Goal: Communication & Community: Share content

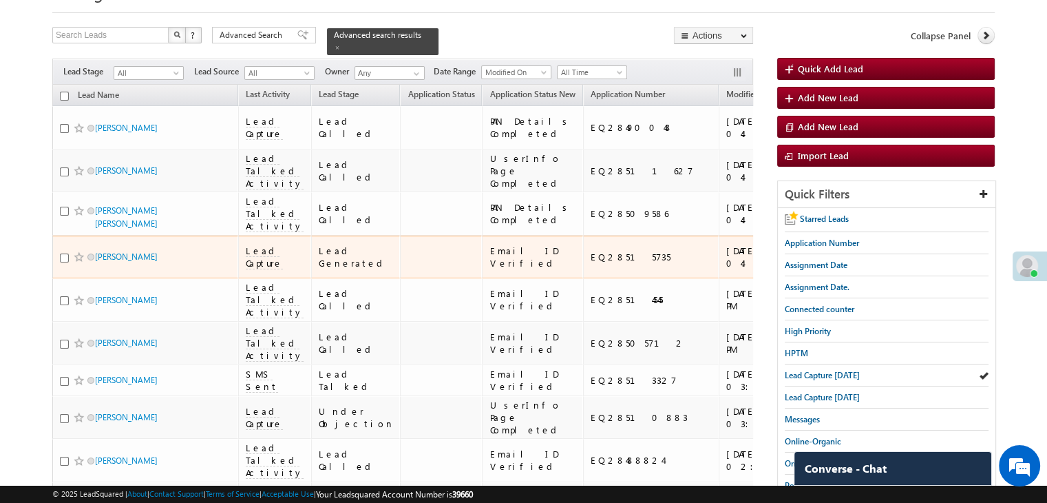
scroll to position [138, 0]
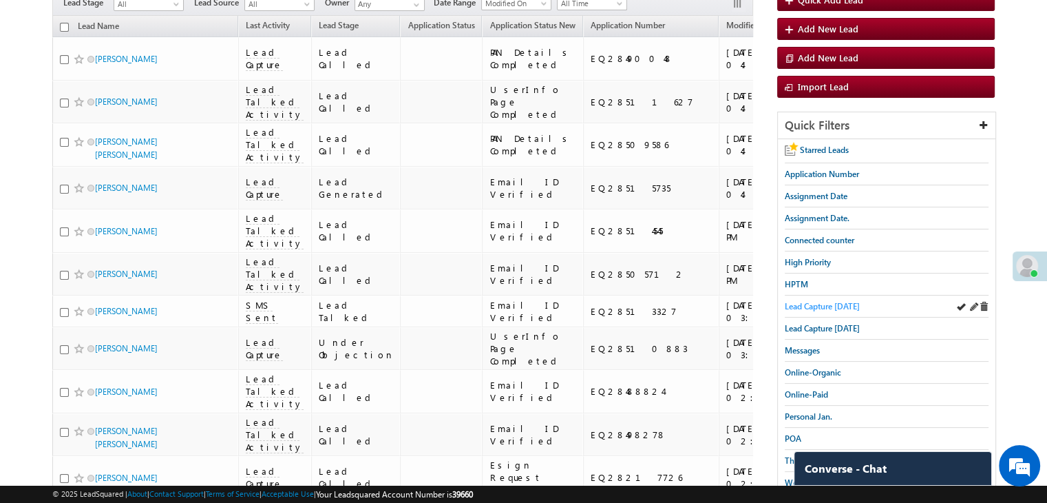
click at [803, 304] on span "Lead Capture [DATE]" at bounding box center [822, 306] width 75 height 10
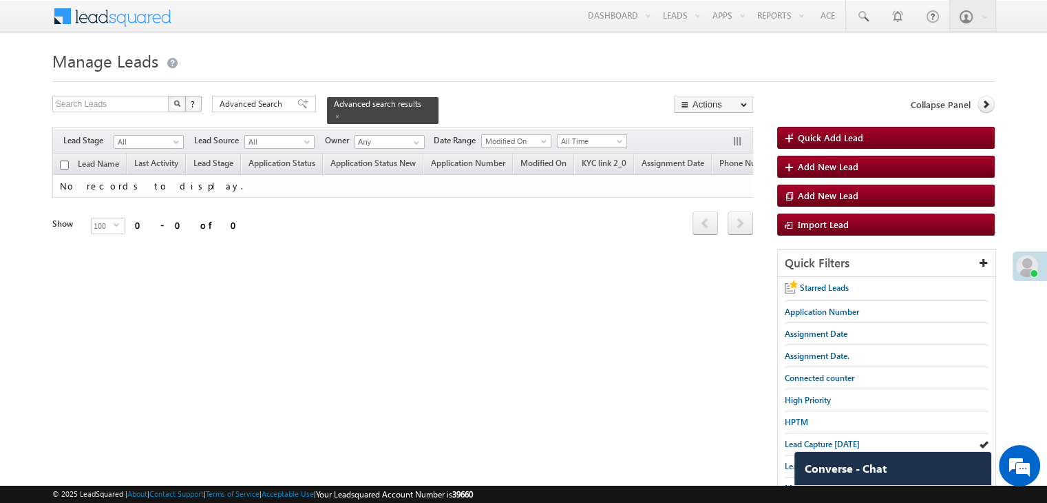
scroll to position [69, 0]
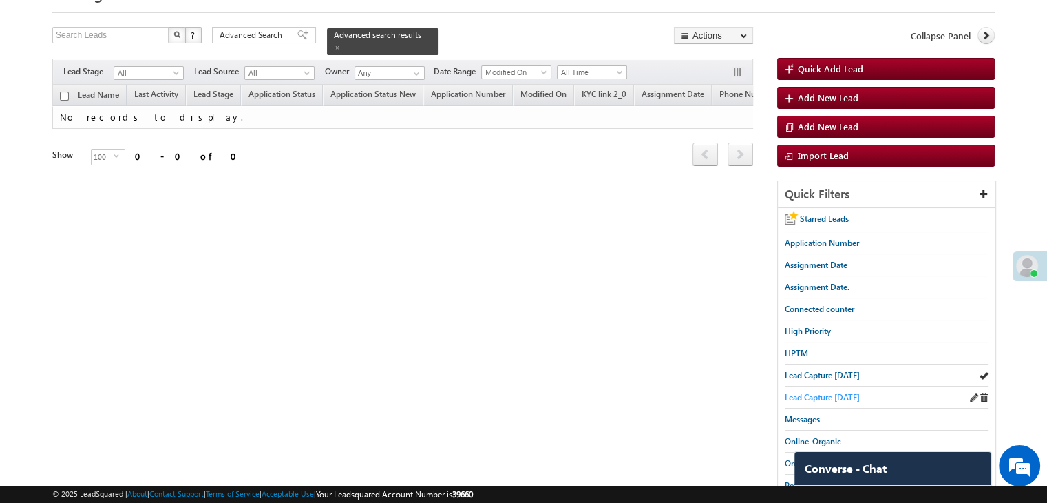
click at [799, 392] on span "Lead Capture [DATE]" at bounding box center [822, 397] width 75 height 10
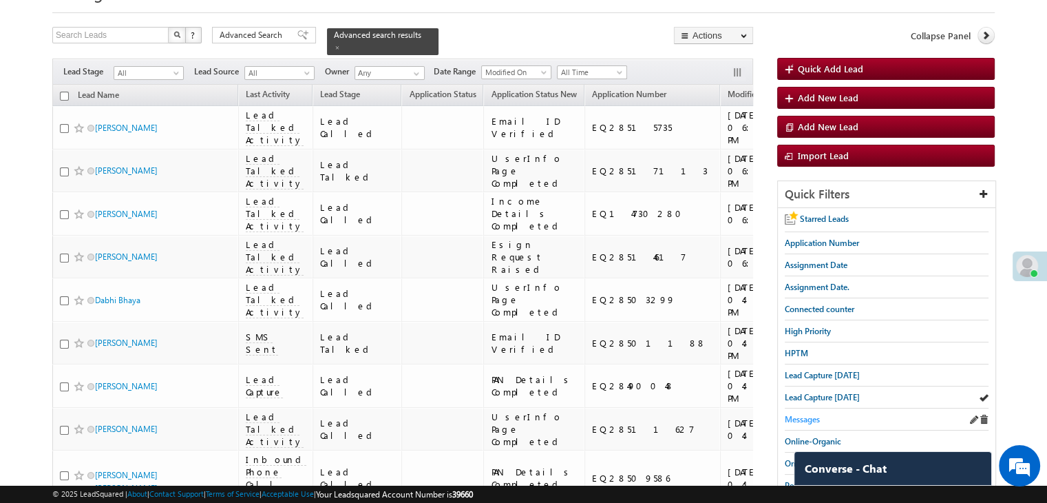
click at [802, 414] on span "Messages" at bounding box center [802, 419] width 35 height 10
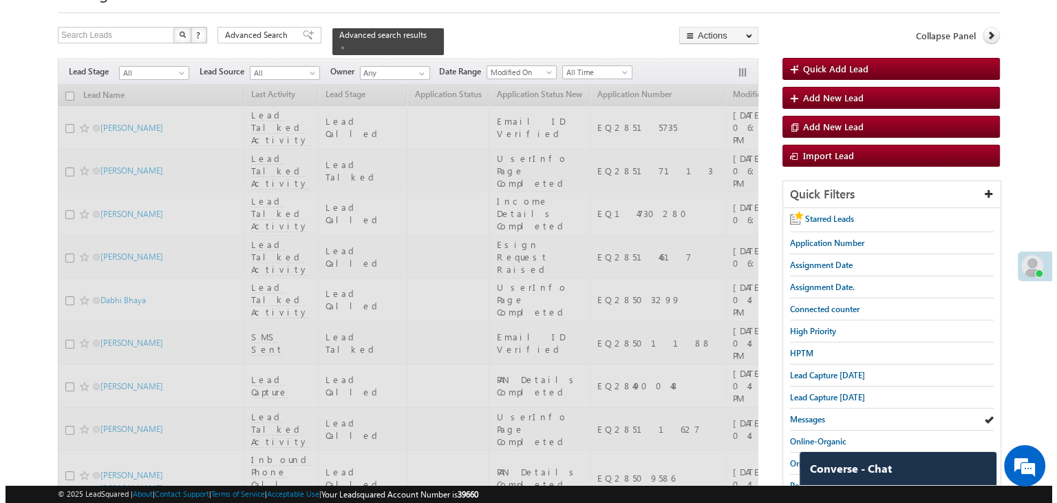
scroll to position [0, 0]
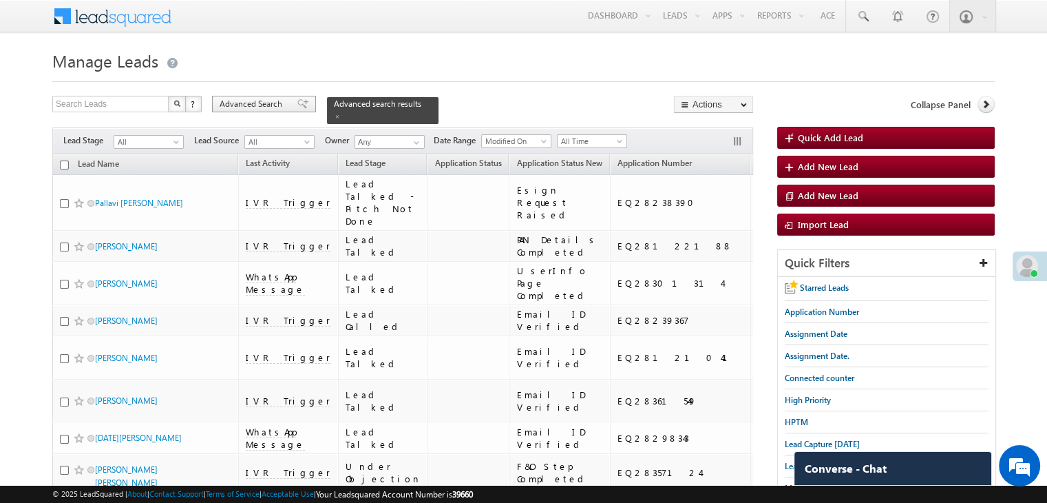
click at [297, 102] on span at bounding box center [302, 104] width 11 height 10
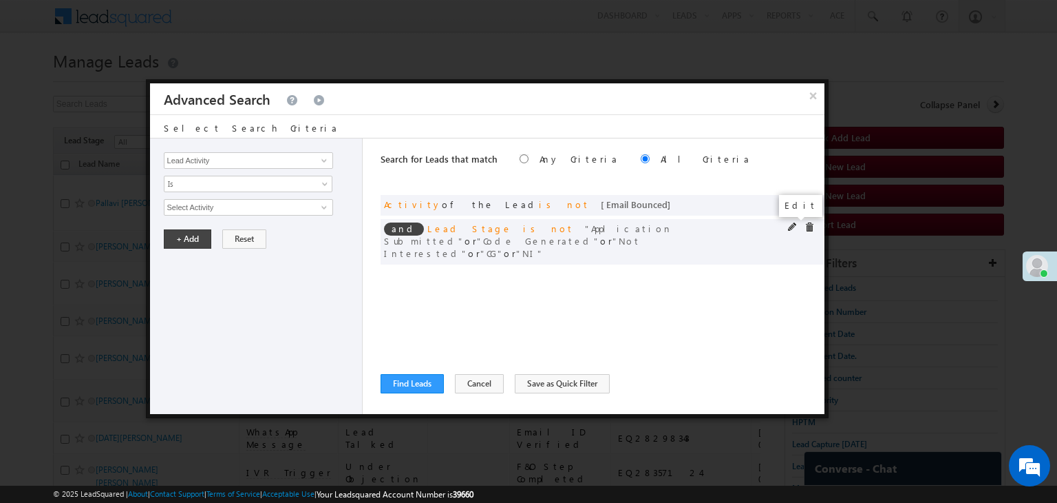
click at [792, 225] on span at bounding box center [793, 227] width 10 height 10
click at [810, 204] on span at bounding box center [810, 203] width 10 height 10
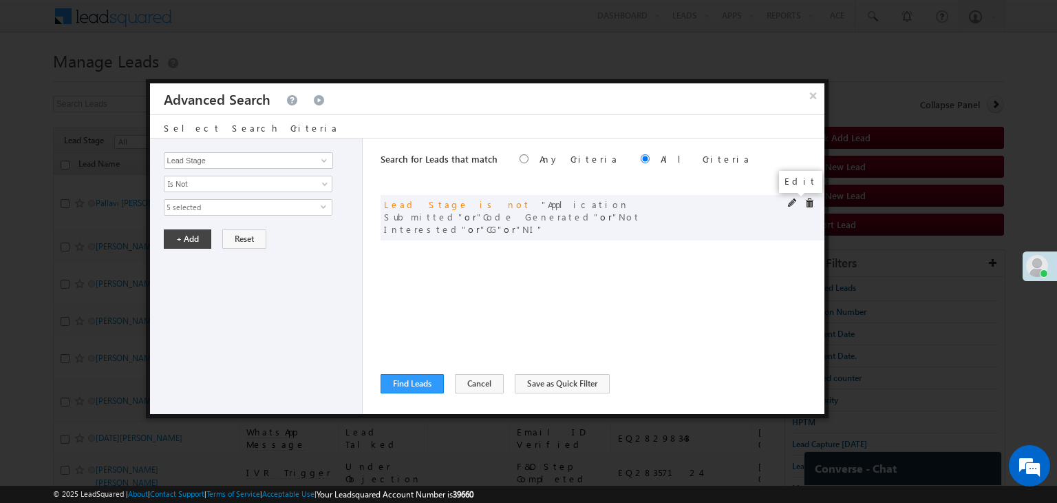
click at [790, 204] on span at bounding box center [793, 203] width 10 height 10
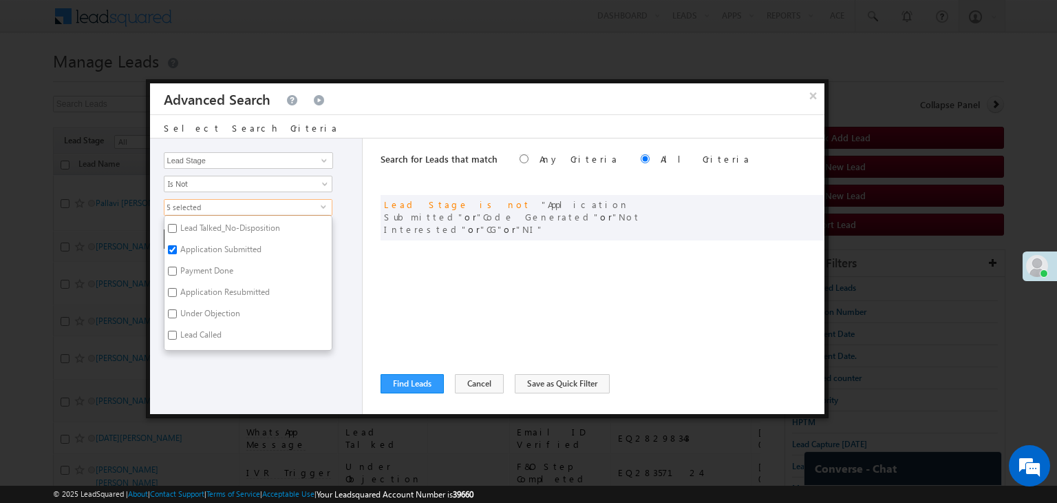
scroll to position [138, 0]
click at [189, 317] on label "Not Interested" at bounding box center [205, 325] width 81 height 21
click at [177, 319] on input "Not Interested" at bounding box center [172, 323] width 9 height 9
checkbox input "false"
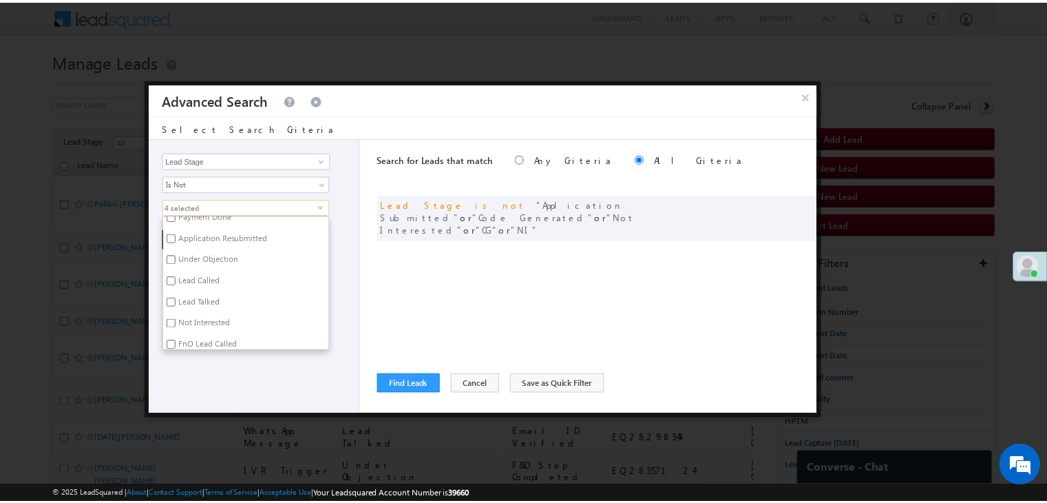
scroll to position [337, 0]
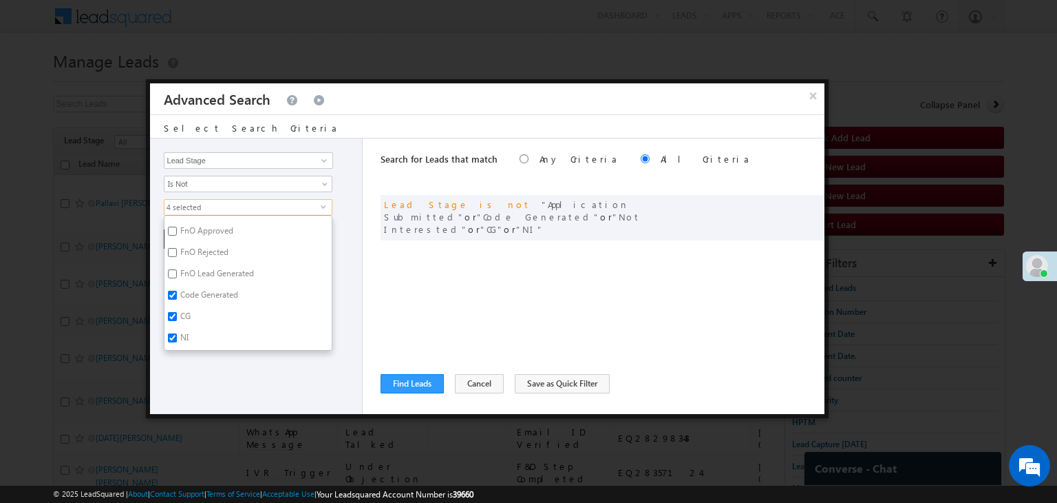
click at [186, 329] on label "NI" at bounding box center [184, 339] width 38 height 21
click at [177, 333] on input "NI" at bounding box center [172, 337] width 9 height 9
checkbox input "false"
click at [186, 369] on div "Lead Activity Task Sales Group Prospect Id WA Last Message Timestamp 4th Day Di…" at bounding box center [256, 275] width 213 height 275
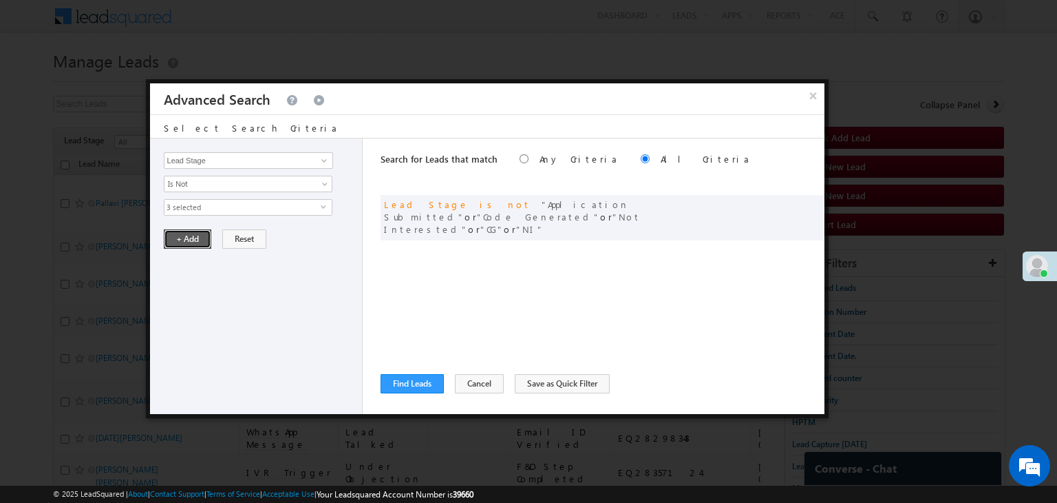
click at [196, 240] on button "+ Add" at bounding box center [187, 238] width 47 height 19
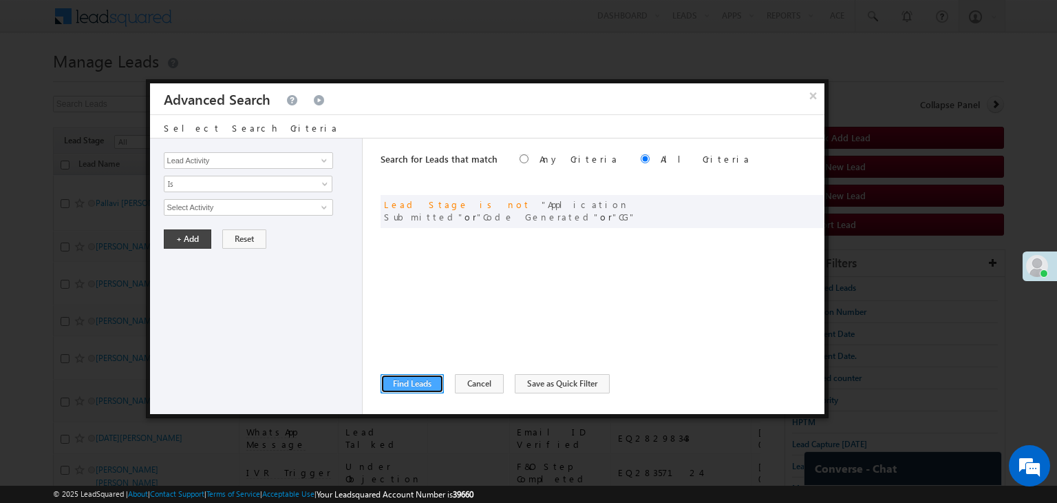
click at [414, 387] on button "Find Leads" at bounding box center [412, 383] width 63 height 19
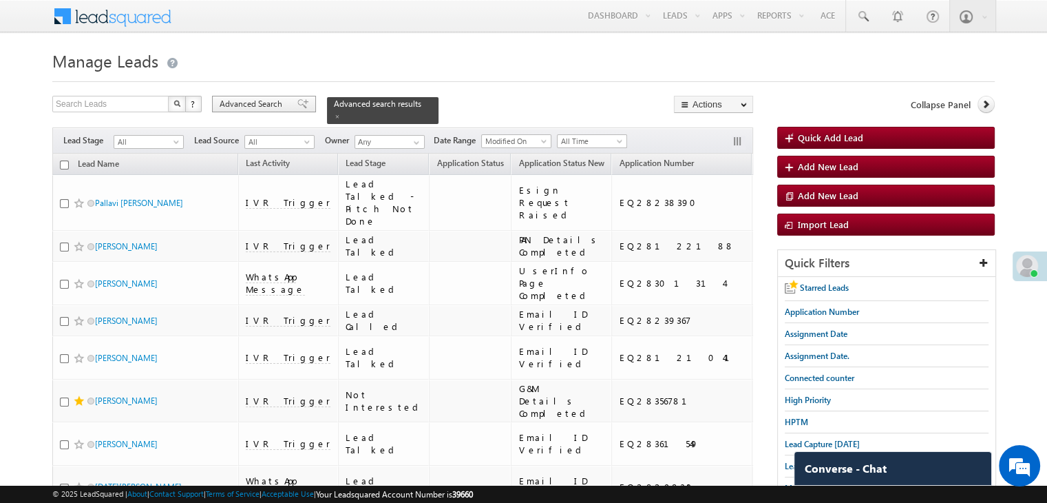
click at [236, 104] on span "Advanced Search" at bounding box center [253, 104] width 67 height 12
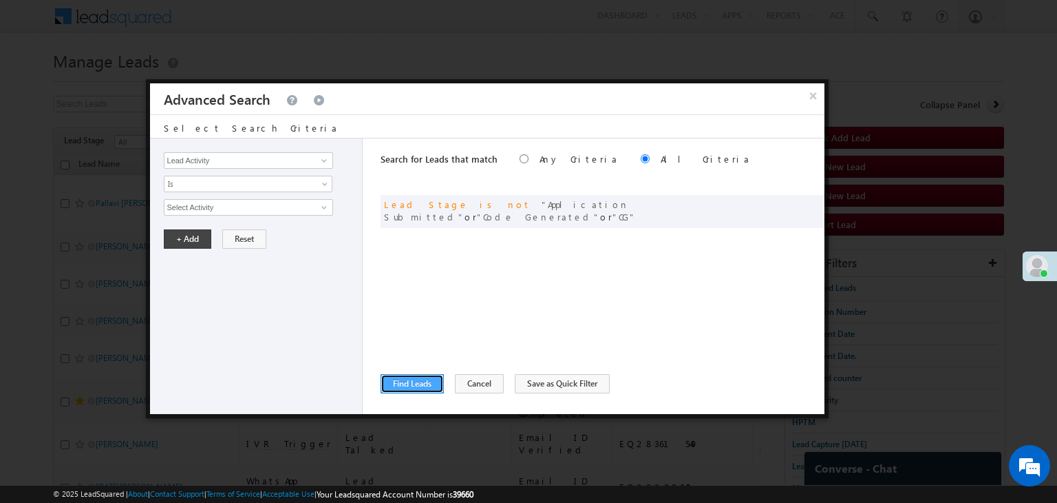
click at [405, 379] on button "Find Leads" at bounding box center [412, 383] width 63 height 19
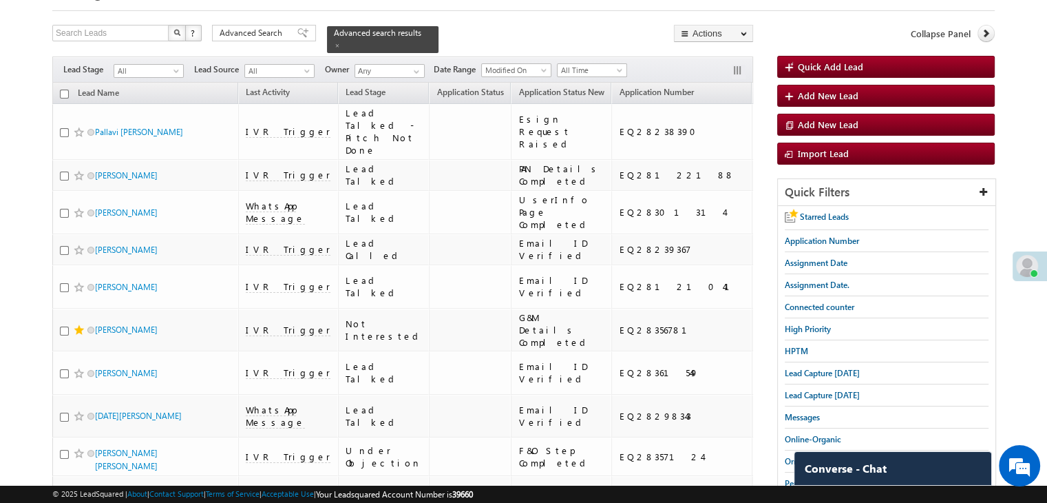
scroll to position [0, 0]
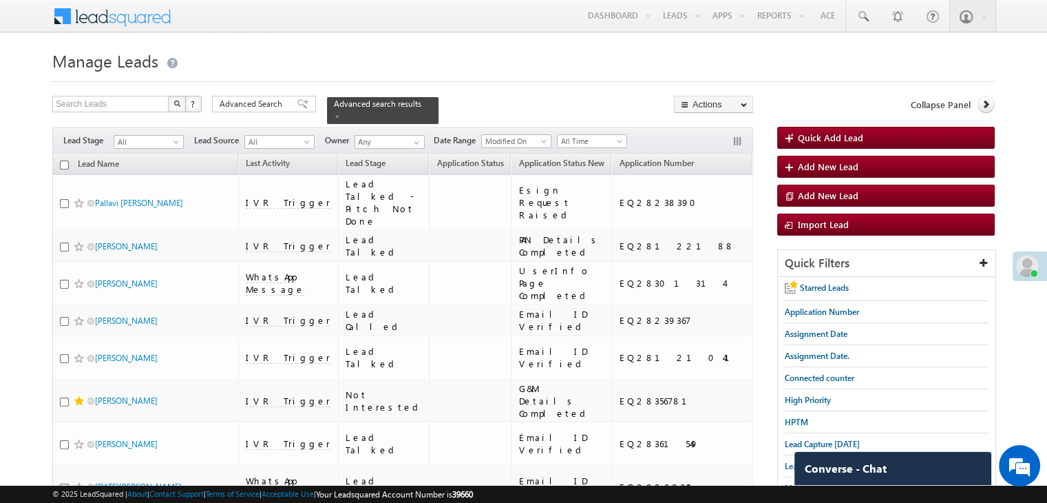
click at [62, 160] on input "checkbox" at bounding box center [64, 164] width 9 height 9
checkbox input "true"
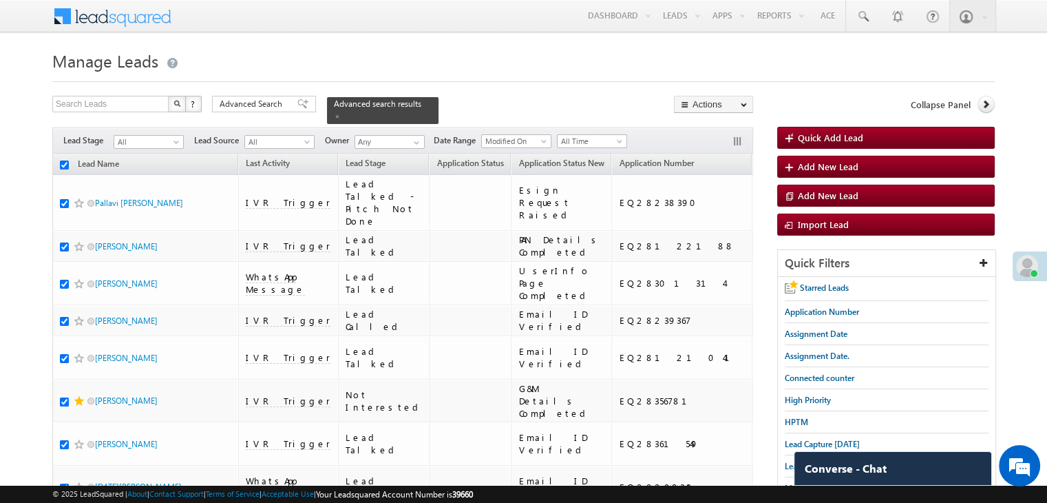
checkbox input "true"
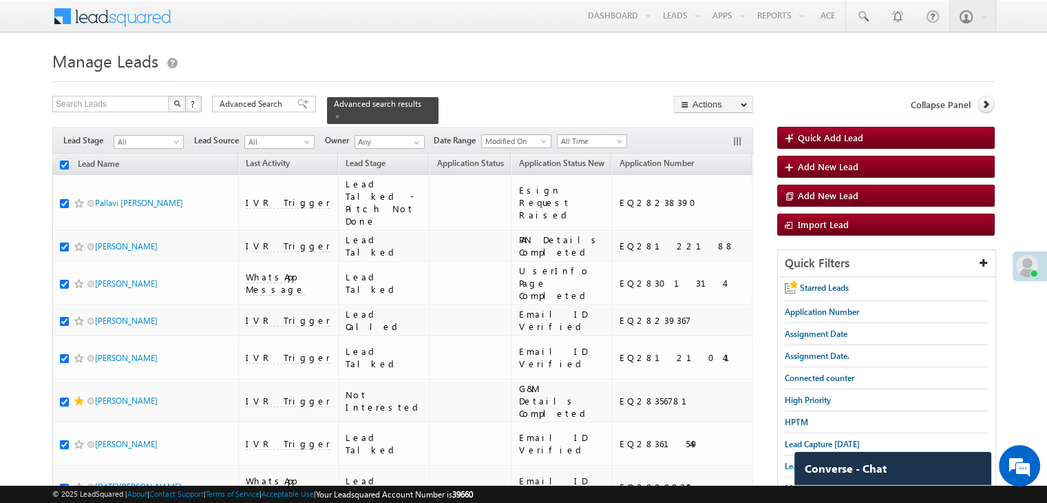
checkbox input "true"
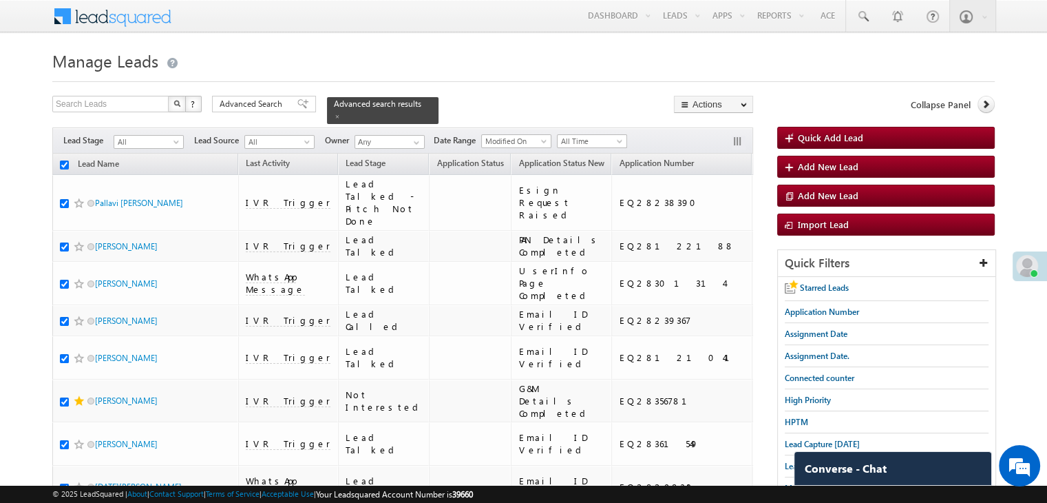
checkbox input "true"
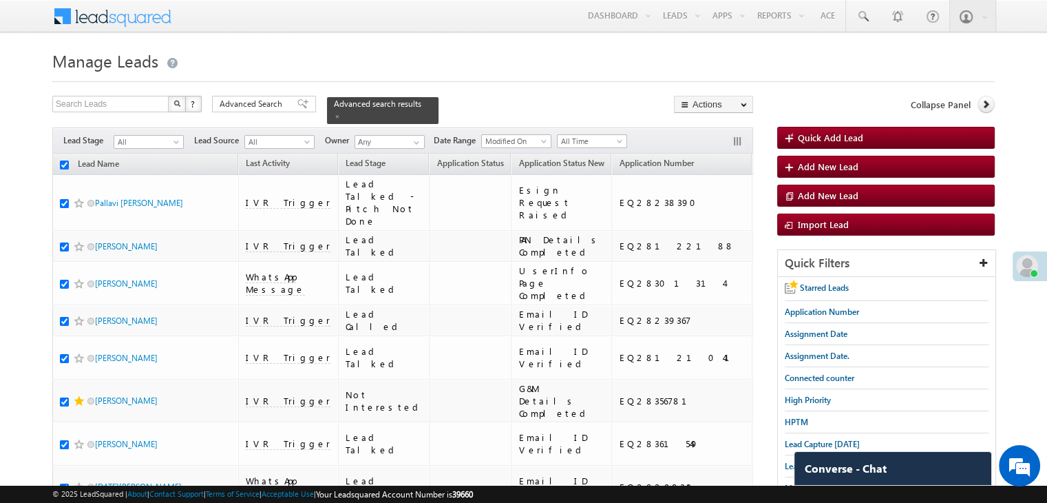
checkbox input "true"
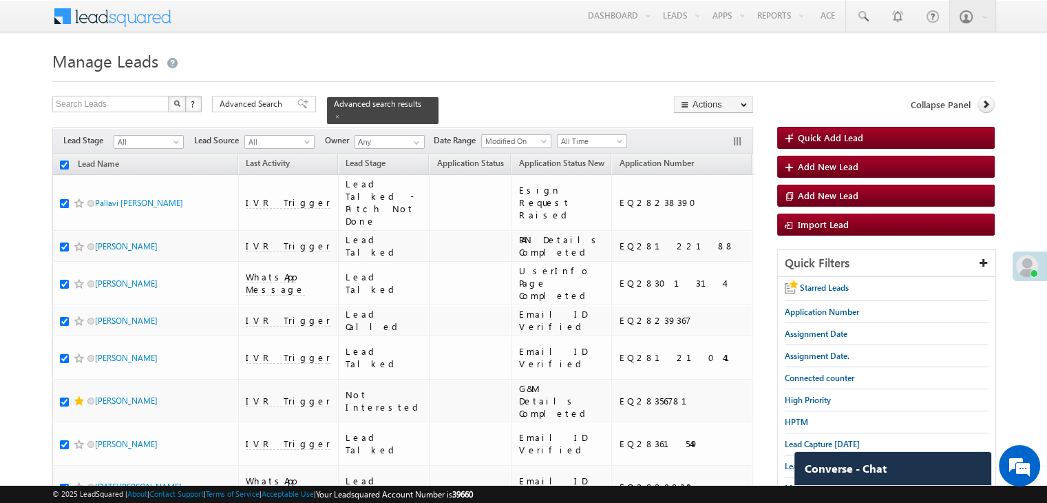
checkbox input "true"
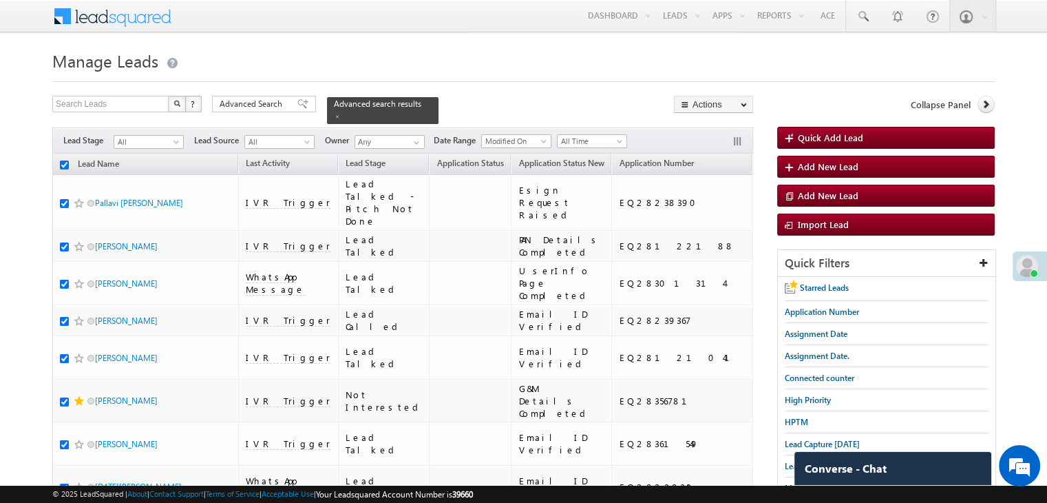
checkbox input "true"
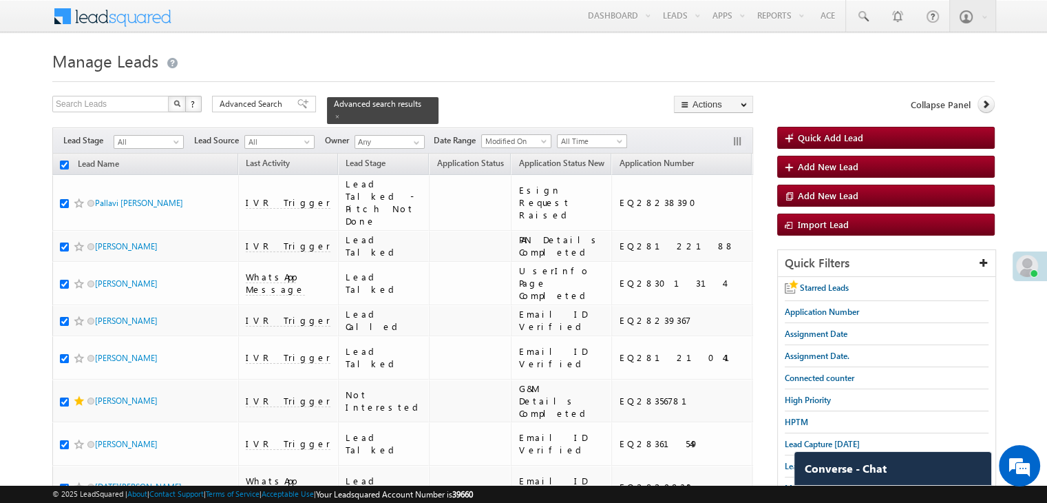
checkbox input "true"
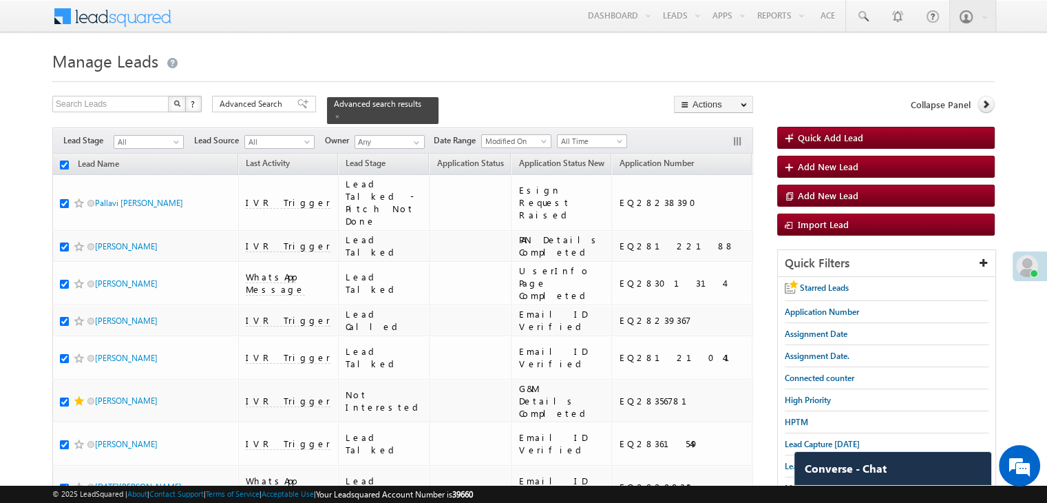
checkbox input "true"
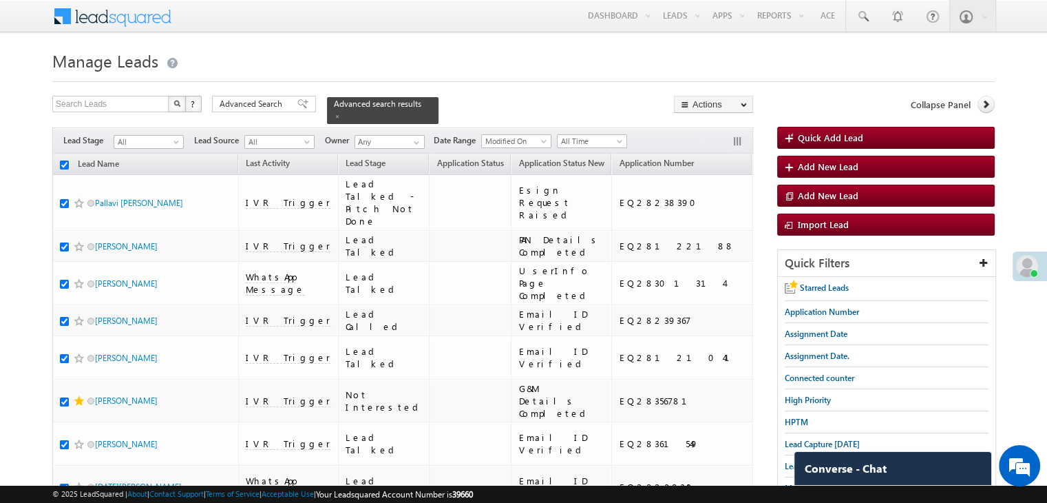
checkbox input "true"
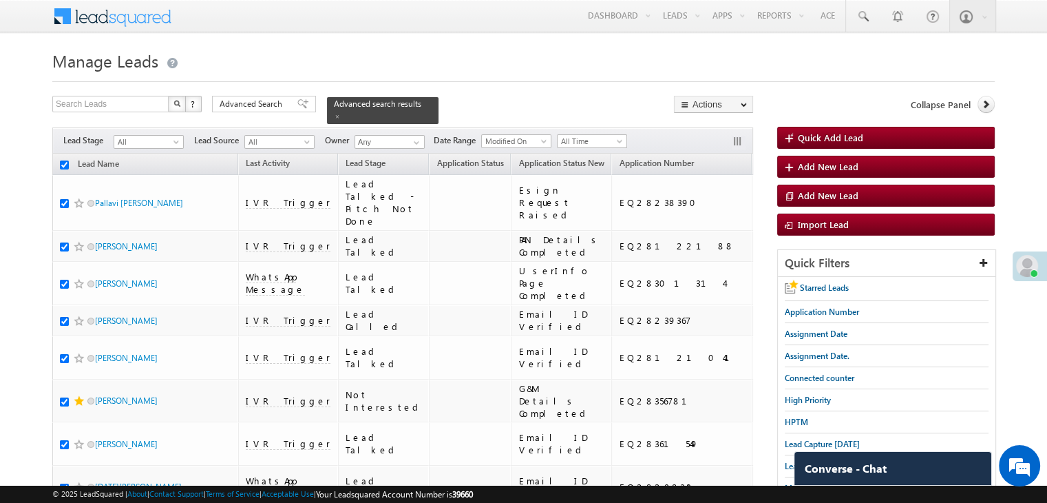
checkbox input "true"
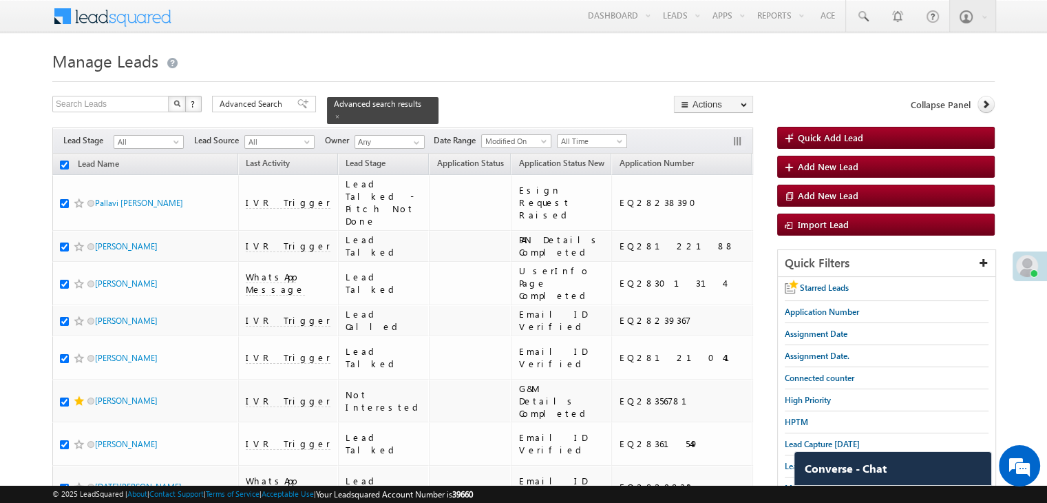
checkbox input "true"
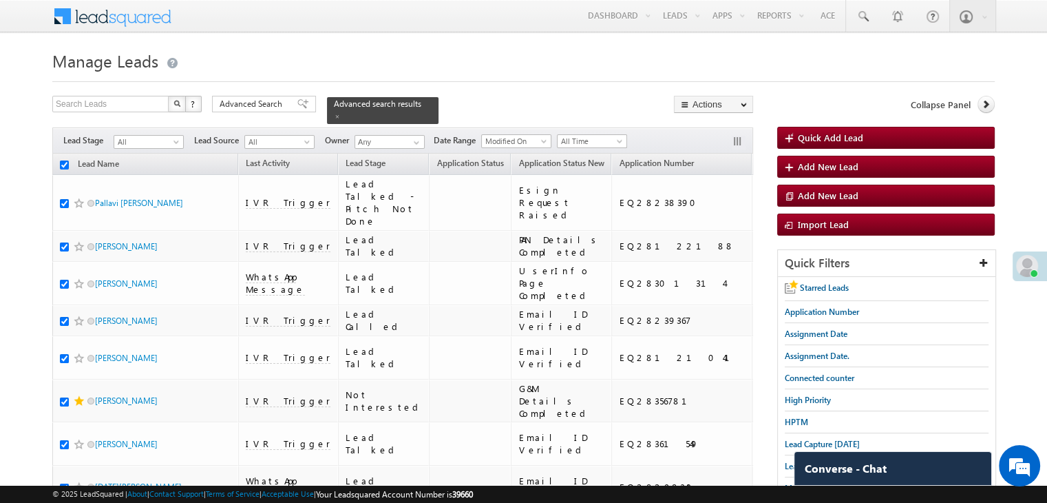
checkbox input "true"
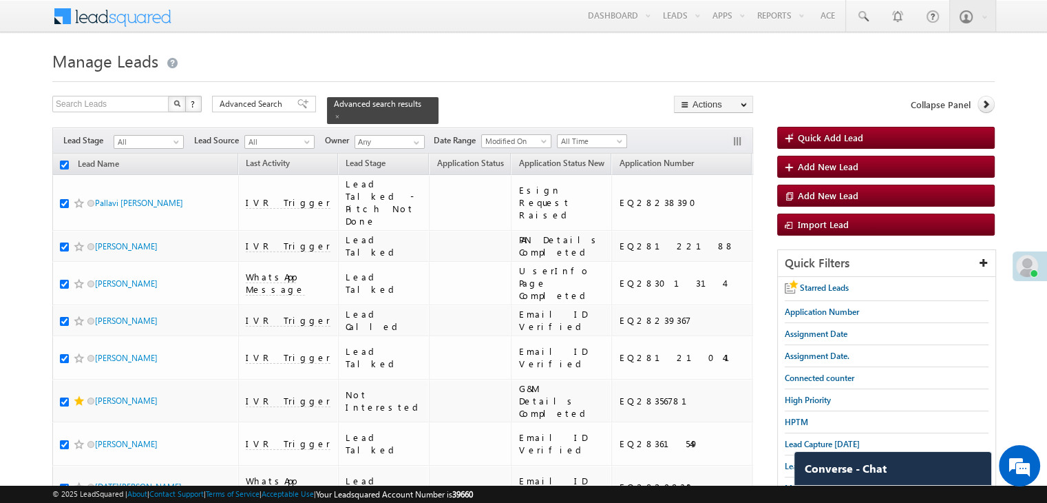
checkbox input "true"
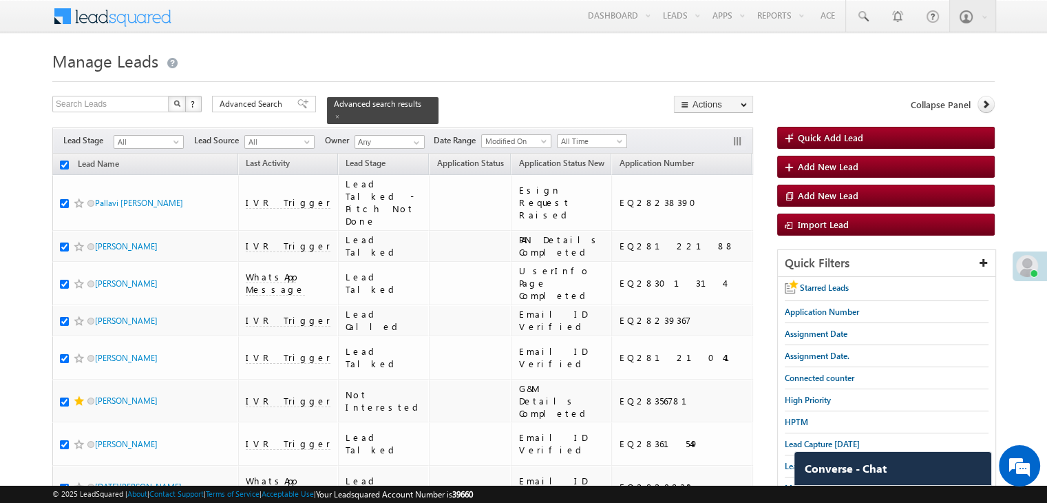
checkbox input "true"
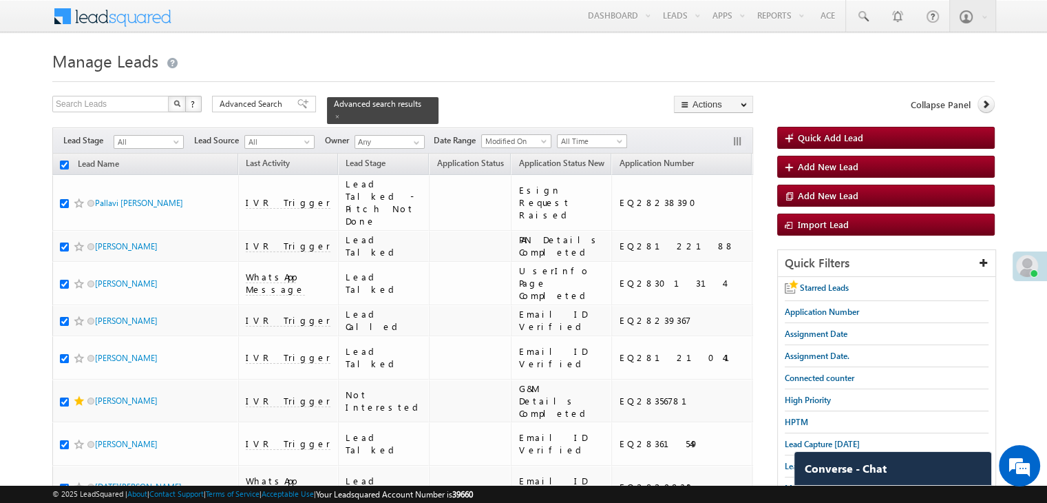
checkbox input "true"
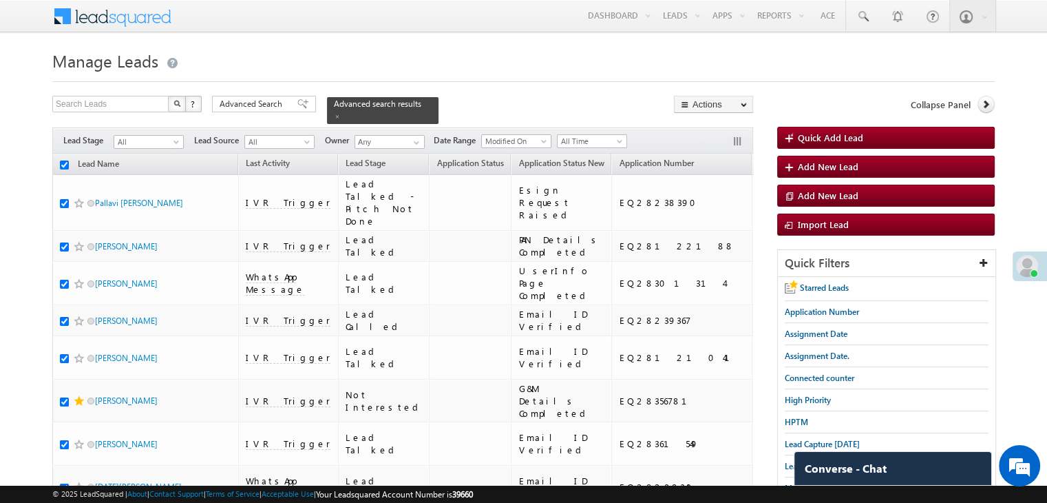
checkbox input "true"
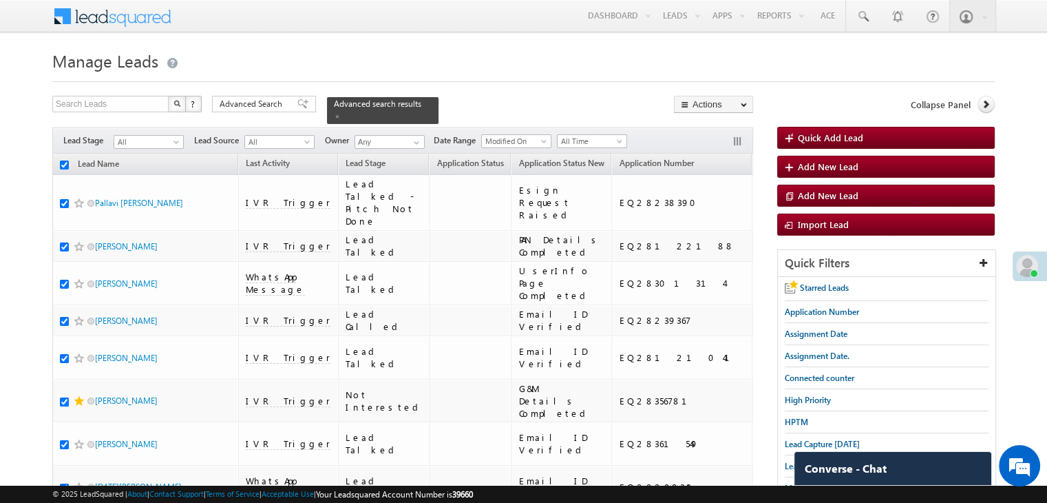
checkbox input "true"
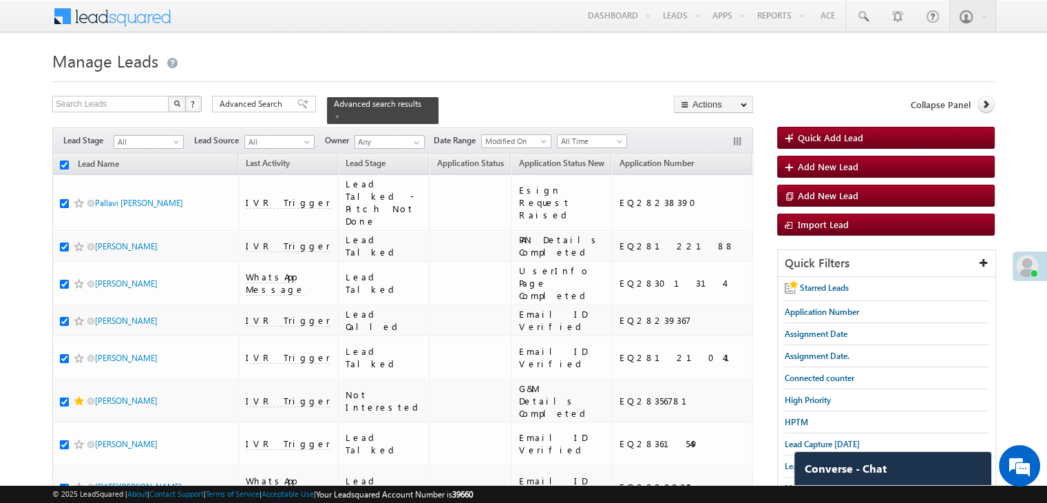
checkbox input "true"
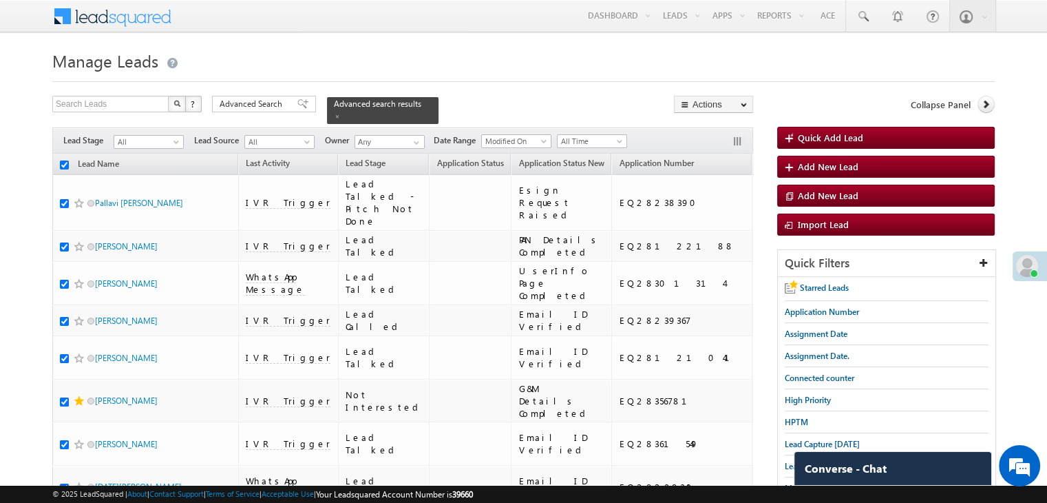
checkbox input "true"
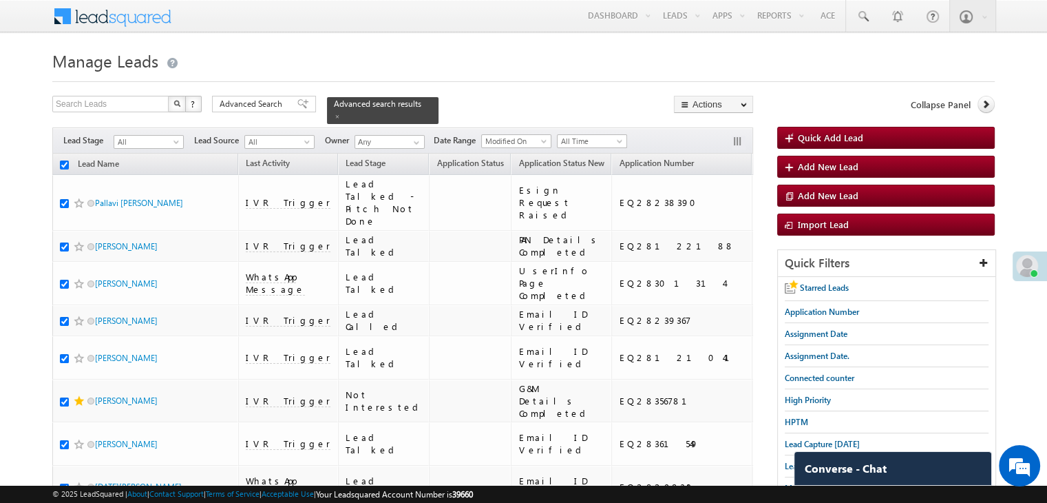
checkbox input "true"
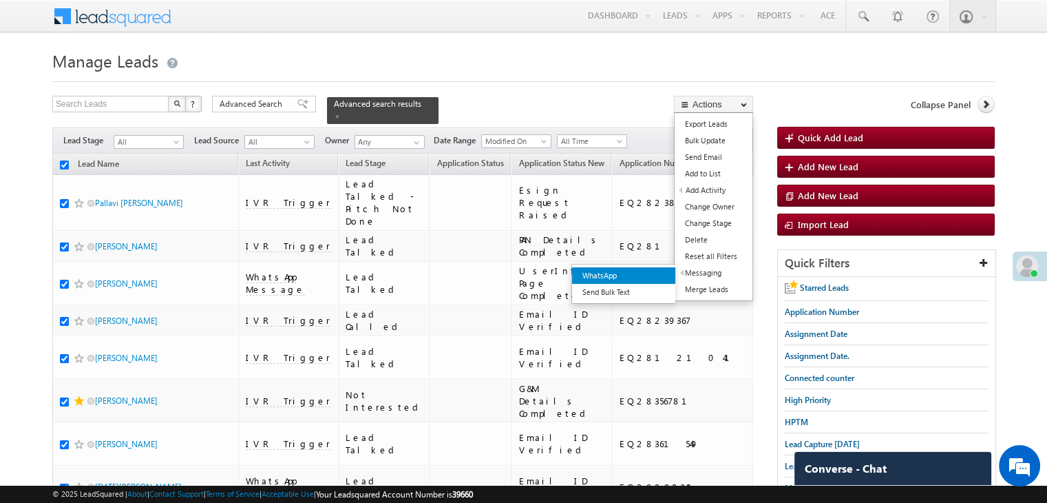
click at [642, 272] on link "WhatsApp" at bounding box center [623, 275] width 103 height 17
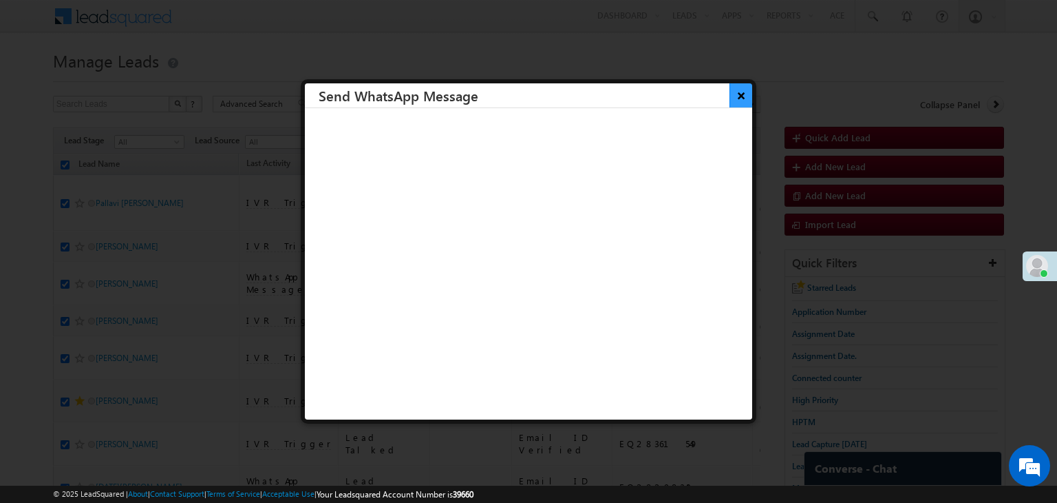
click at [737, 93] on button "×" at bounding box center [741, 95] width 23 height 24
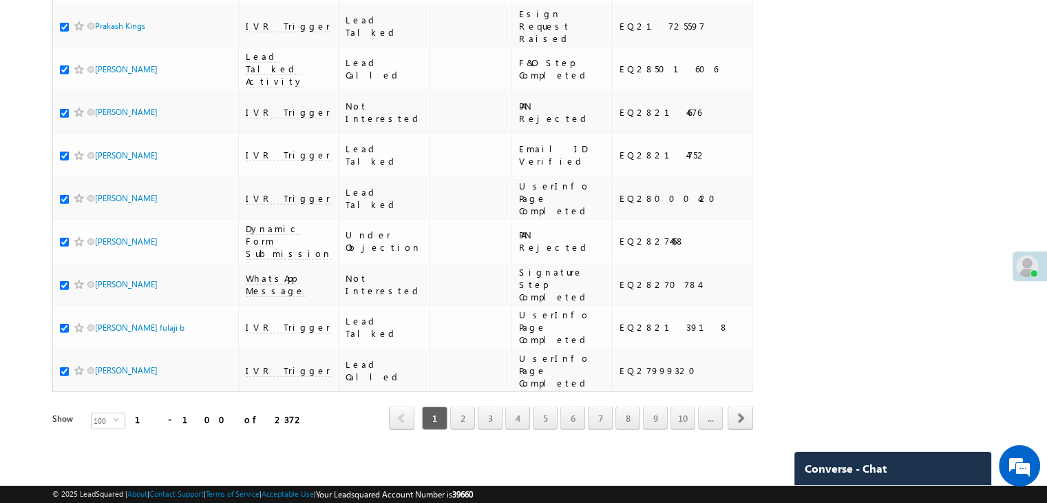
scroll to position [7776, 0]
click at [465, 406] on link "2" at bounding box center [462, 417] width 25 height 23
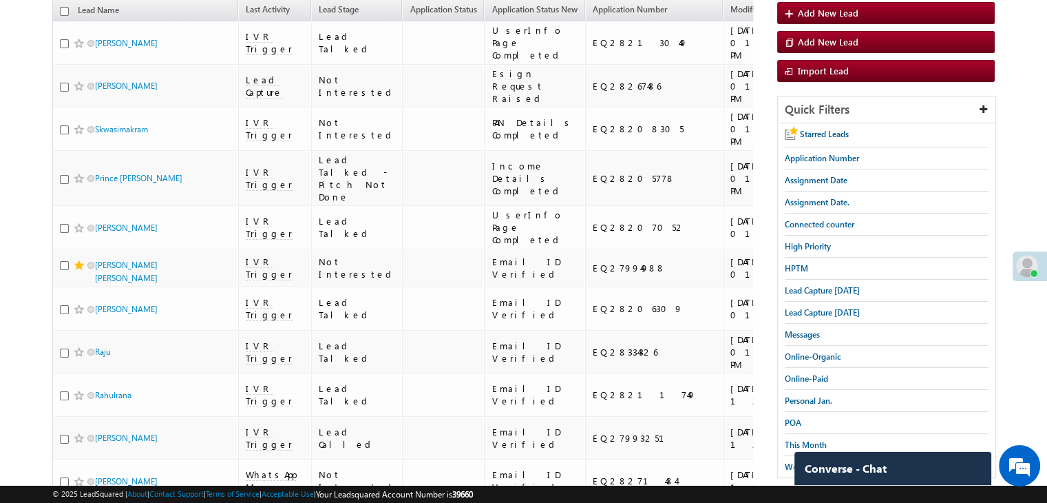
scroll to position [0, 0]
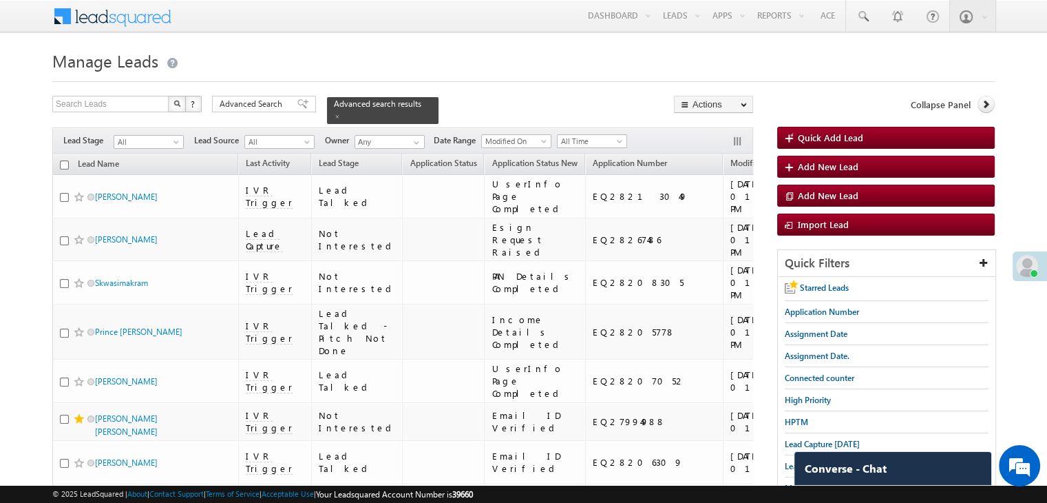
click at [65, 160] on input "checkbox" at bounding box center [64, 164] width 9 height 9
checkbox input "true"
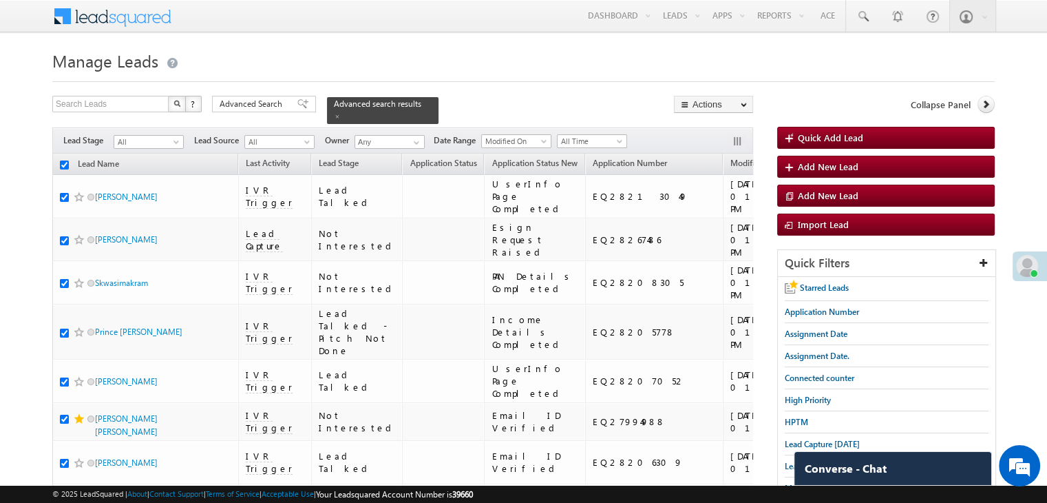
checkbox input "true"
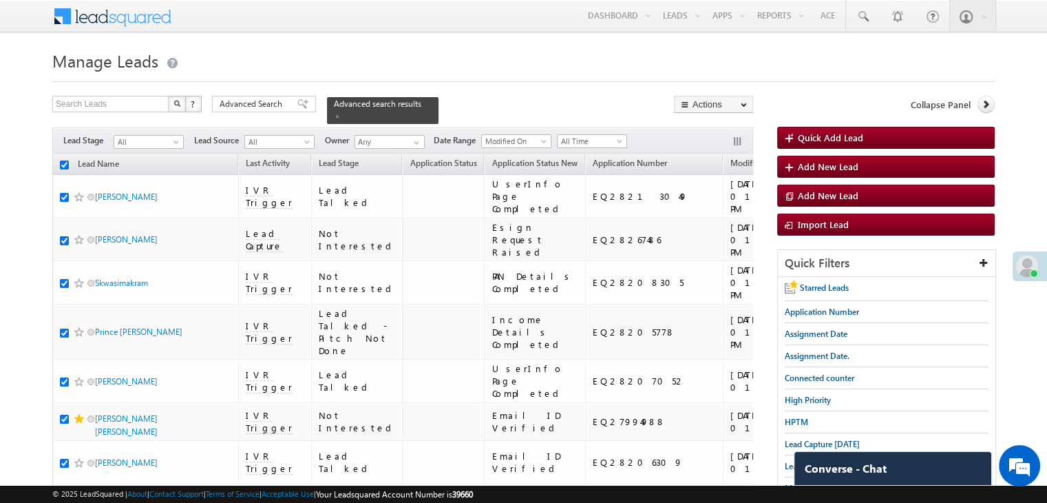
checkbox input "true"
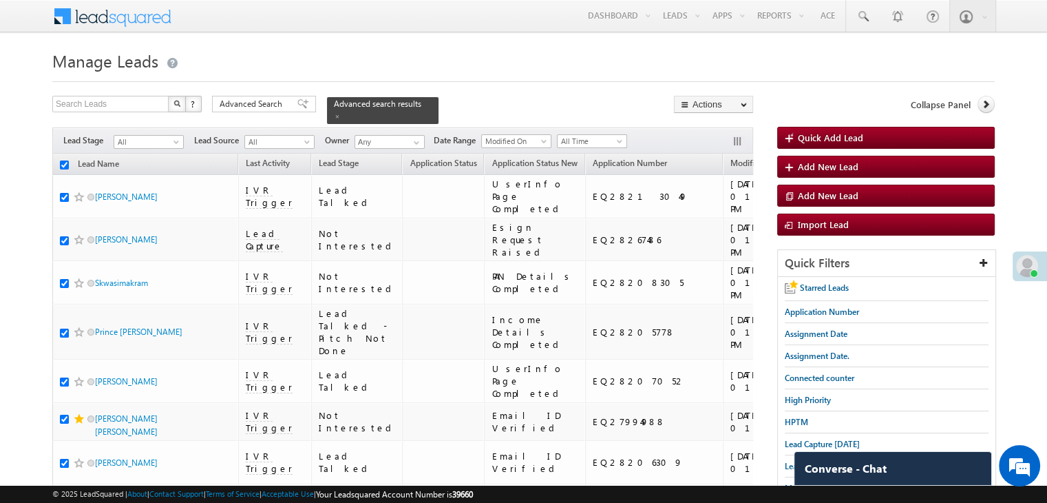
checkbox input "true"
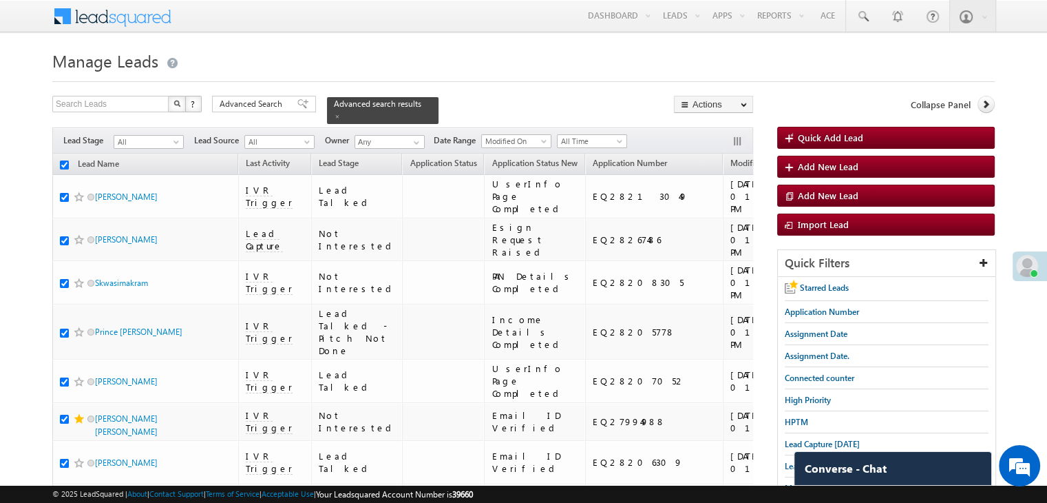
checkbox input "true"
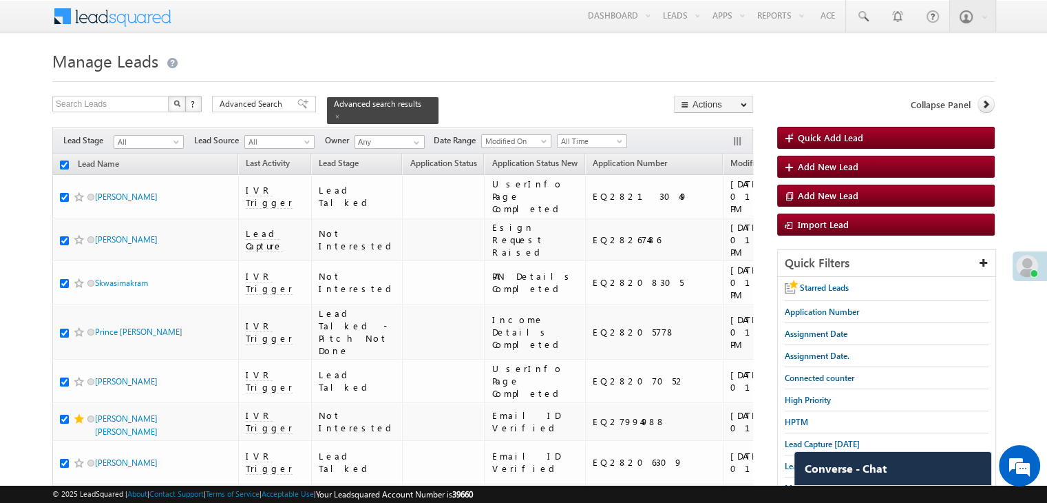
checkbox input "true"
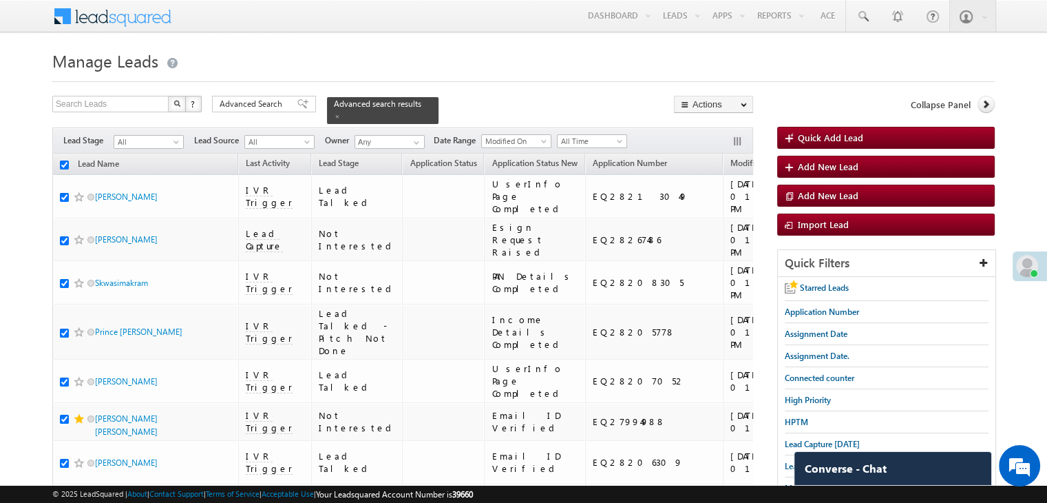
checkbox input "true"
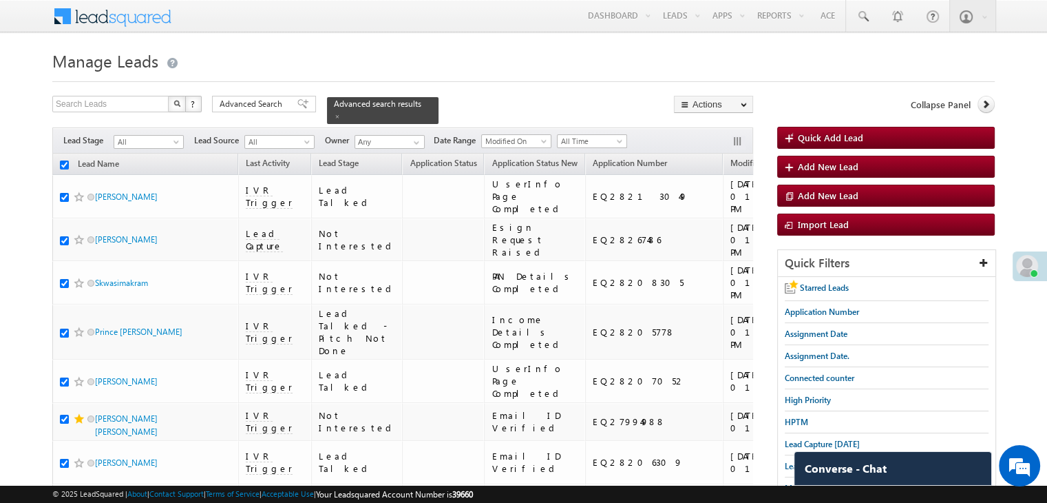
checkbox input "true"
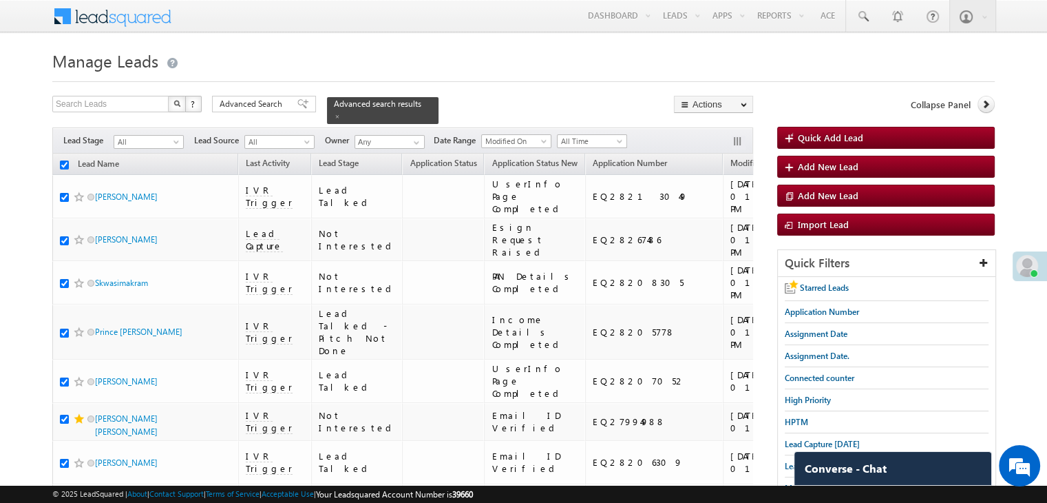
checkbox input "true"
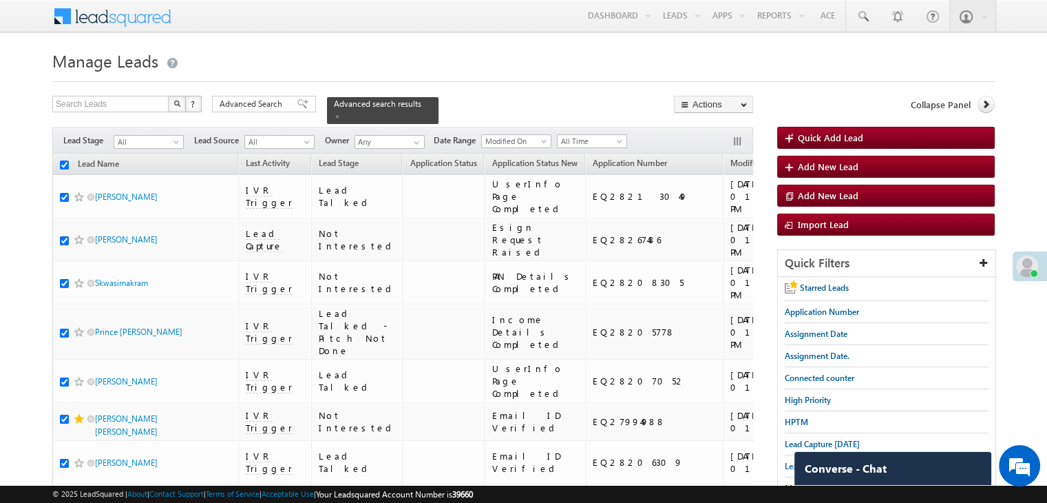
checkbox input "true"
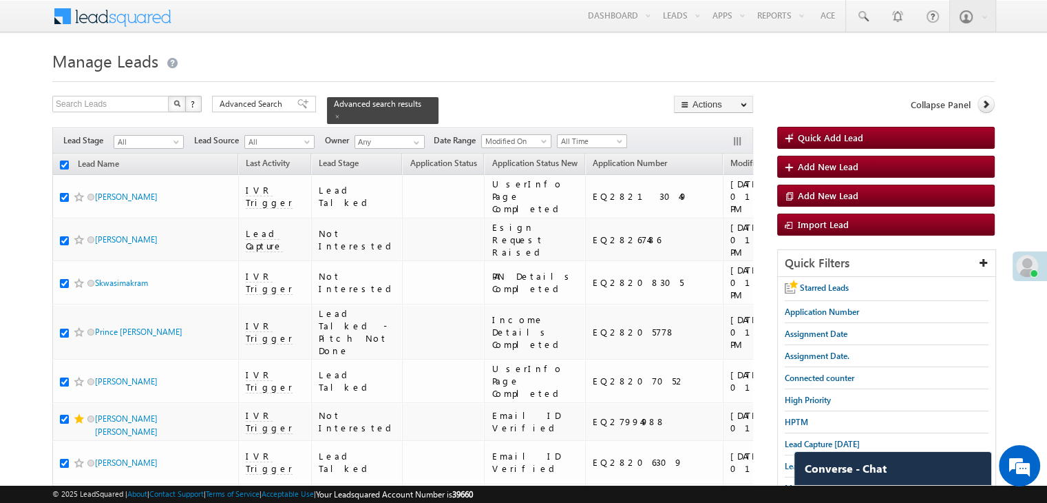
checkbox input "true"
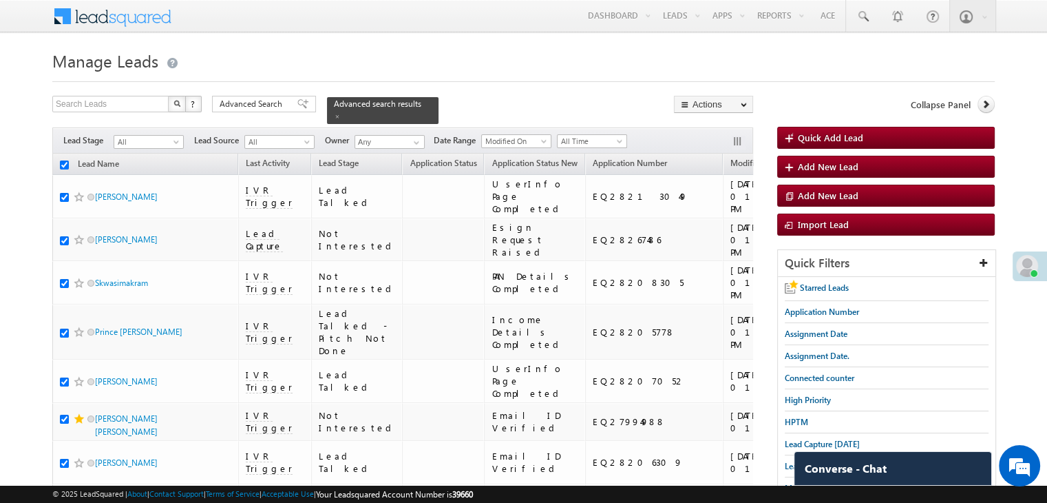
checkbox input "true"
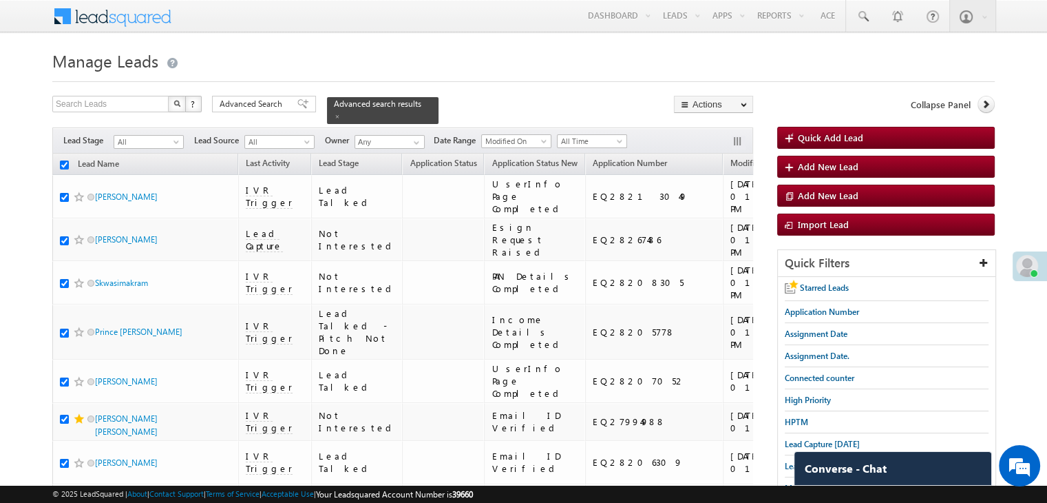
checkbox input "true"
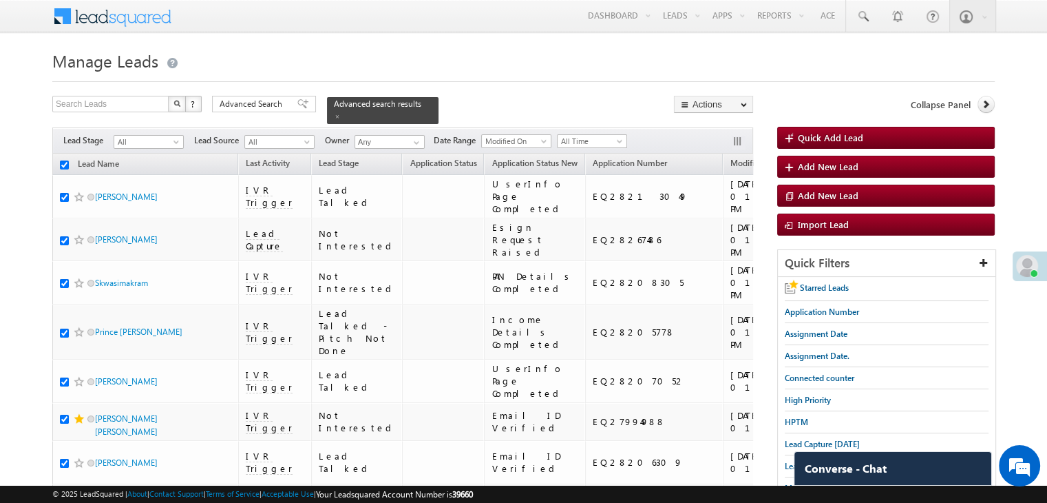
checkbox input "true"
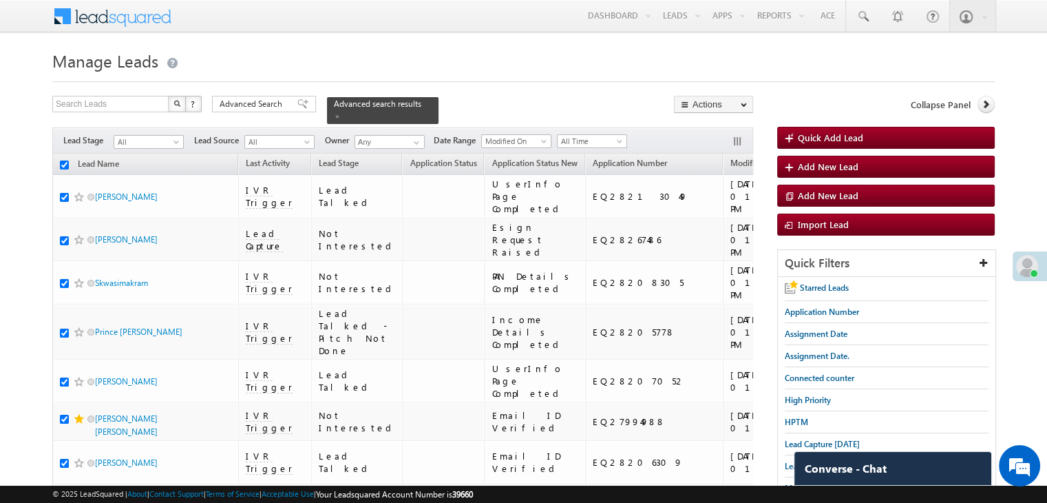
checkbox input "true"
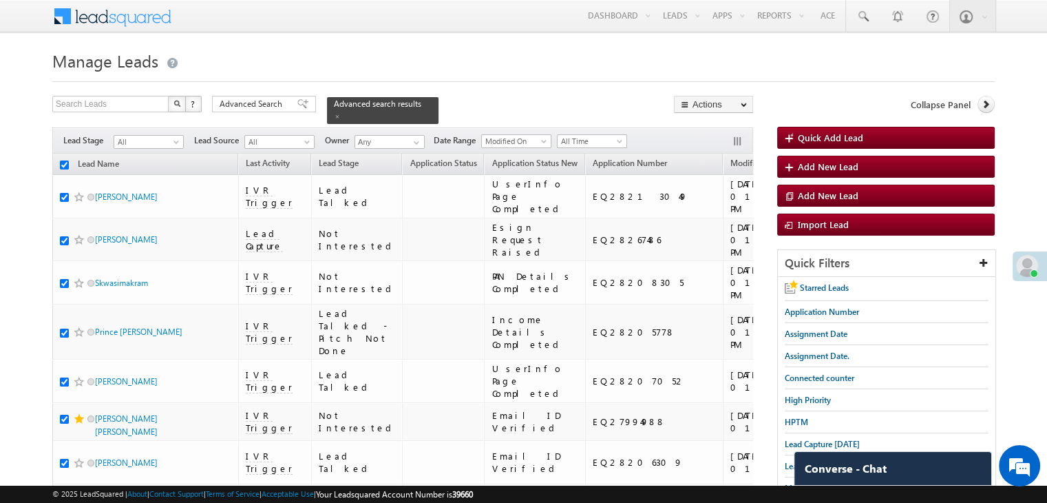
checkbox input "true"
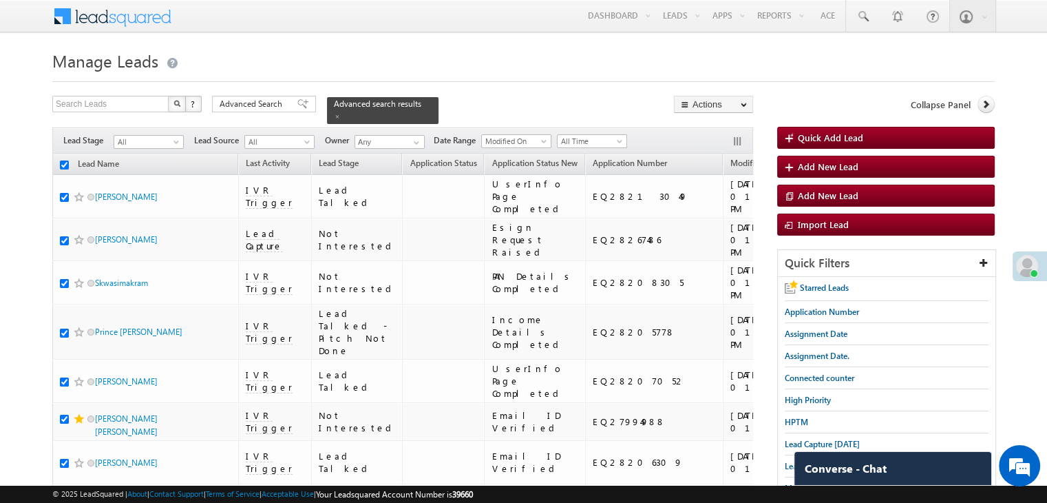
checkbox input "true"
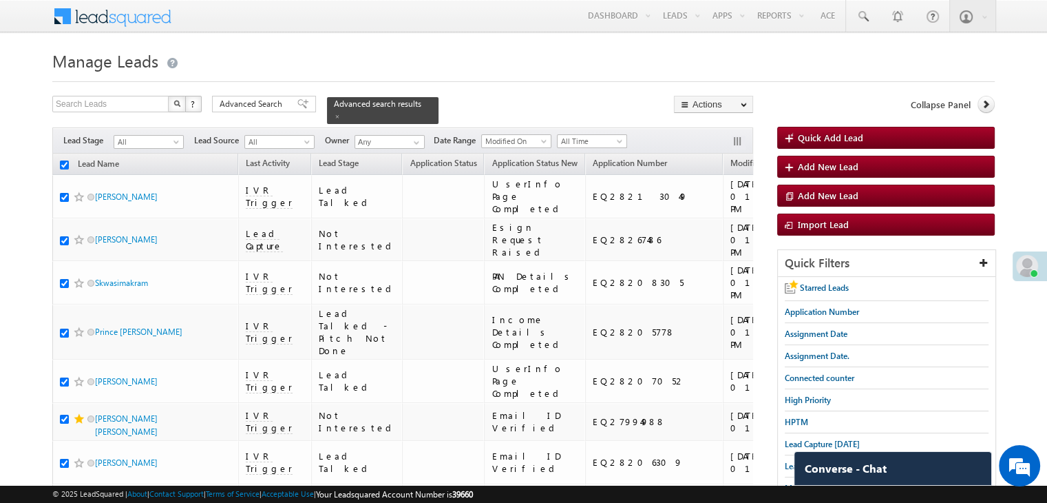
checkbox input "true"
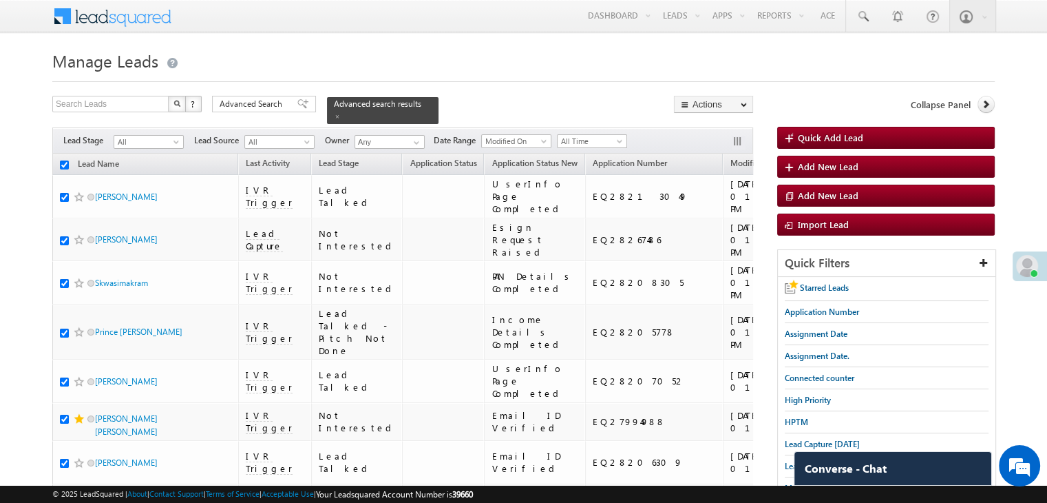
checkbox input "true"
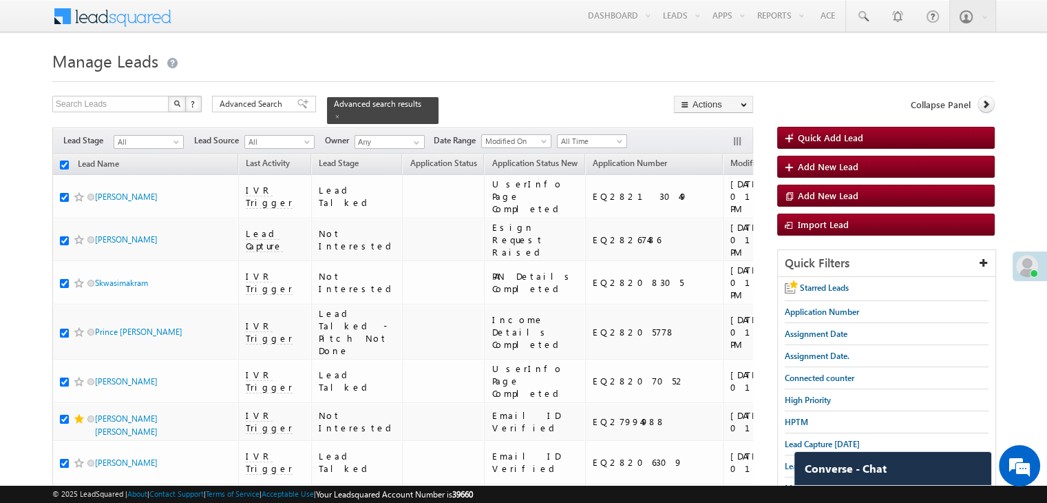
checkbox input "true"
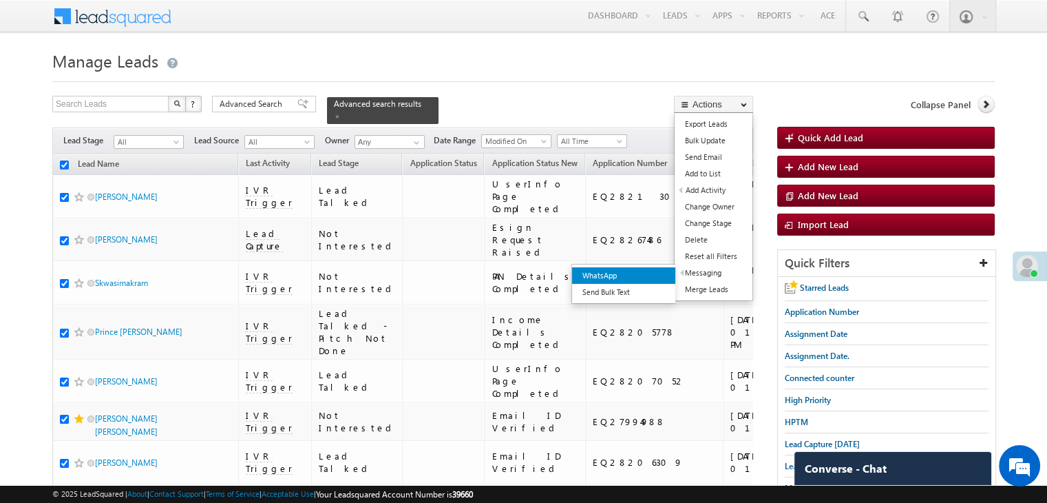
click at [661, 274] on link "WhatsApp" at bounding box center [623, 275] width 103 height 17
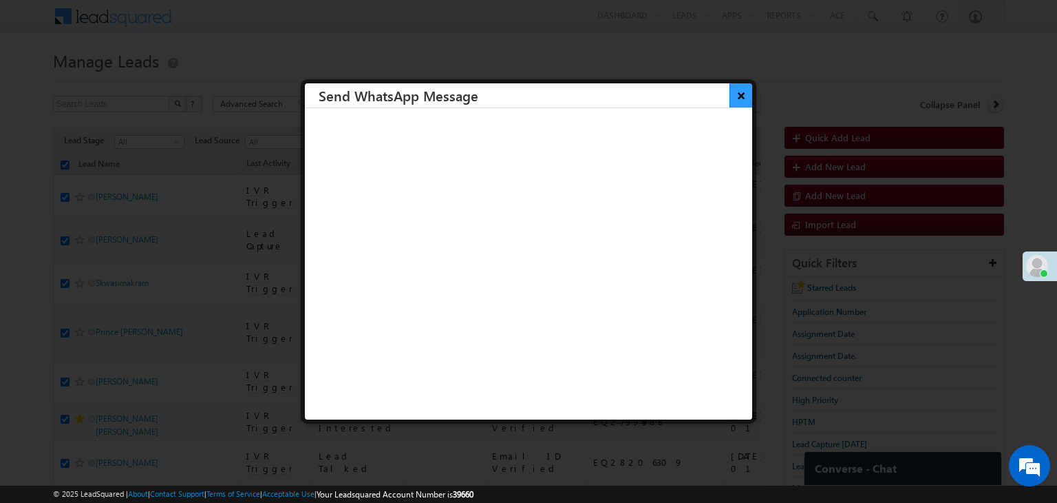
click at [735, 92] on button "×" at bounding box center [741, 95] width 23 height 24
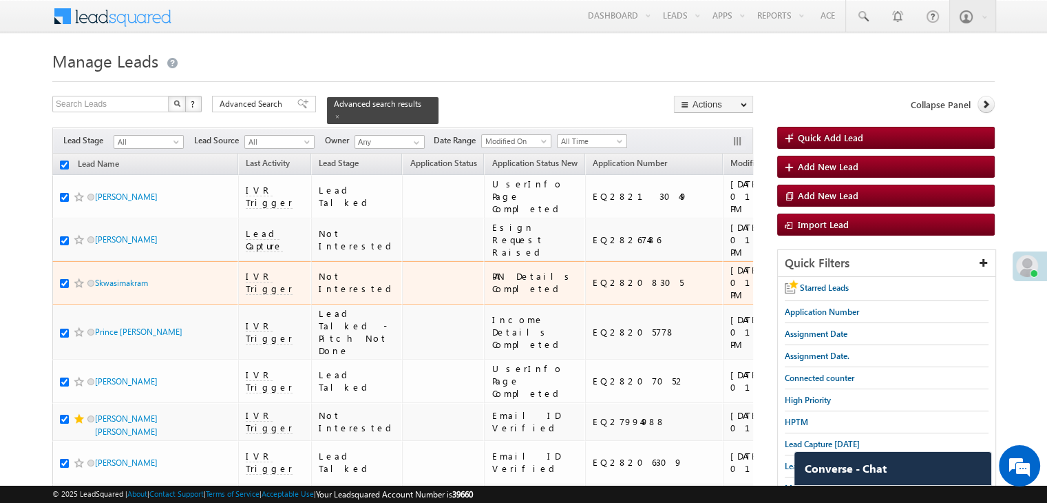
drag, startPoint x: 416, startPoint y: 313, endPoint x: 262, endPoint y: 352, distance: 158.4
click at [262, 304] on td "IVR Trigger" at bounding box center [274, 282] width 73 height 43
click at [402, 304] on td at bounding box center [443, 282] width 82 height 43
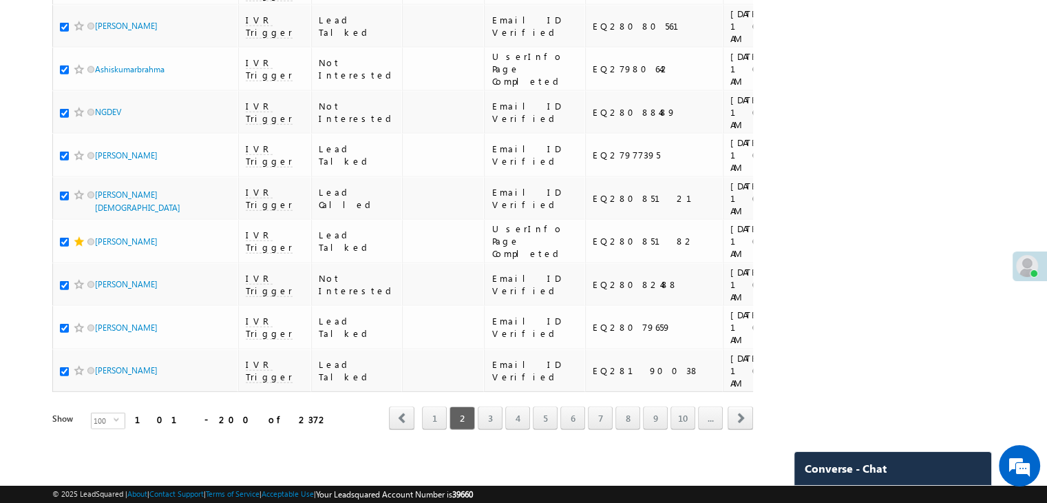
scroll to position [7776, 0]
click at [487, 410] on link "3" at bounding box center [490, 417] width 25 height 23
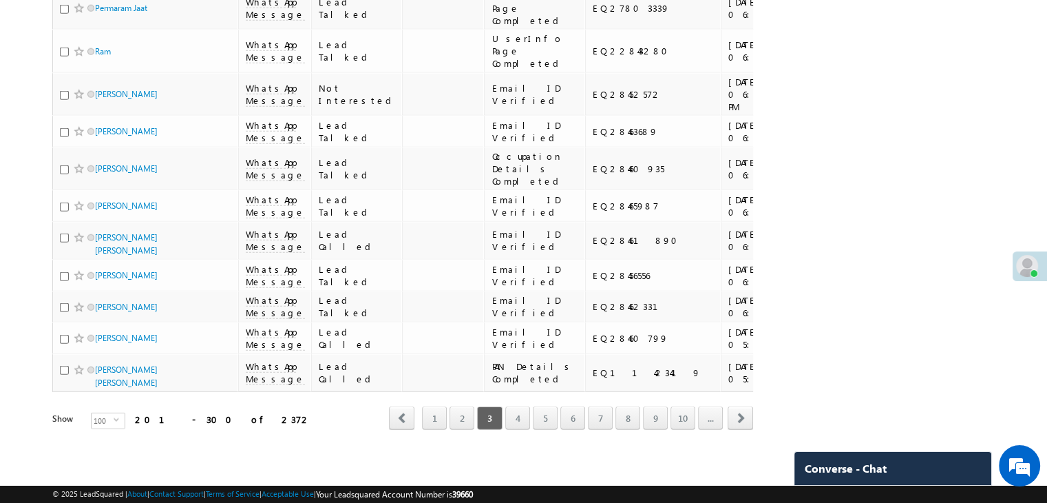
drag, startPoint x: 339, startPoint y: 311, endPoint x: 303, endPoint y: 425, distance: 119.7
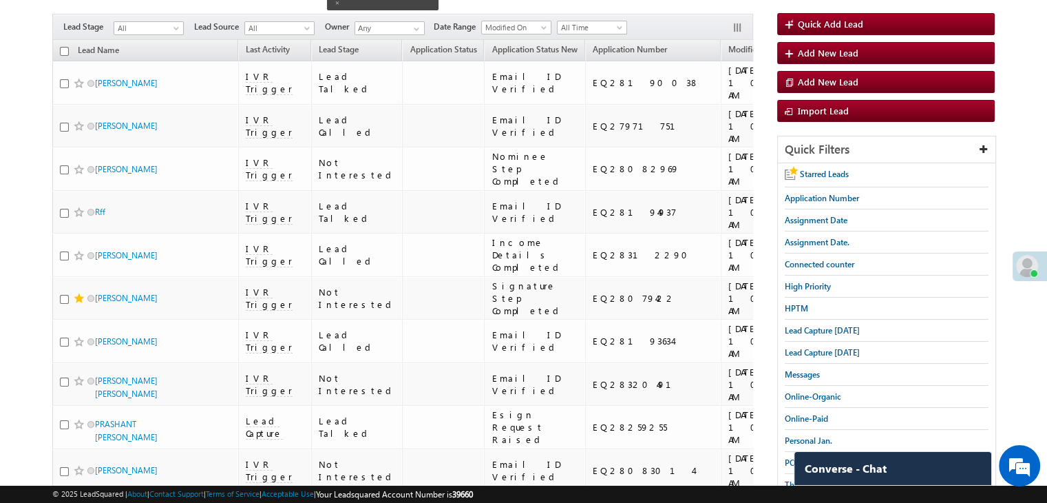
scroll to position [0, 0]
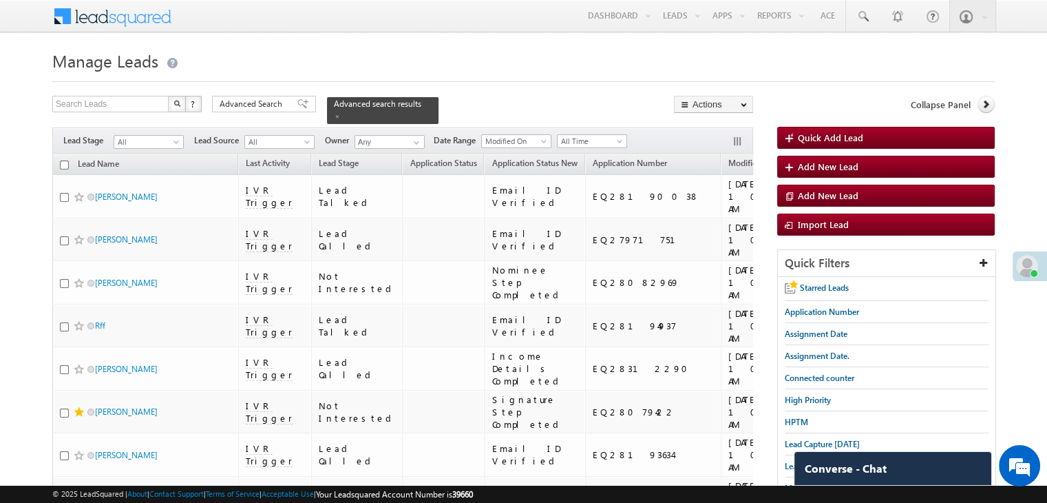
click at [61, 160] on input "checkbox" at bounding box center [64, 164] width 9 height 9
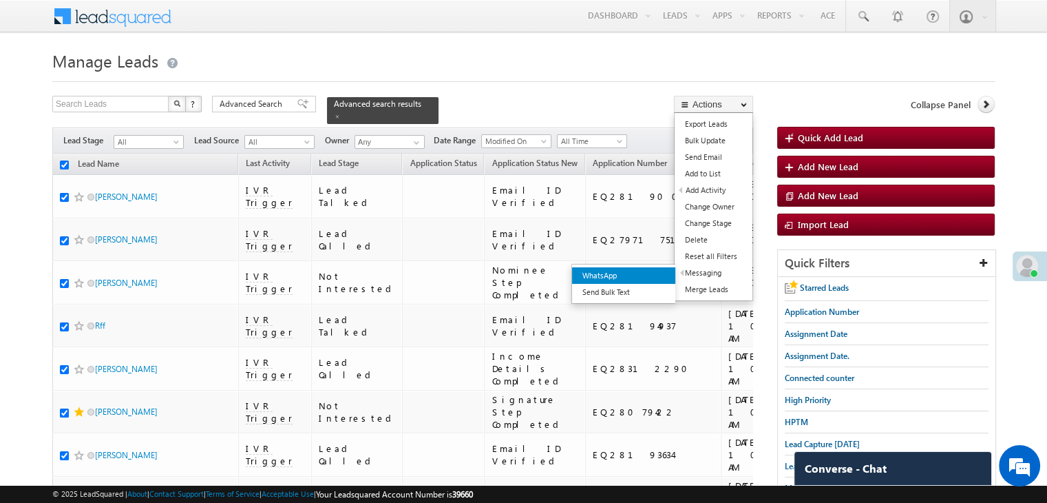
click at [654, 269] on link "WhatsApp" at bounding box center [623, 275] width 103 height 17
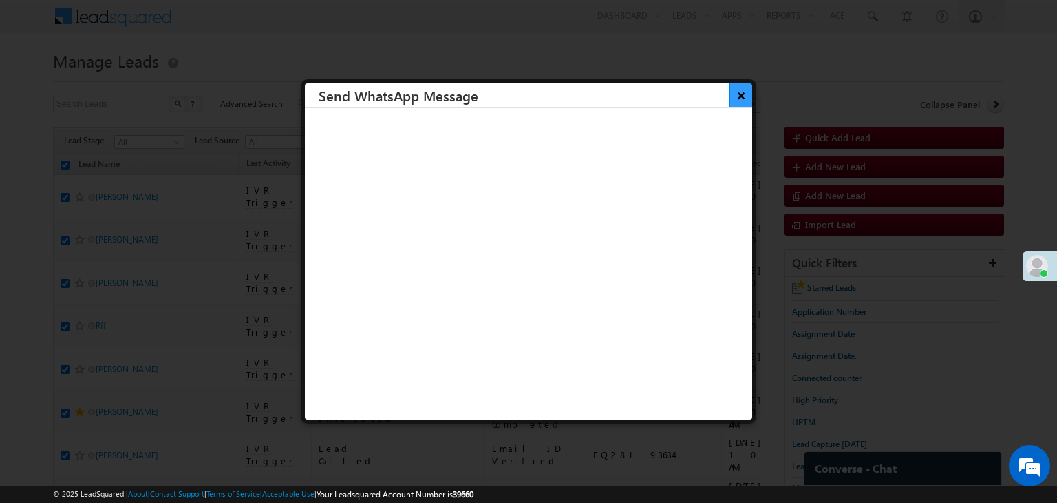
click at [730, 97] on button "×" at bounding box center [741, 95] width 23 height 24
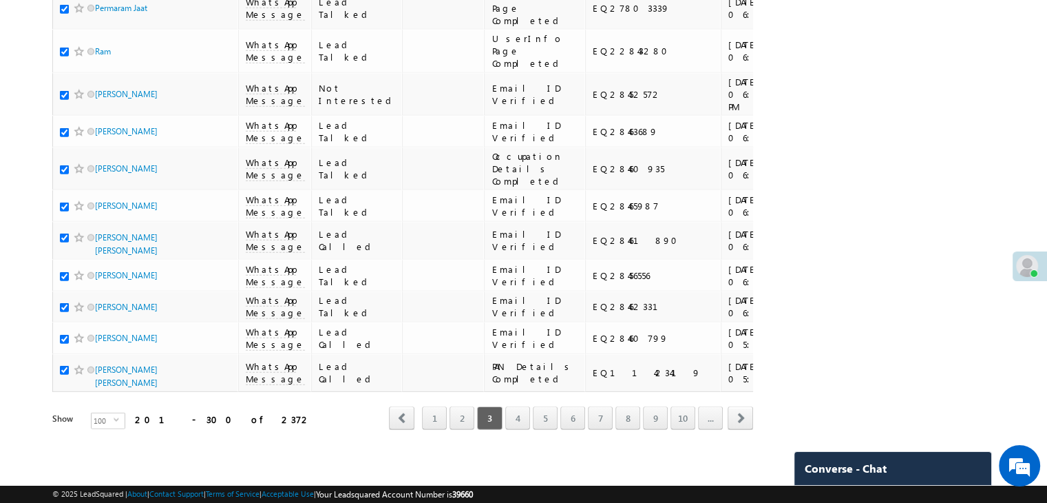
scroll to position [7776, 0]
click at [521, 412] on link "4" at bounding box center [517, 417] width 25 height 23
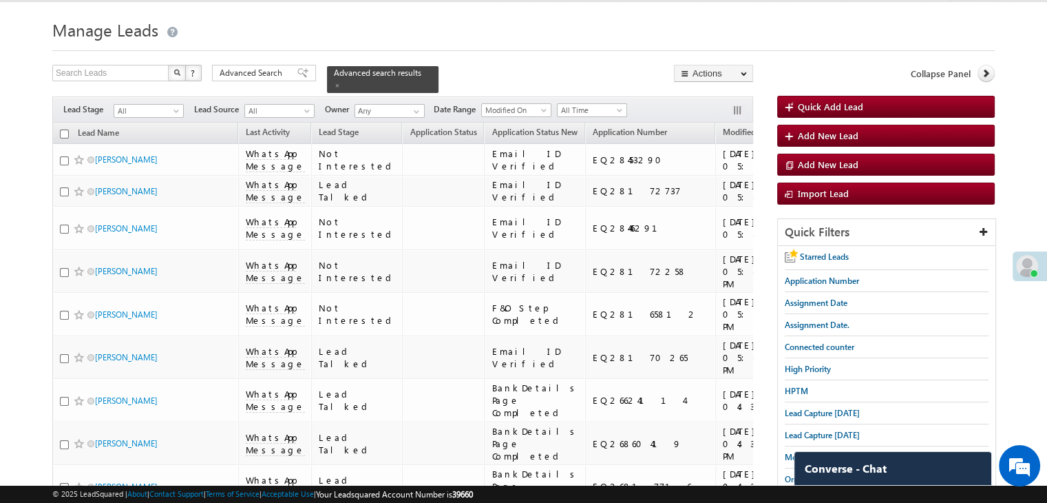
scroll to position [0, 0]
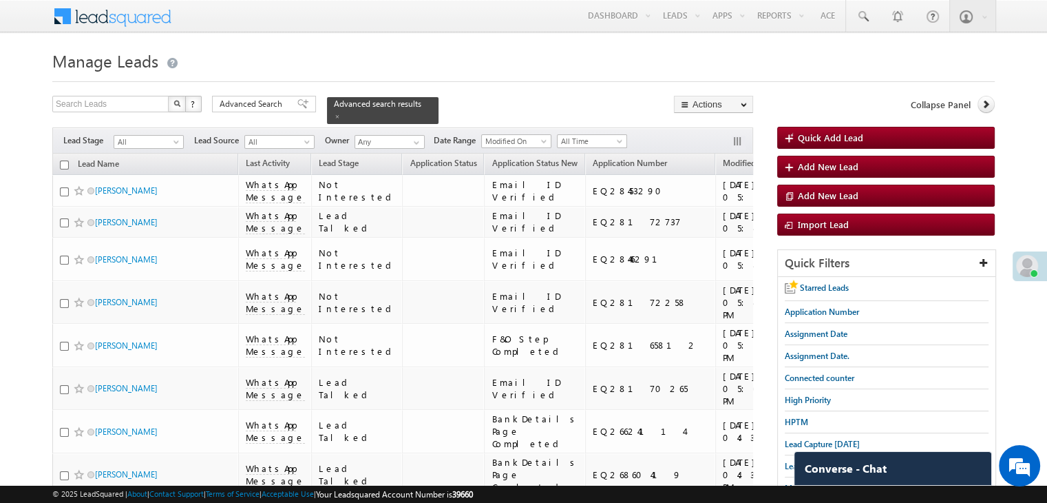
click at [66, 160] on input "checkbox" at bounding box center [64, 164] width 9 height 9
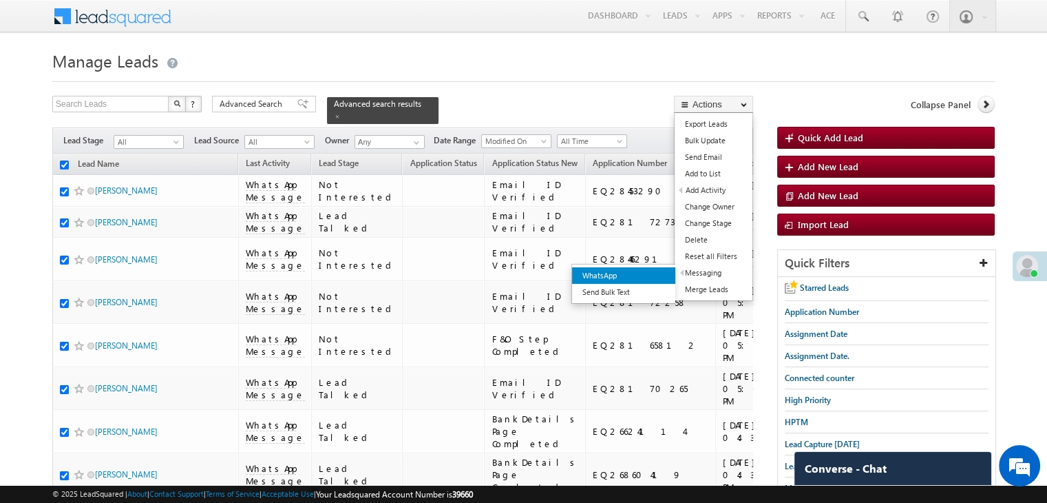
click at [658, 273] on link "WhatsApp" at bounding box center [623, 275] width 103 height 17
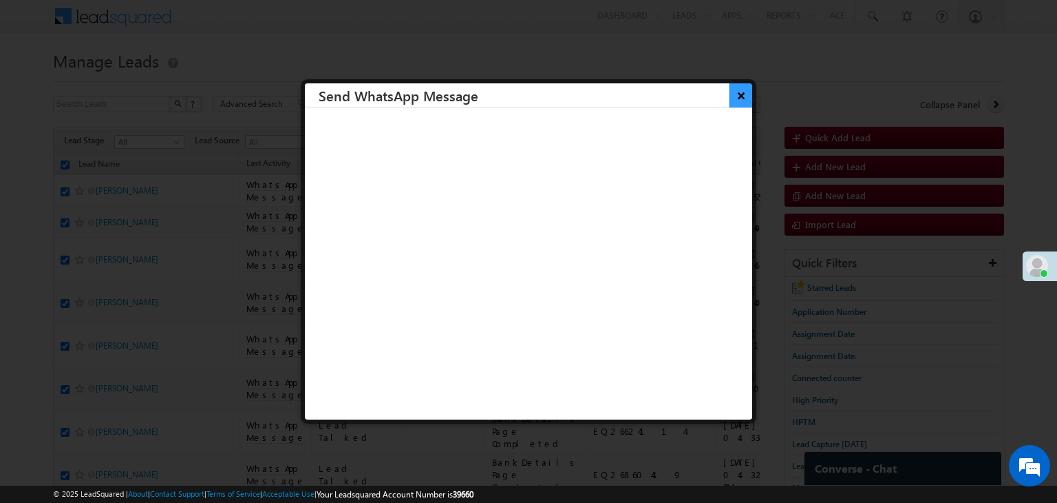
click at [734, 101] on button "×" at bounding box center [741, 95] width 23 height 24
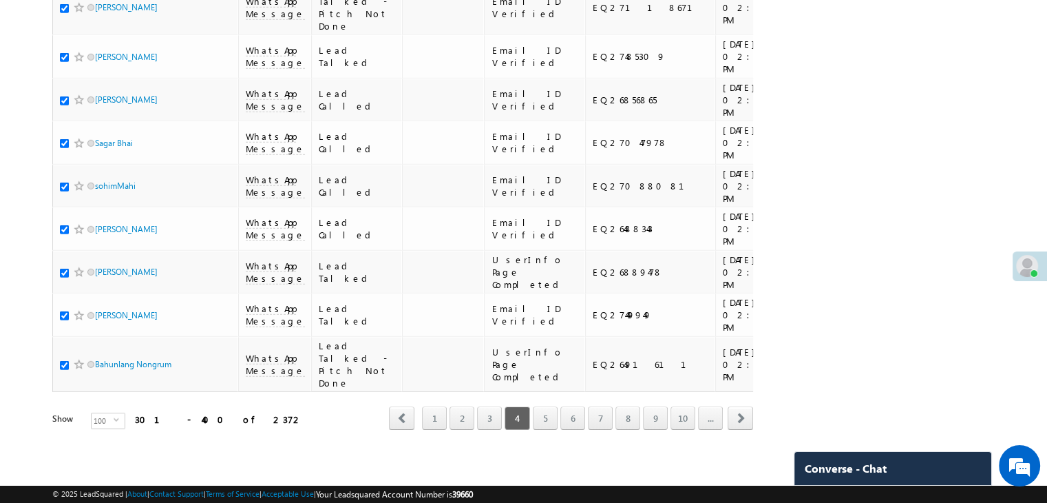
scroll to position [7776, 0]
click at [536, 410] on link "5" at bounding box center [545, 417] width 25 height 23
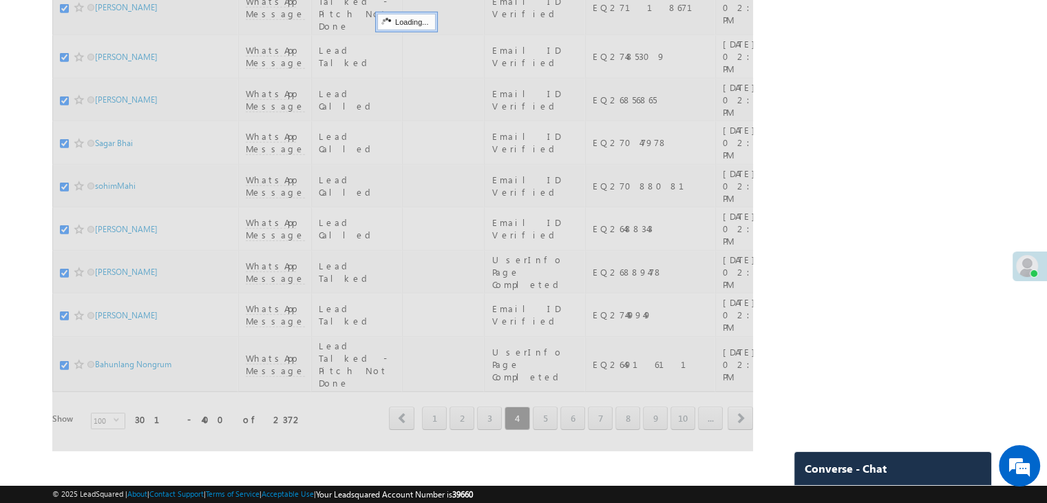
scroll to position [0, 0]
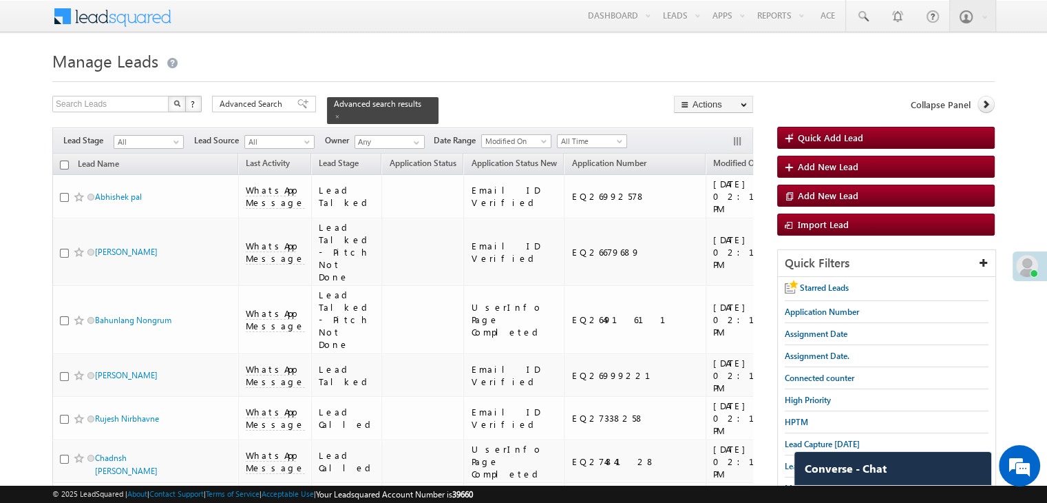
click at [66, 160] on input "checkbox" at bounding box center [64, 164] width 9 height 9
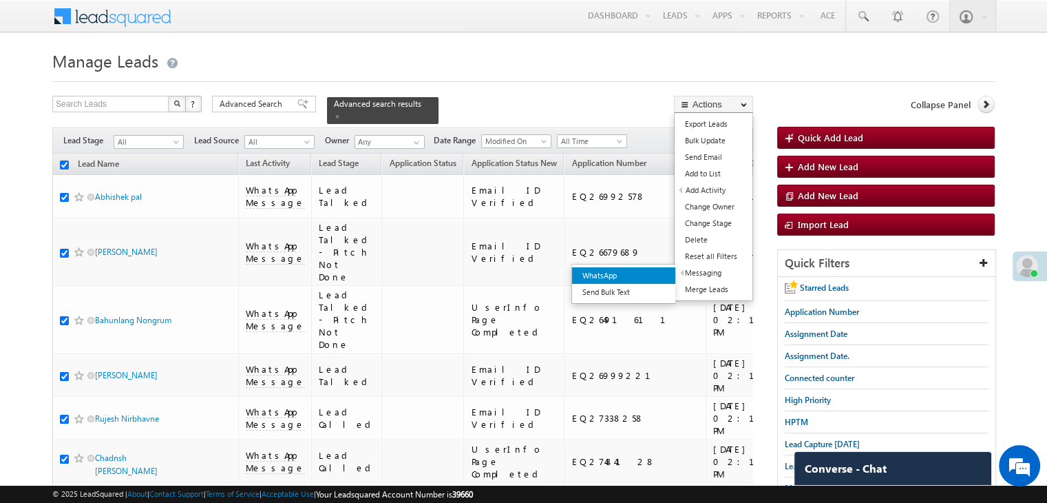
click at [647, 275] on link "WhatsApp" at bounding box center [623, 275] width 103 height 17
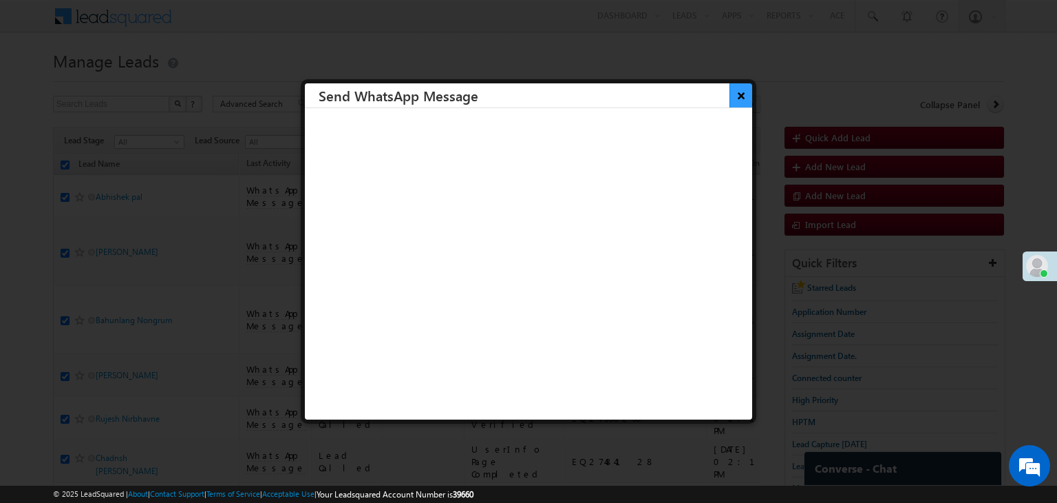
click at [740, 95] on button "×" at bounding box center [741, 95] width 23 height 24
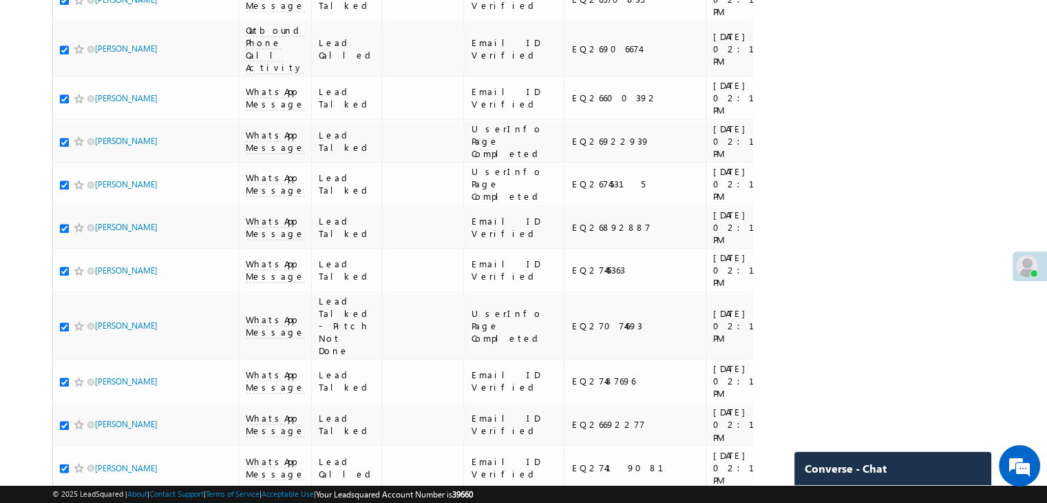
scroll to position [7776, 0]
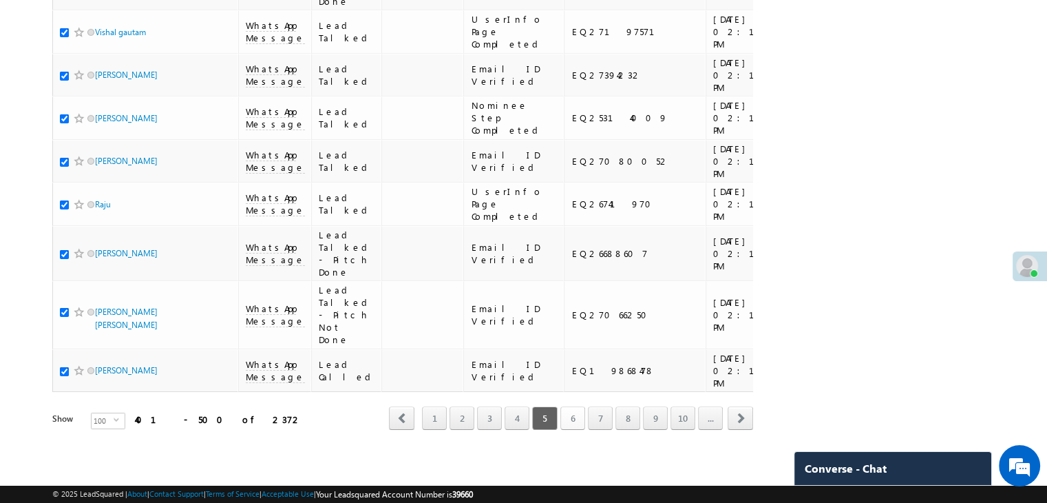
click at [577, 406] on link "6" at bounding box center [572, 417] width 25 height 23
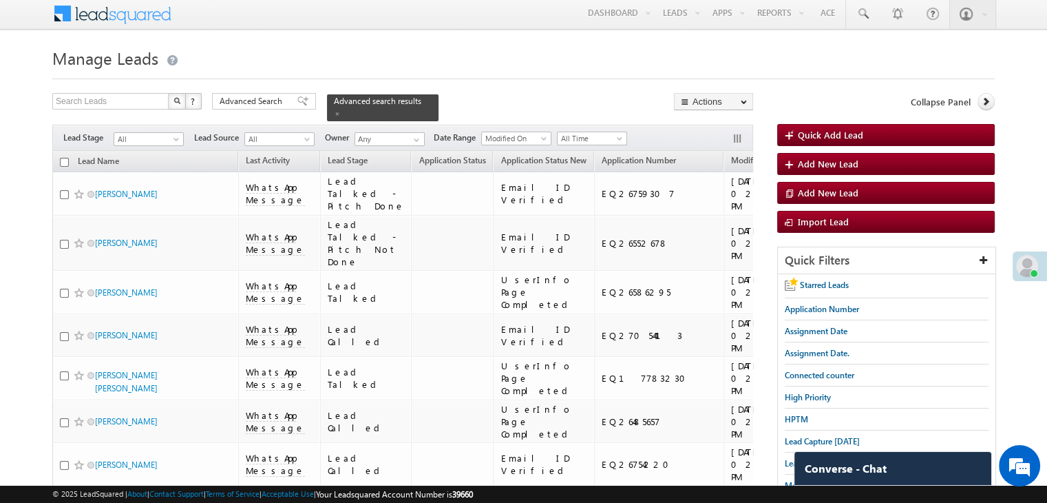
scroll to position [0, 0]
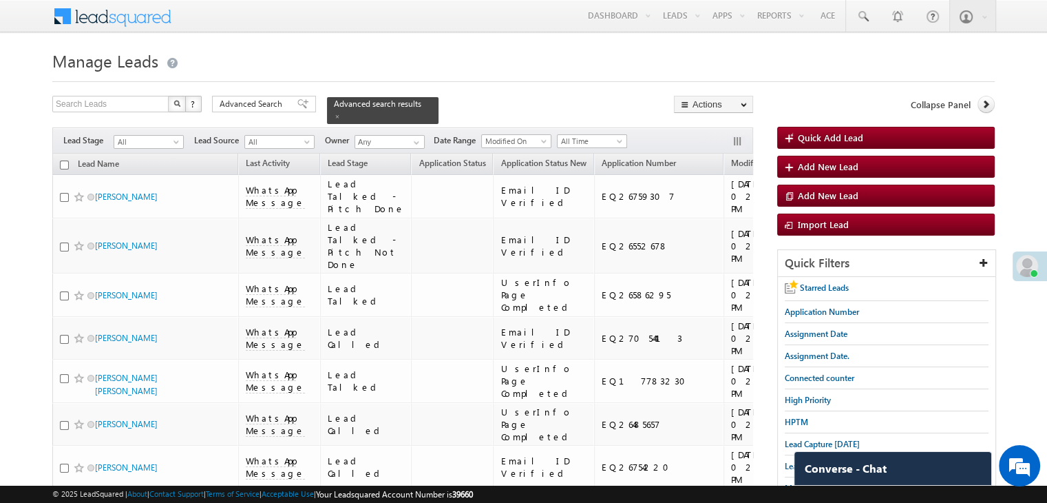
click at [63, 160] on input "checkbox" at bounding box center [64, 164] width 9 height 9
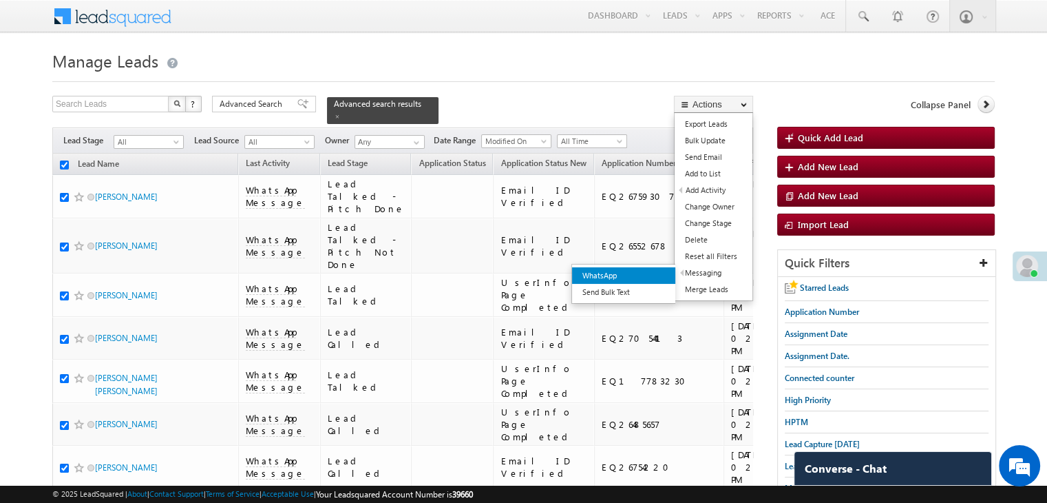
click at [651, 276] on link "WhatsApp" at bounding box center [623, 275] width 103 height 17
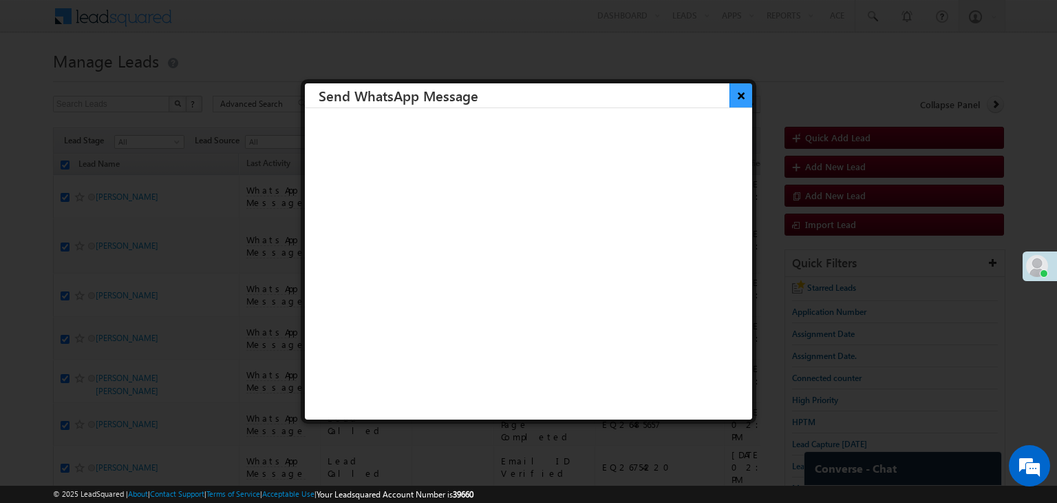
click at [730, 98] on button "×" at bounding box center [741, 95] width 23 height 24
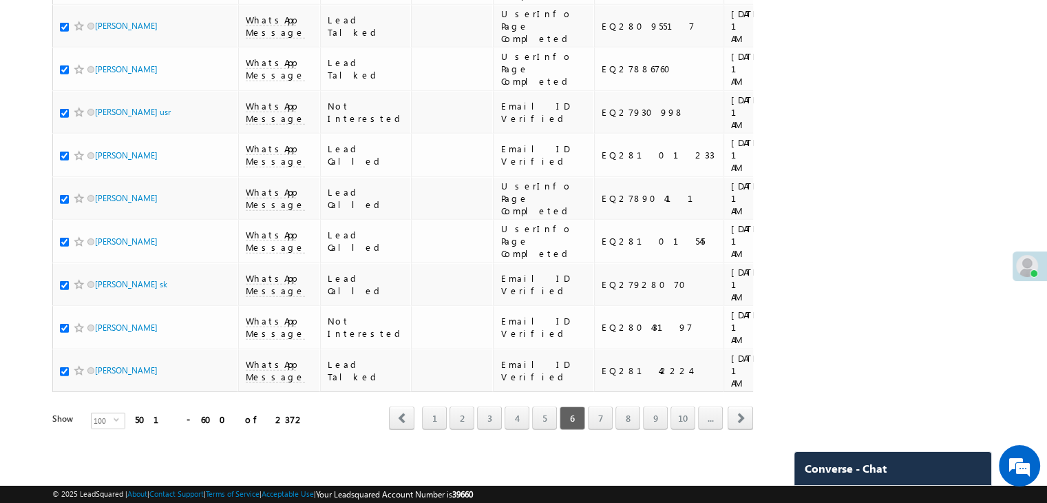
scroll to position [7776, 0]
click at [596, 410] on link "7" at bounding box center [600, 417] width 25 height 23
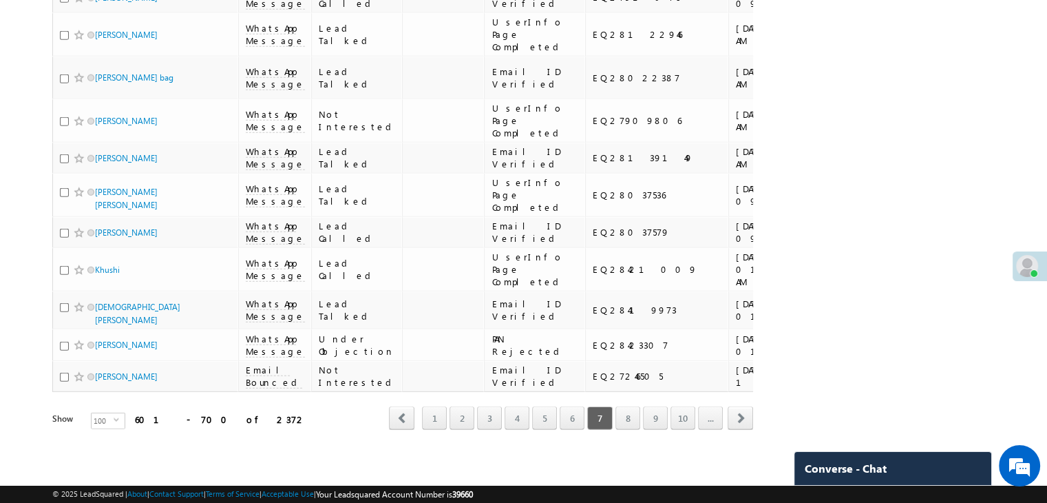
scroll to position [0, 0]
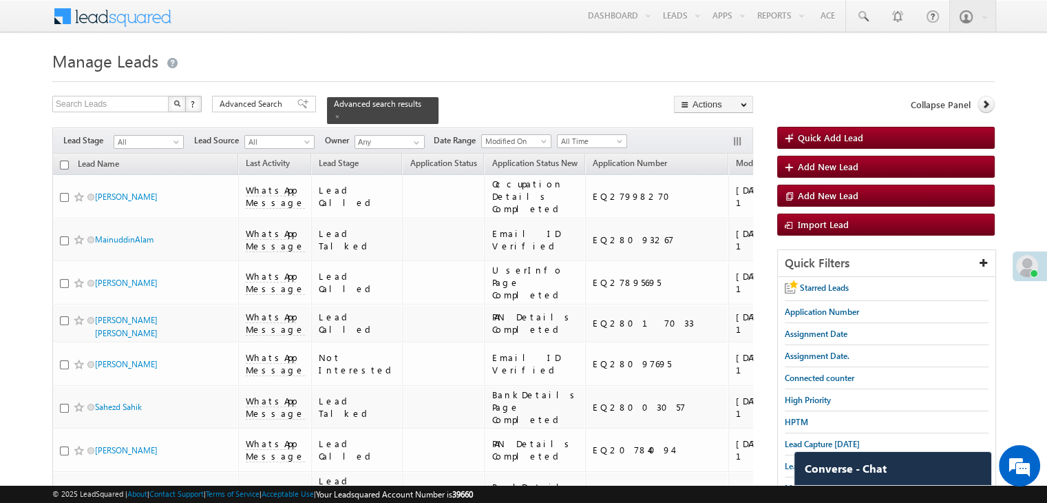
click at [62, 160] on input "checkbox" at bounding box center [64, 164] width 9 height 9
click at [647, 276] on link "WhatsApp" at bounding box center [661, 274] width 103 height 17
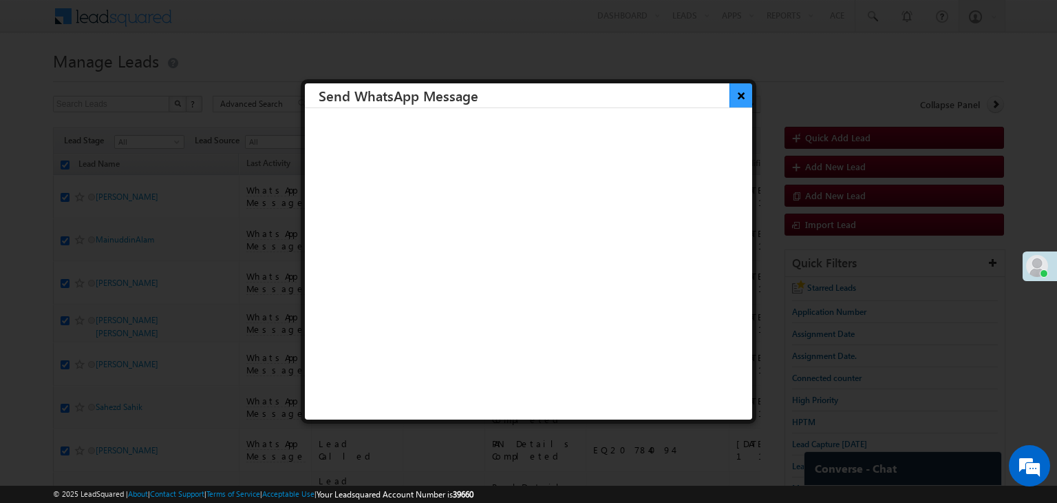
click at [730, 102] on button "×" at bounding box center [741, 95] width 23 height 24
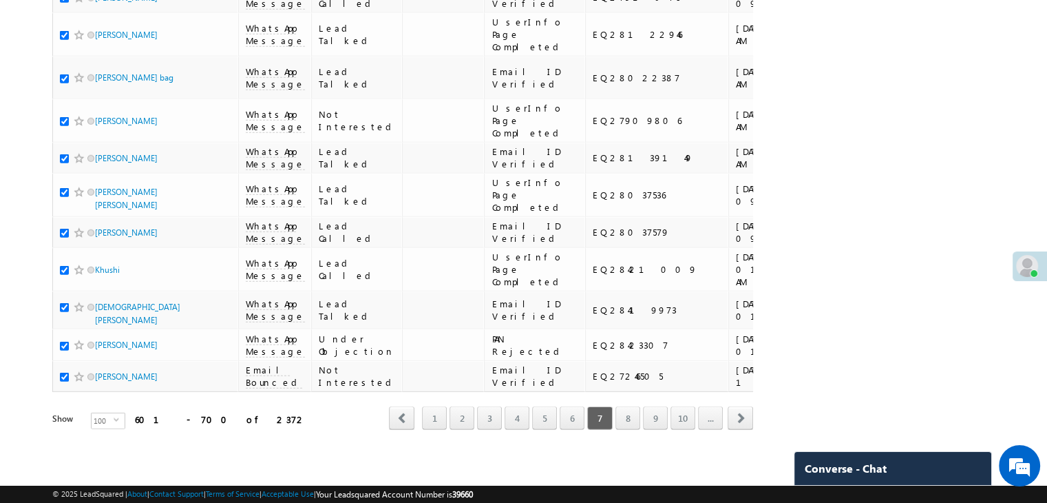
scroll to position [7776, 0]
click at [636, 412] on link "8" at bounding box center [627, 417] width 25 height 23
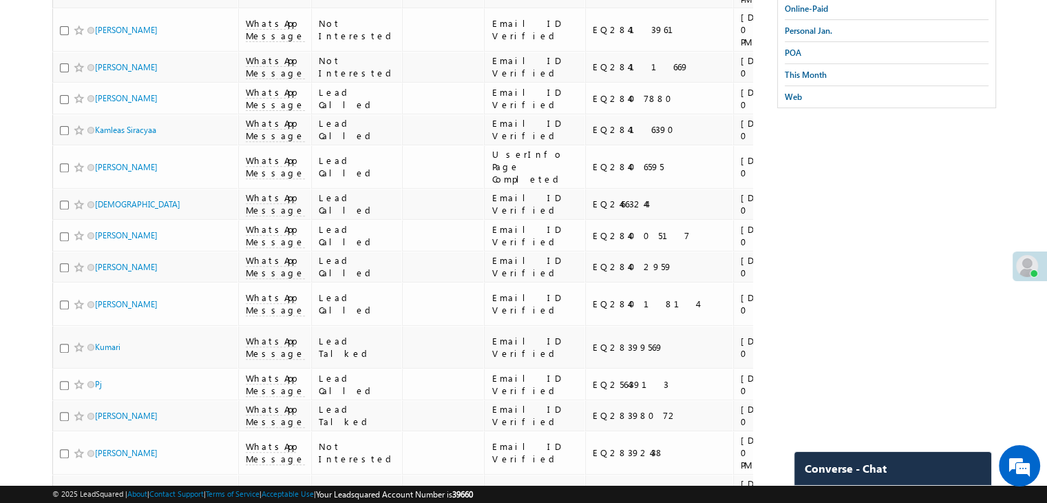
scroll to position [0, 0]
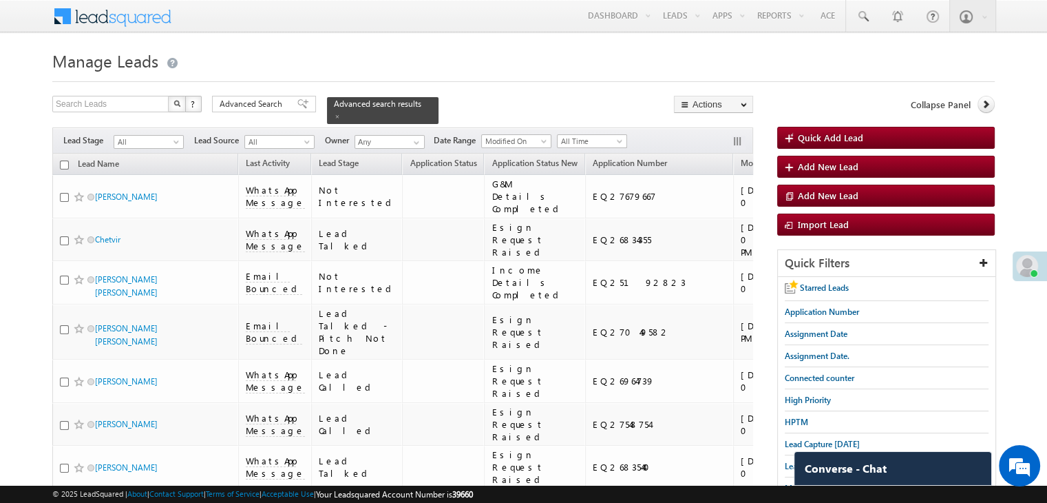
click at [68, 160] on input "checkbox" at bounding box center [64, 164] width 9 height 9
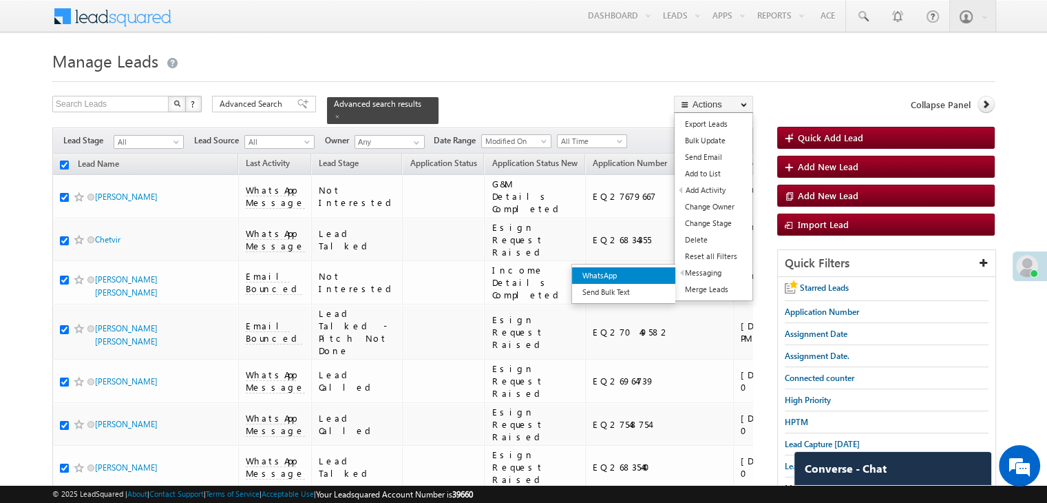
click at [642, 277] on link "WhatsApp" at bounding box center [623, 275] width 103 height 17
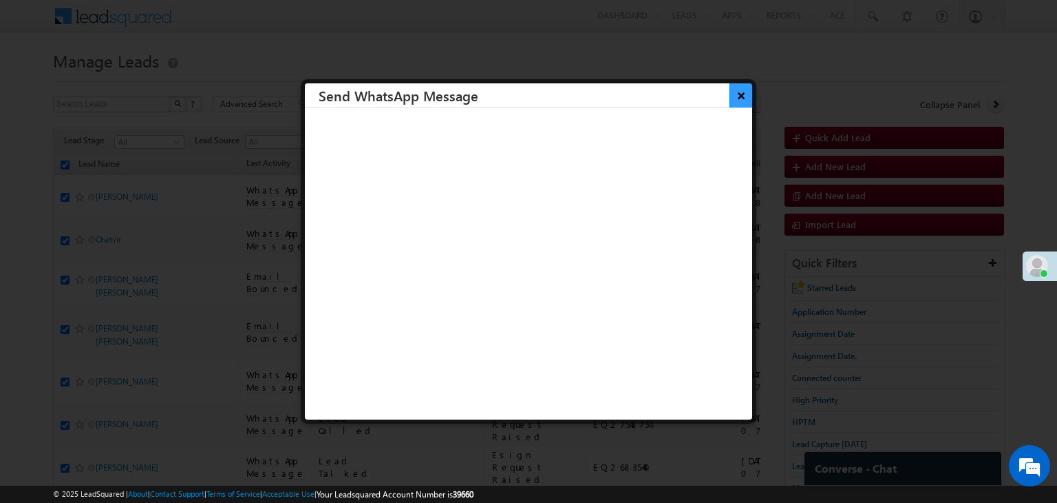
click at [737, 94] on button "×" at bounding box center [741, 95] width 23 height 24
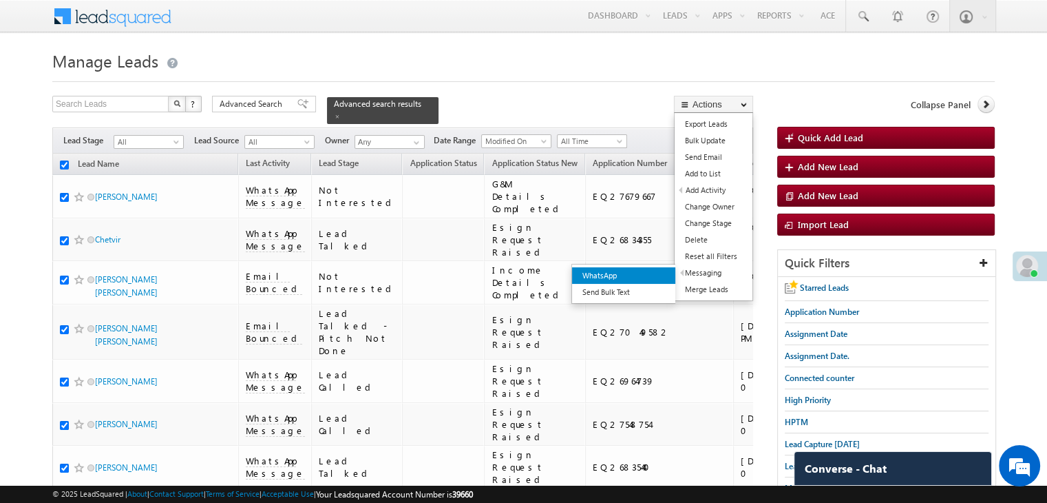
click at [600, 273] on link "WhatsApp" at bounding box center [623, 275] width 103 height 17
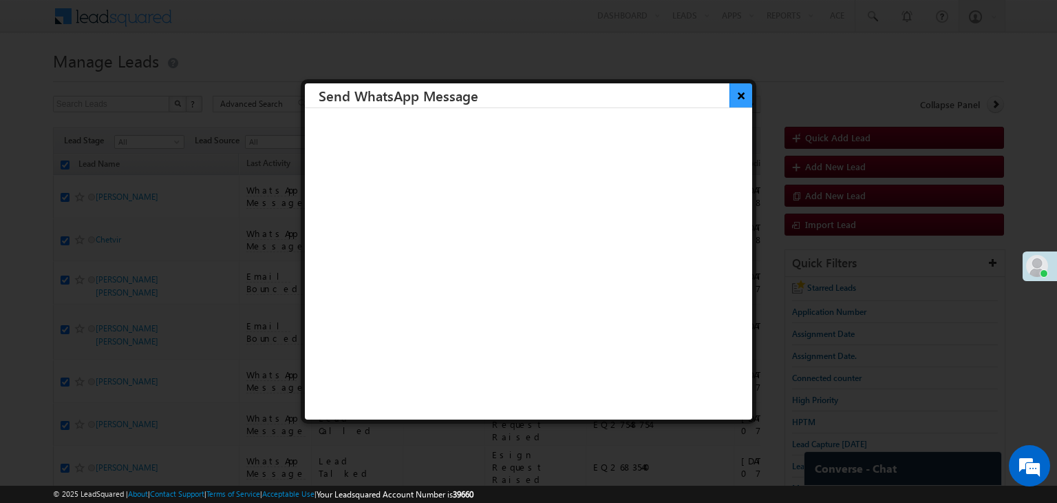
click at [735, 100] on button "×" at bounding box center [741, 95] width 23 height 24
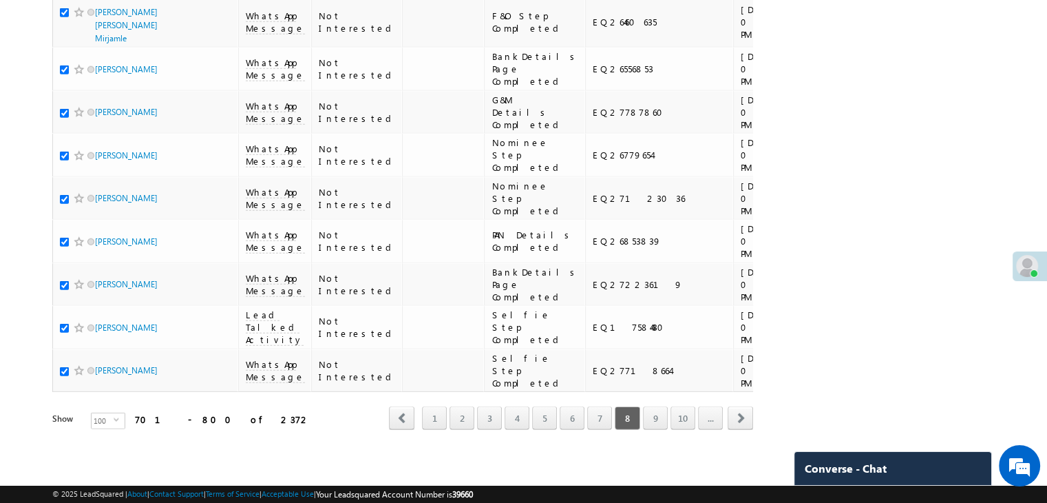
scroll to position [7776, 0]
click at [657, 410] on link "9" at bounding box center [655, 417] width 25 height 23
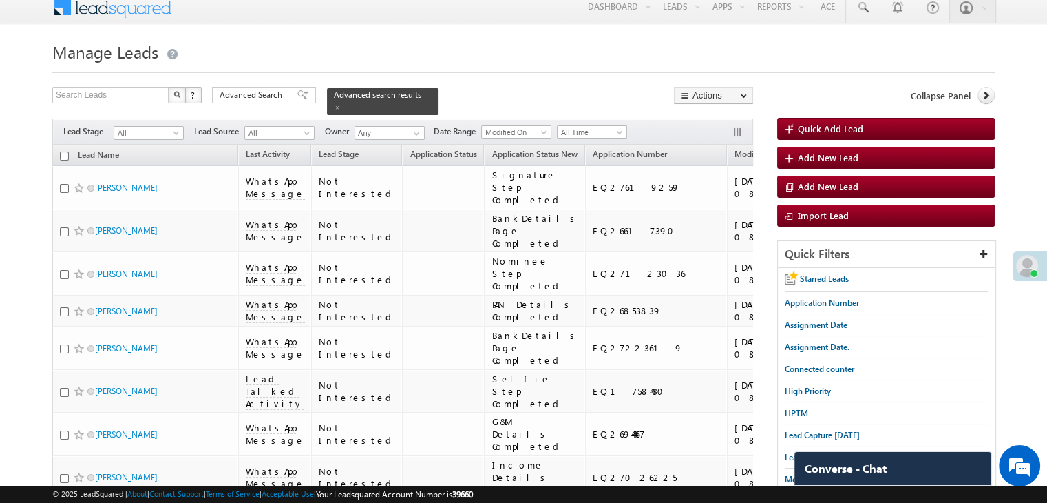
scroll to position [0, 0]
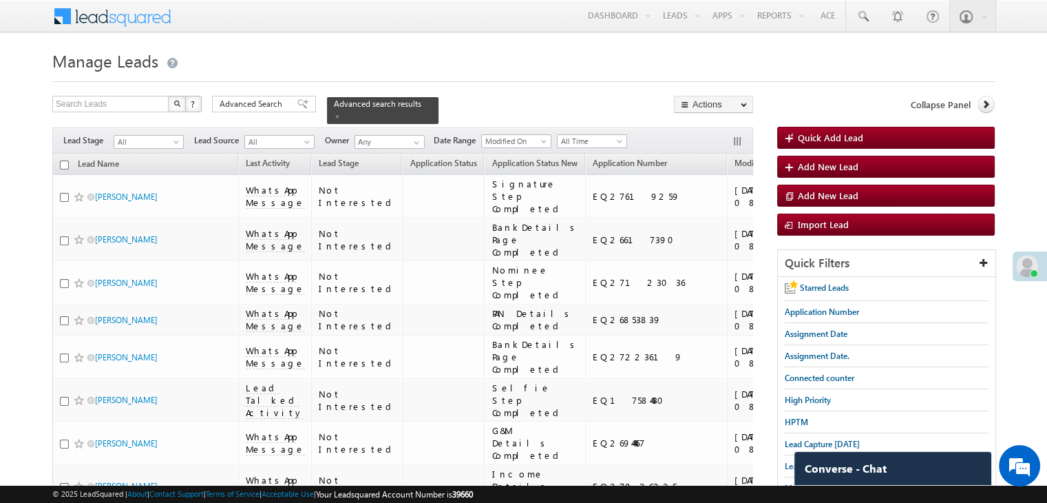
click at [65, 160] on input "checkbox" at bounding box center [64, 164] width 9 height 9
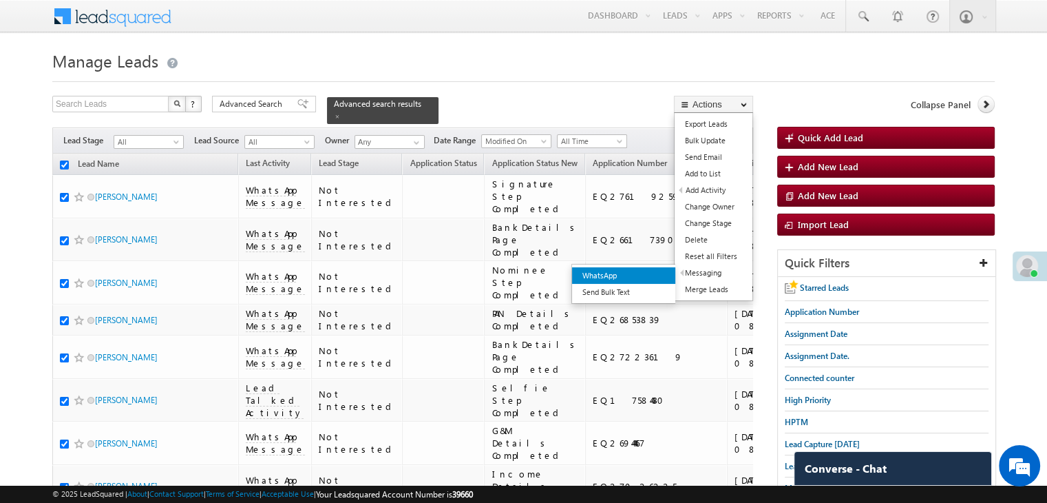
click at [657, 273] on link "WhatsApp" at bounding box center [623, 275] width 103 height 17
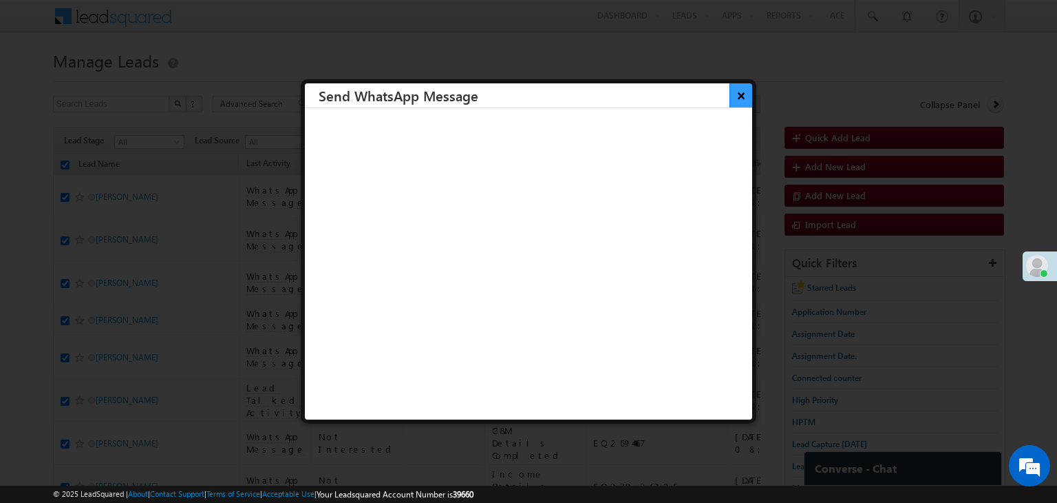
click at [735, 94] on button "×" at bounding box center [741, 95] width 23 height 24
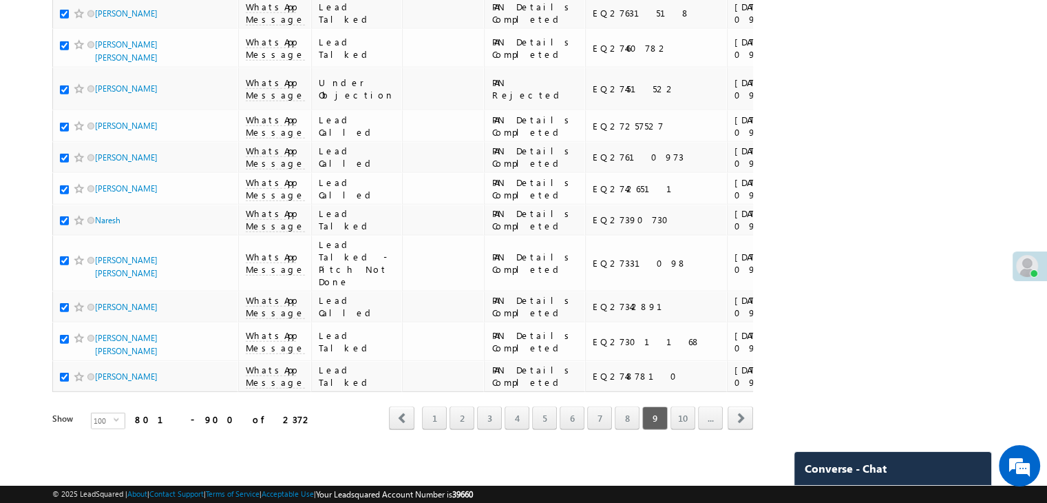
scroll to position [7776, 0]
click at [688, 409] on link "10" at bounding box center [682, 417] width 25 height 23
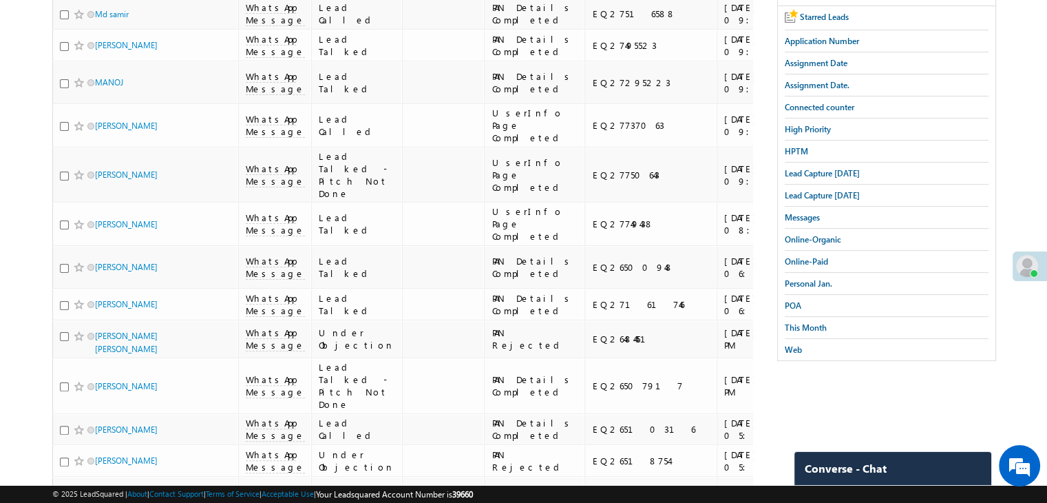
scroll to position [0, 0]
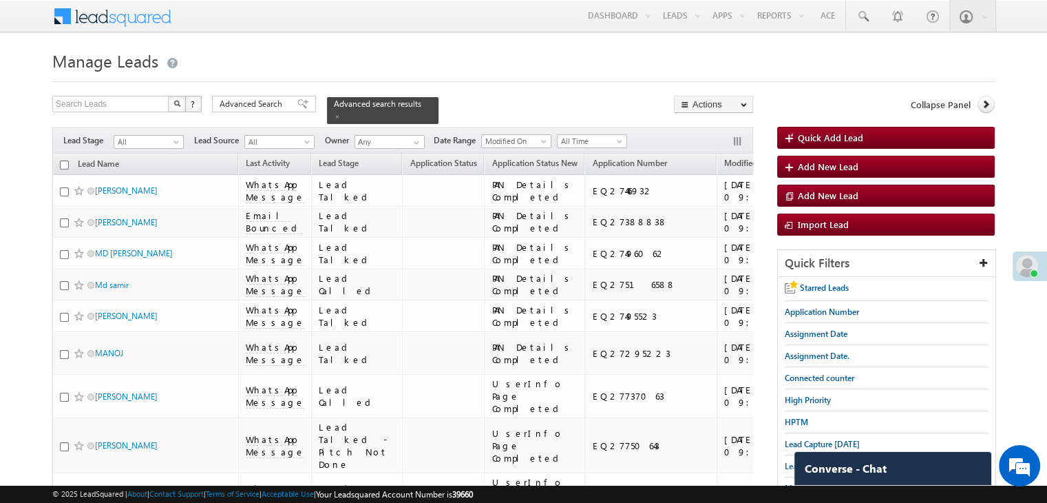
click at [63, 160] on input "checkbox" at bounding box center [64, 164] width 9 height 9
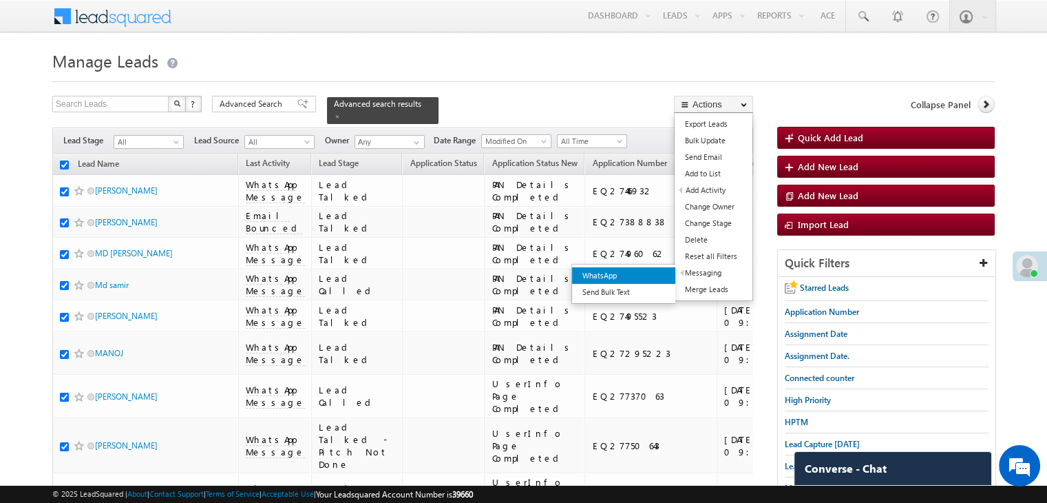
click at [650, 273] on link "WhatsApp" at bounding box center [623, 275] width 103 height 17
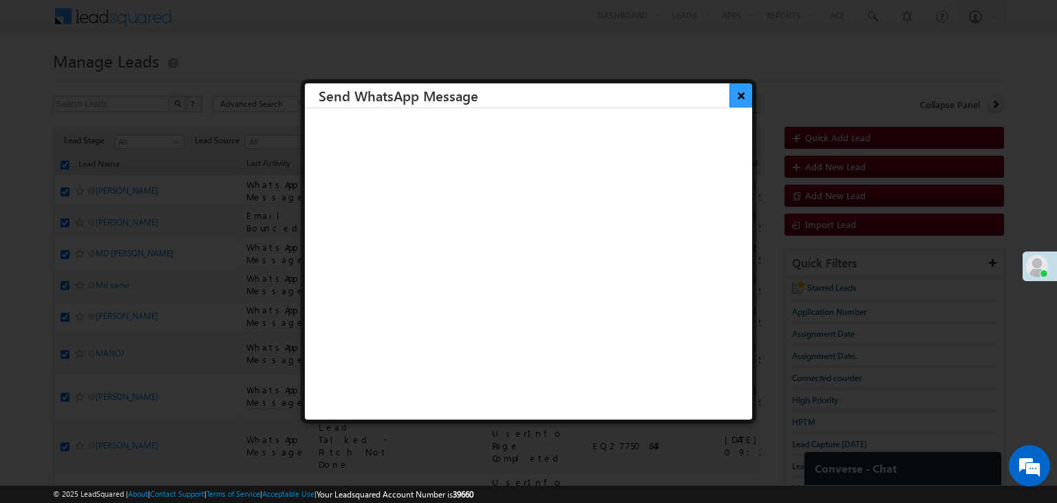
click at [733, 89] on button "×" at bounding box center [741, 95] width 23 height 24
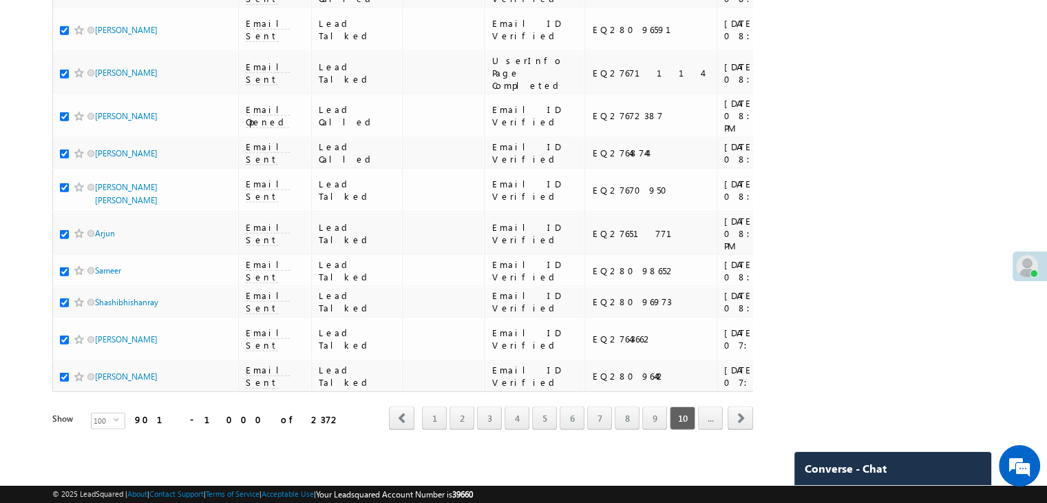
scroll to position [7776, 0]
click at [706, 406] on link "..." at bounding box center [710, 417] width 25 height 23
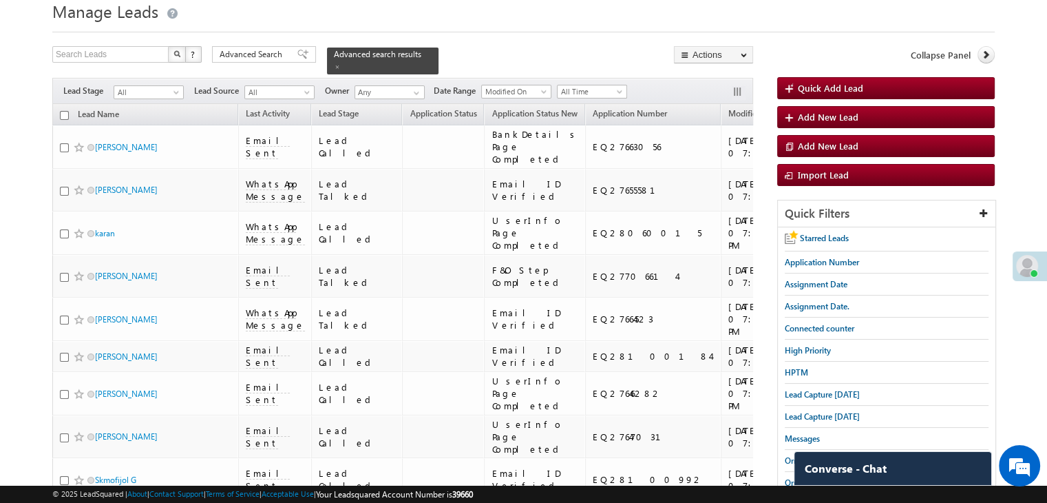
scroll to position [0, 0]
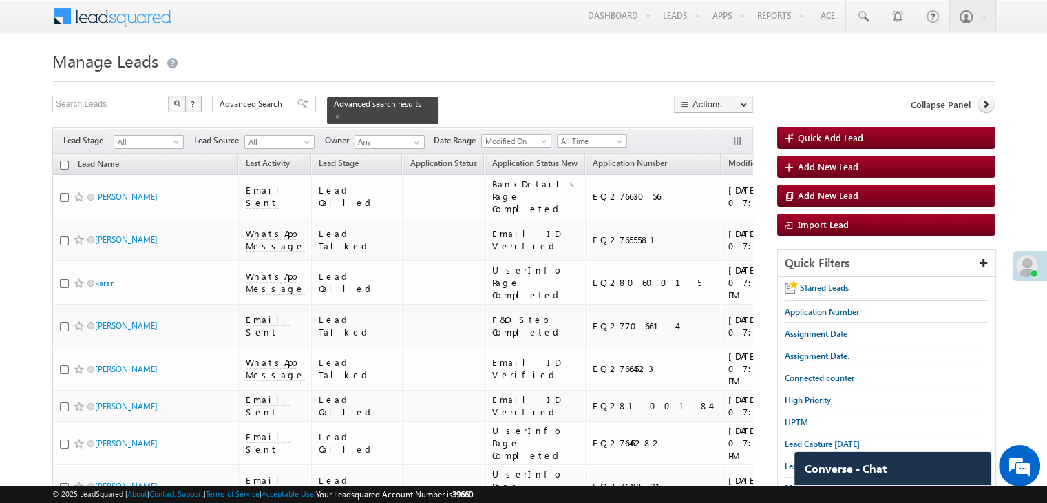
click at [65, 160] on input "checkbox" at bounding box center [64, 164] width 9 height 9
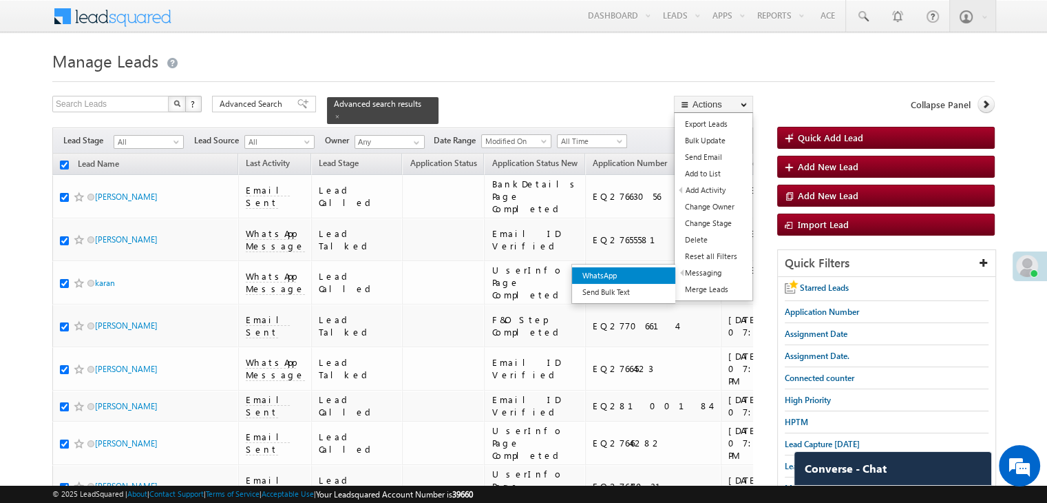
click at [644, 275] on link "WhatsApp" at bounding box center [623, 275] width 103 height 17
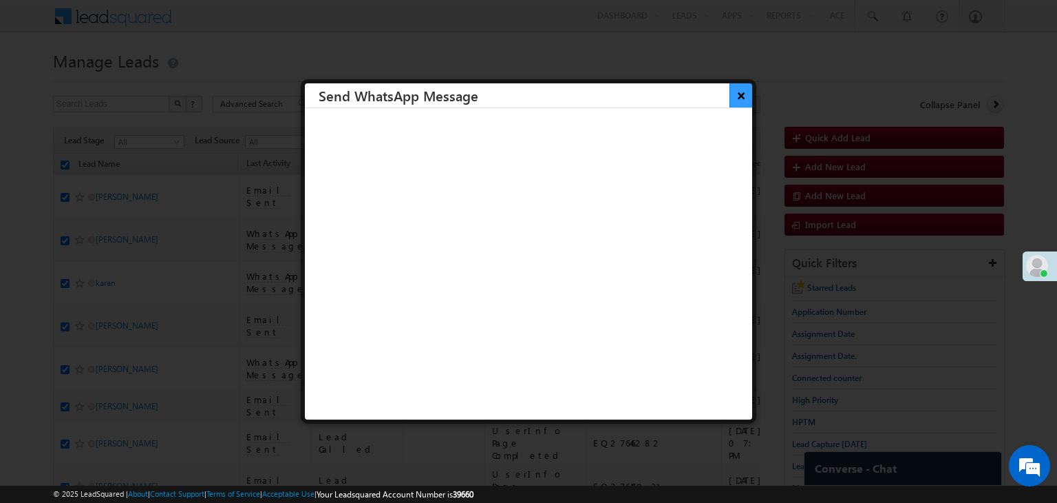
click at [736, 98] on button "×" at bounding box center [741, 95] width 23 height 24
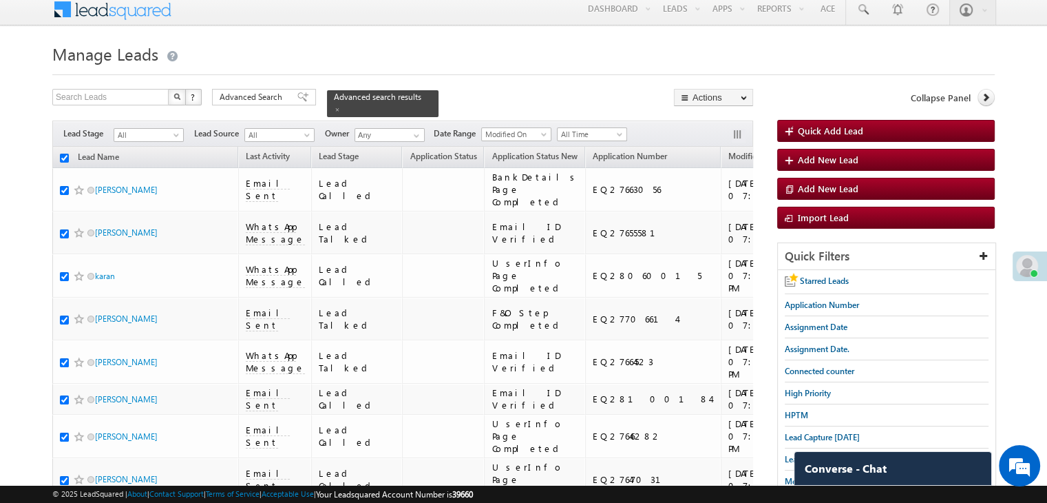
scroll to position [7776, 0]
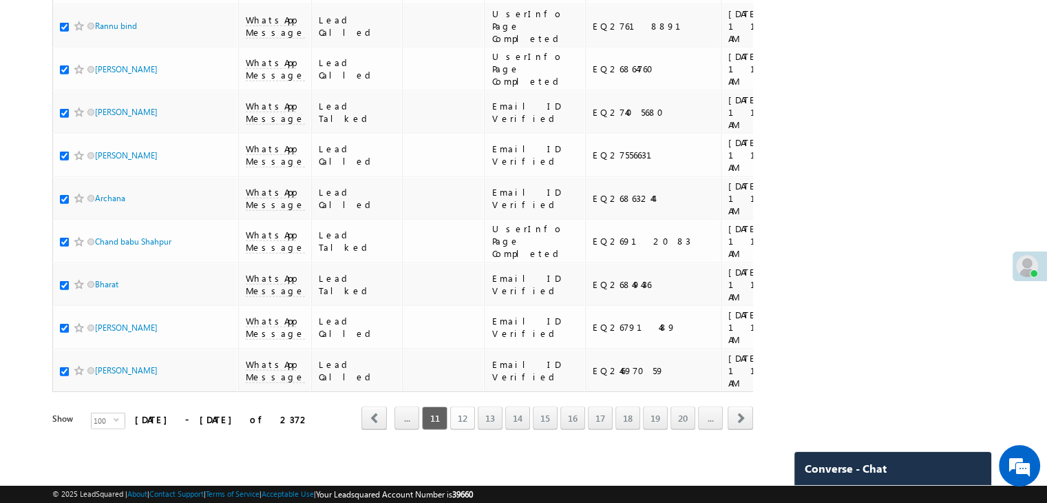
click at [454, 408] on link "12" at bounding box center [462, 417] width 25 height 23
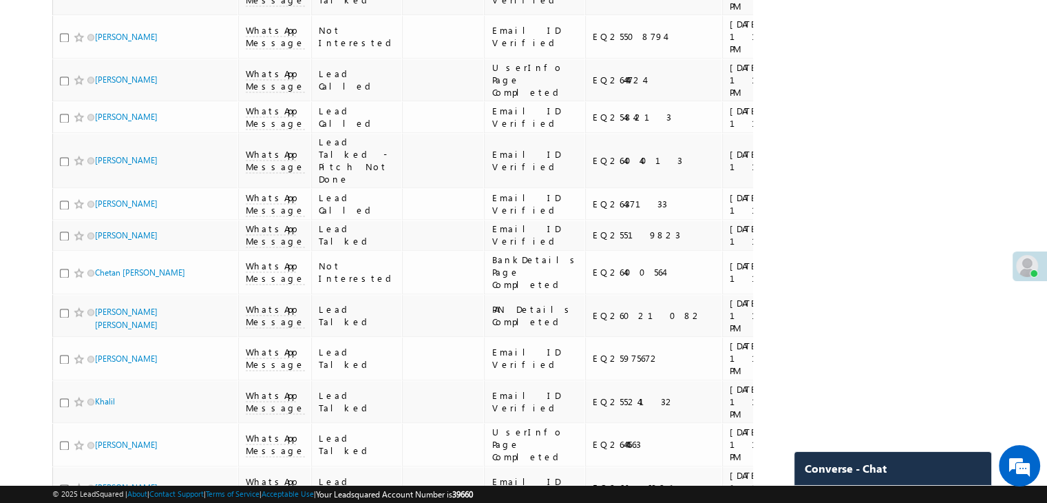
scroll to position [0, 0]
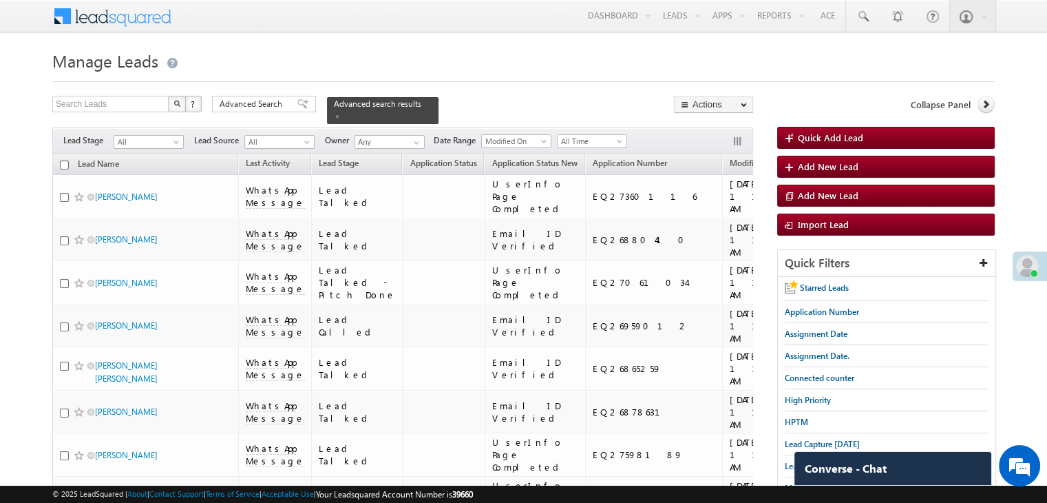
click at [65, 160] on input "checkbox" at bounding box center [64, 164] width 9 height 9
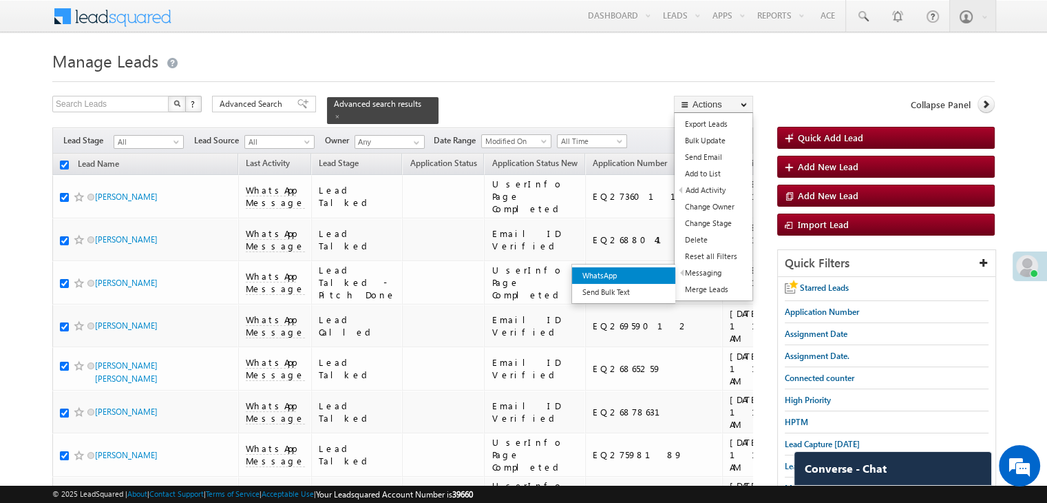
click at [636, 277] on link "WhatsApp" at bounding box center [623, 275] width 103 height 17
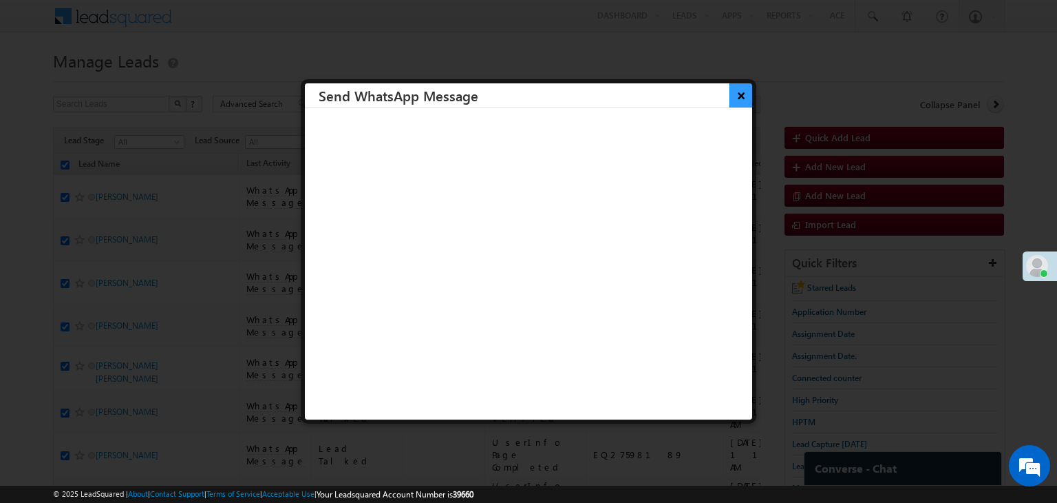
click at [730, 98] on button "×" at bounding box center [741, 95] width 23 height 24
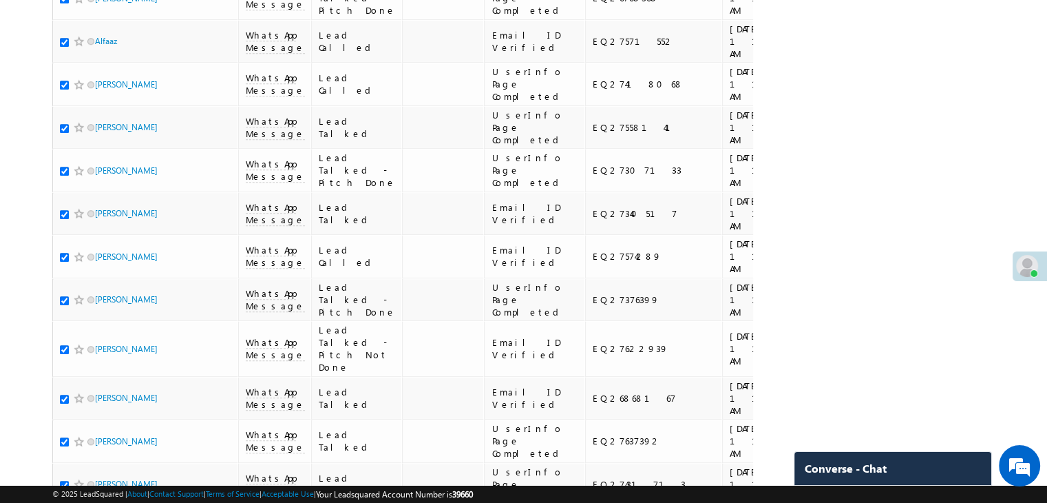
scroll to position [7776, 0]
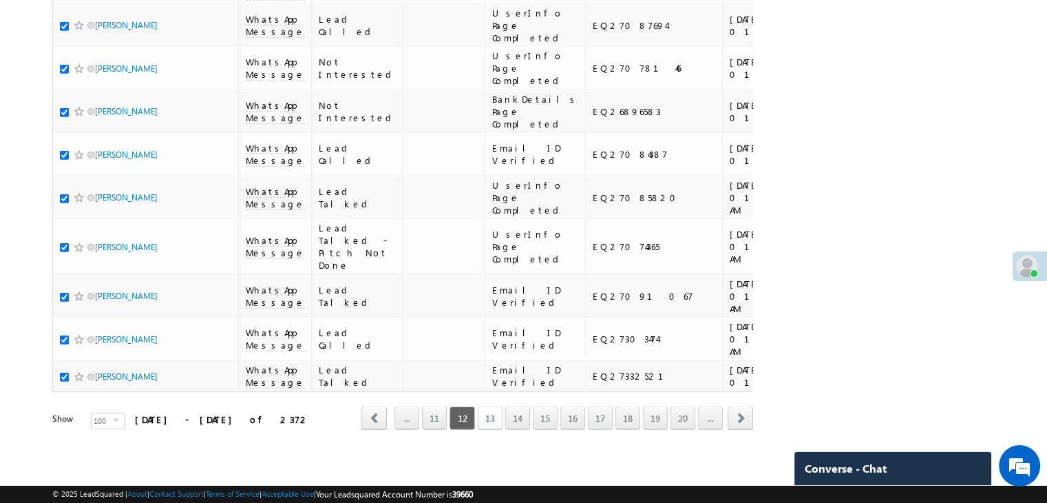
click at [497, 410] on link "13" at bounding box center [490, 417] width 25 height 23
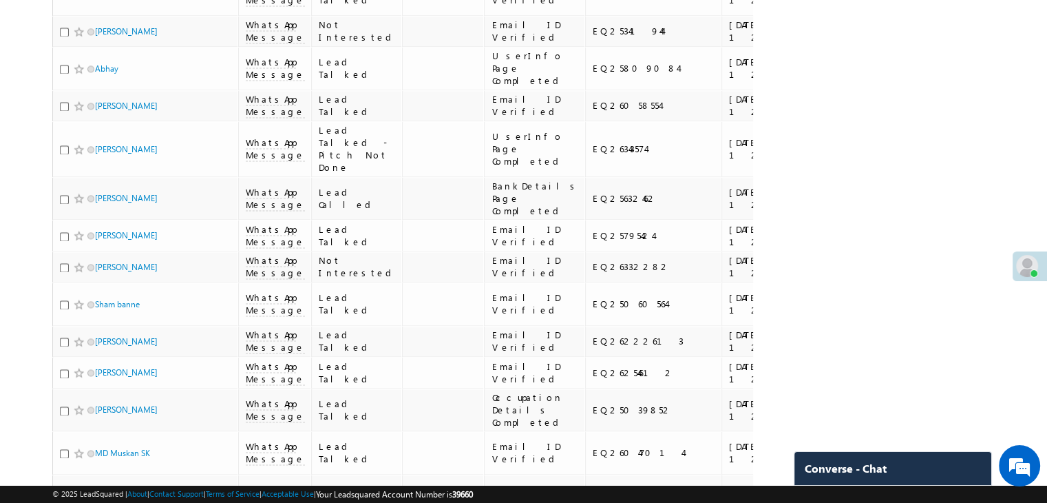
scroll to position [0, 0]
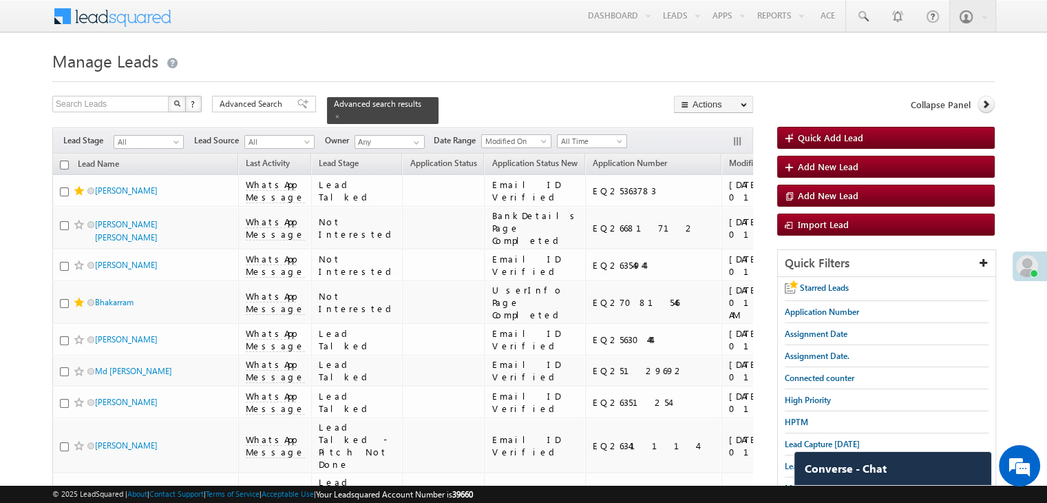
click at [65, 160] on input "checkbox" at bounding box center [64, 164] width 9 height 9
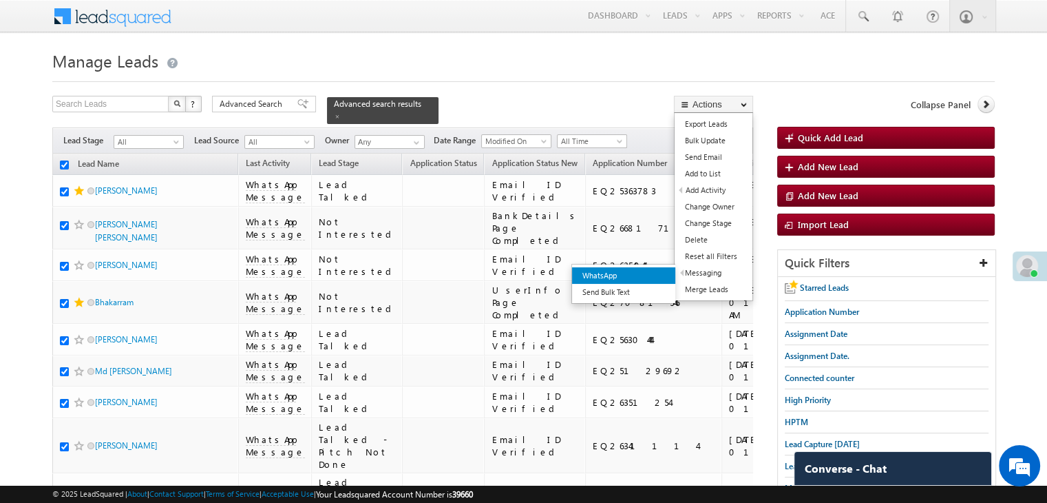
click at [653, 278] on link "WhatsApp" at bounding box center [623, 275] width 103 height 17
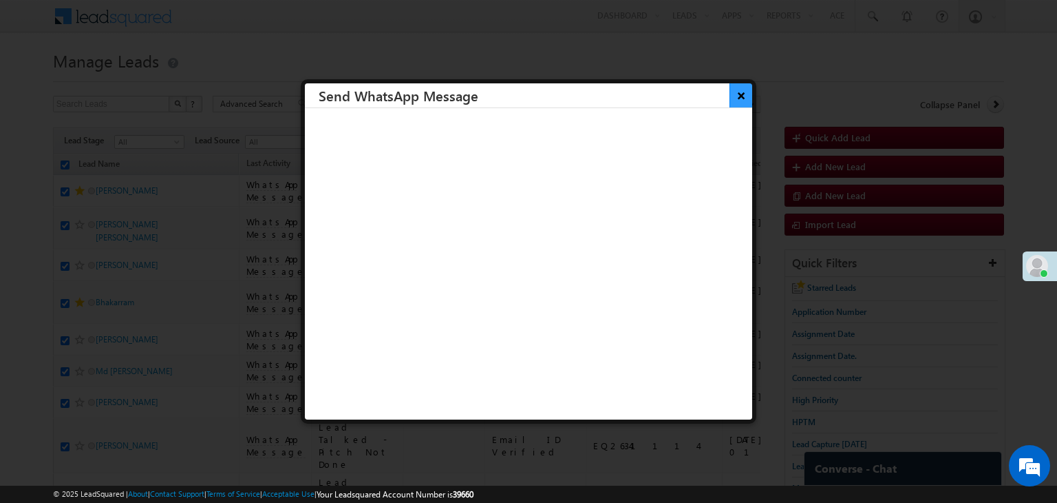
click at [730, 100] on button "×" at bounding box center [741, 95] width 23 height 24
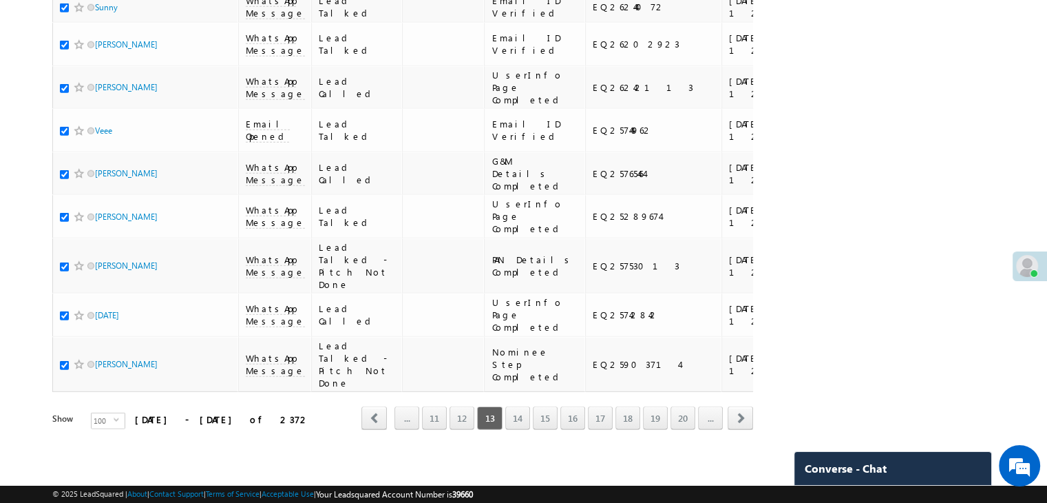
scroll to position [7776, 0]
click at [523, 410] on link "14" at bounding box center [517, 417] width 25 height 23
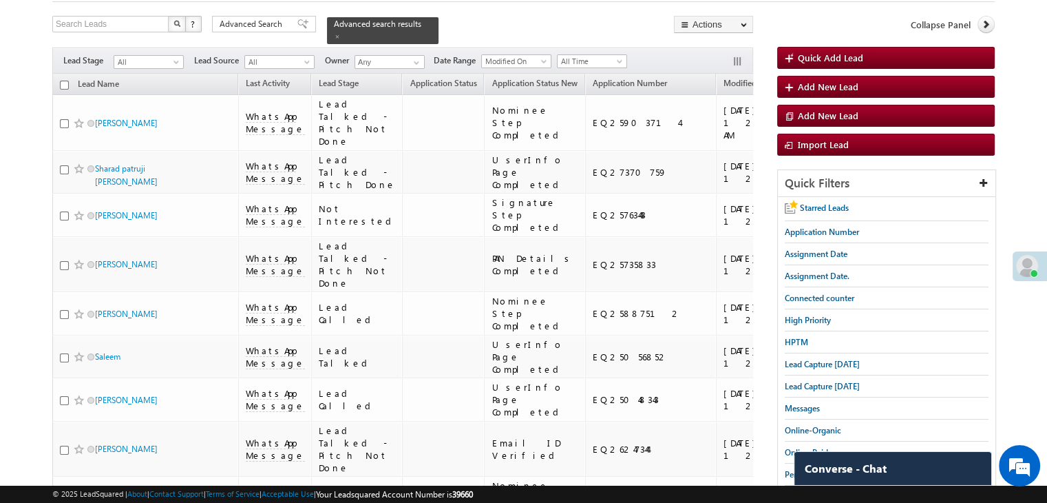
scroll to position [0, 0]
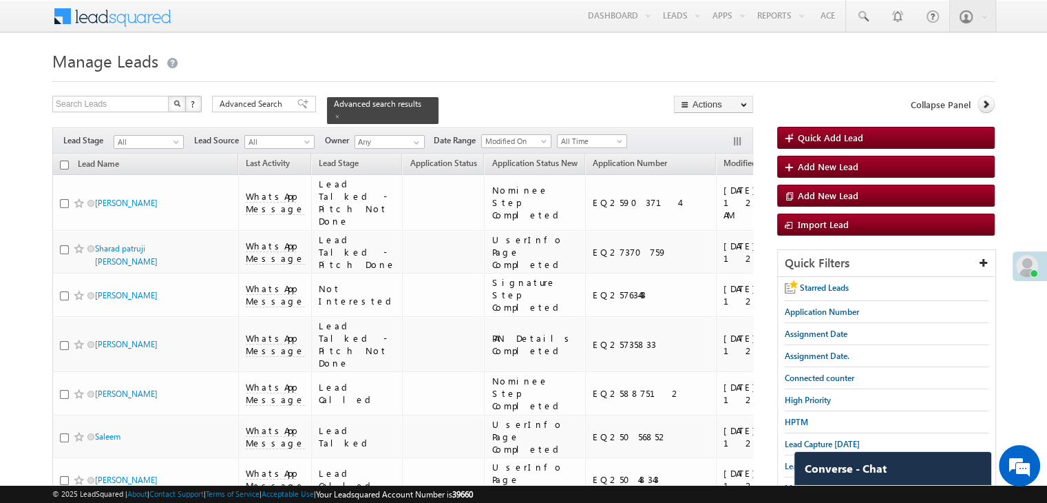
click at [61, 160] on input "checkbox" at bounding box center [64, 164] width 9 height 9
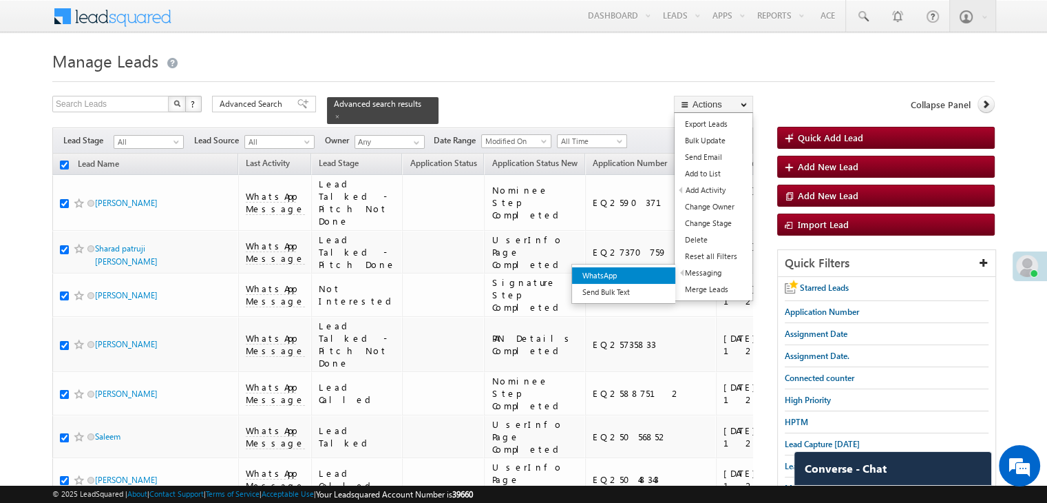
click at [654, 279] on link "WhatsApp" at bounding box center [623, 275] width 103 height 17
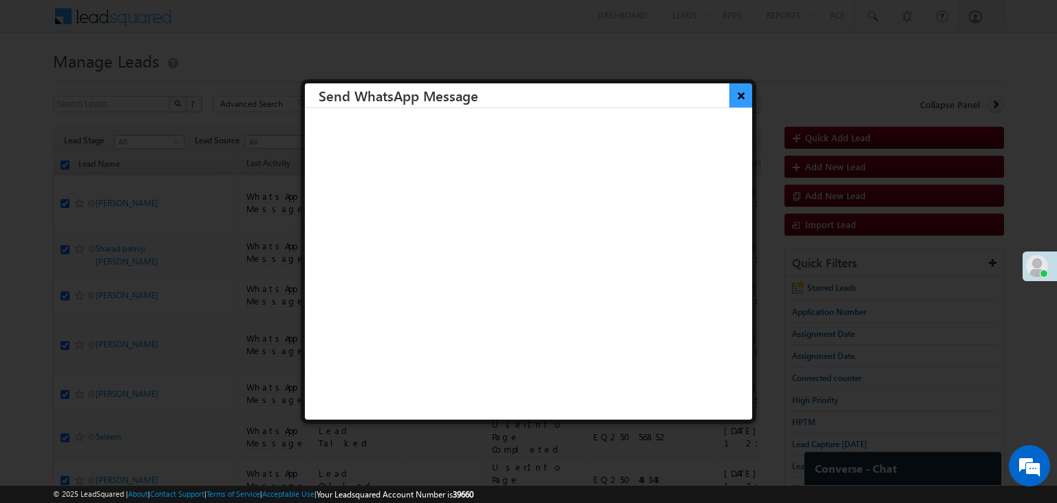
click at [730, 98] on button "×" at bounding box center [741, 95] width 23 height 24
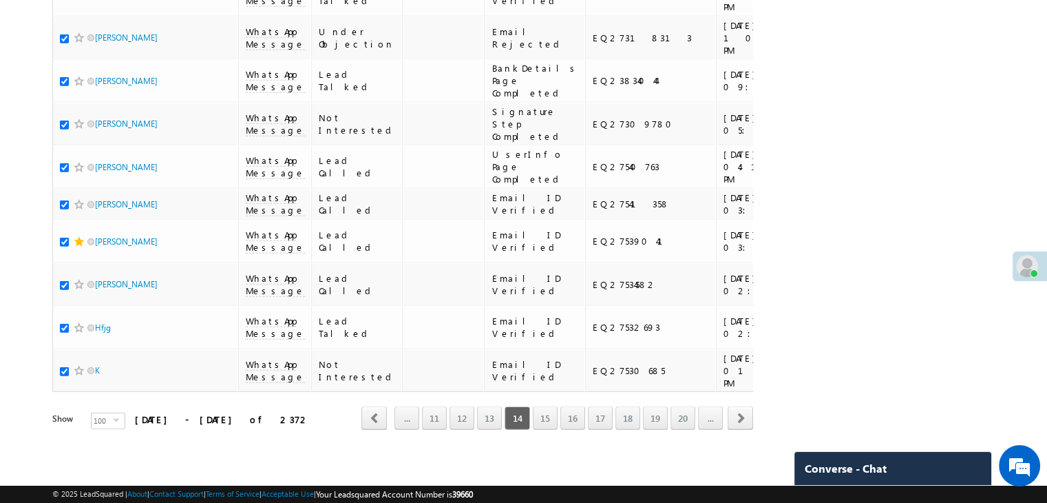
scroll to position [7776, 0]
click at [549, 406] on link "15" at bounding box center [545, 417] width 25 height 23
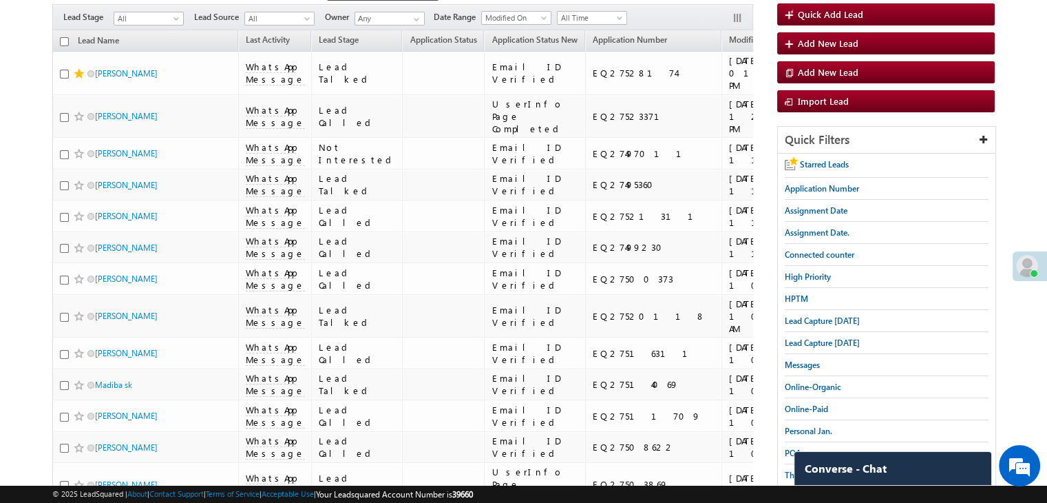
scroll to position [0, 0]
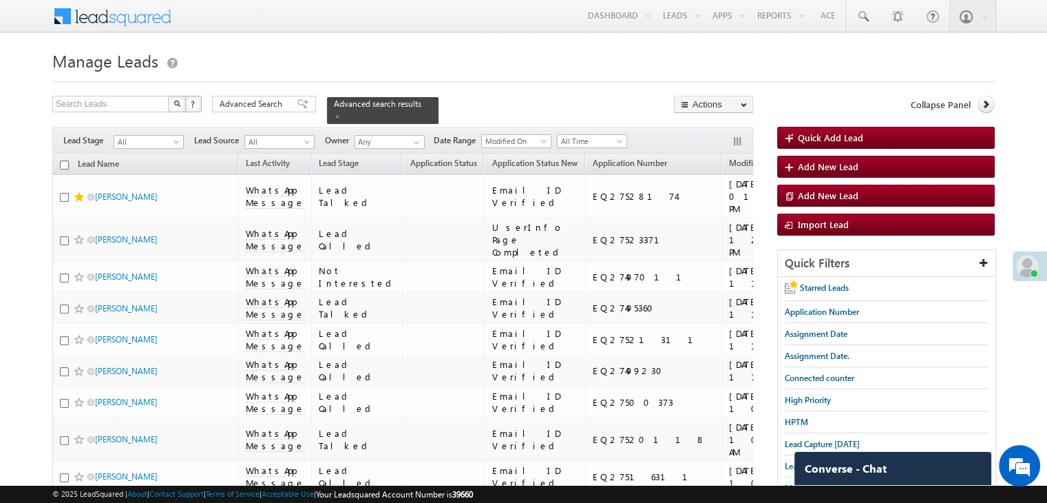
click at [65, 160] on input "checkbox" at bounding box center [64, 164] width 9 height 9
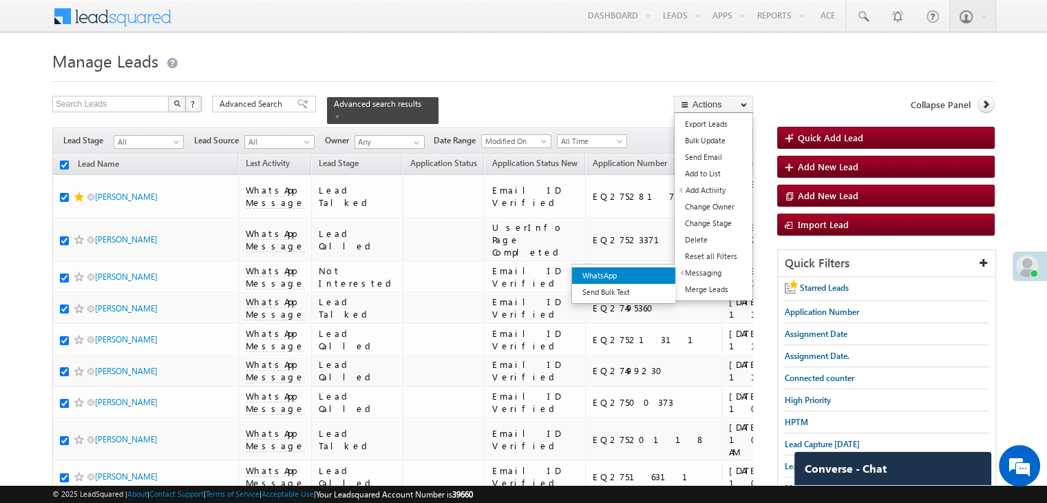
click at [650, 274] on link "WhatsApp" at bounding box center [623, 275] width 103 height 17
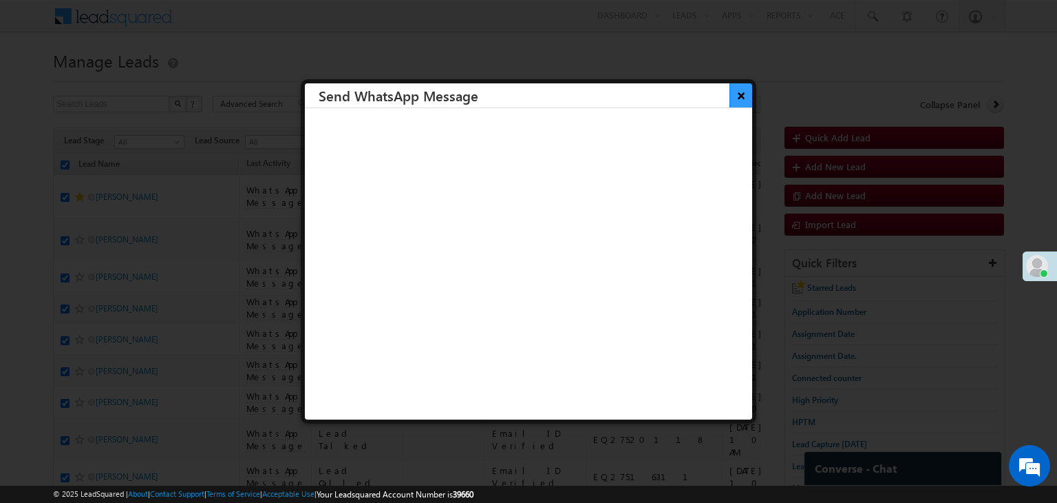
click at [730, 102] on button "×" at bounding box center [741, 95] width 23 height 24
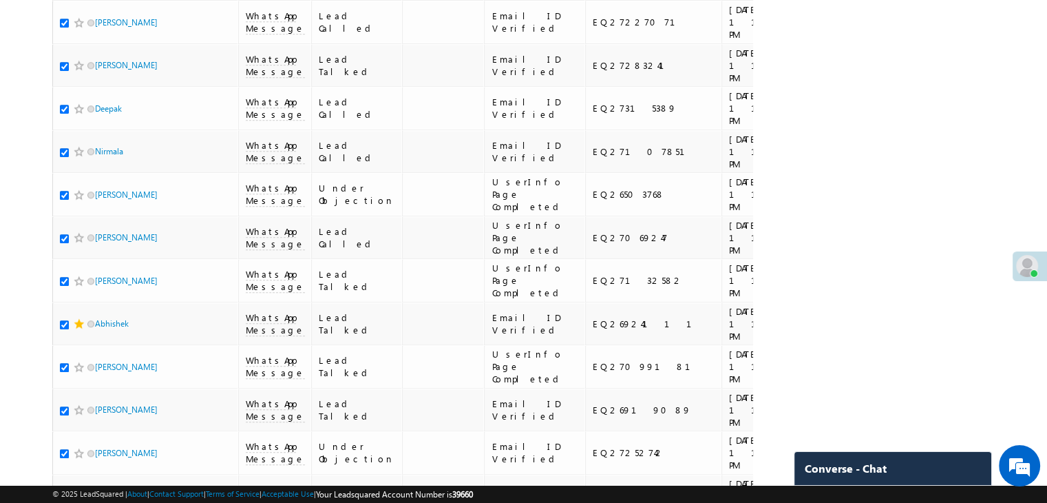
scroll to position [7776, 0]
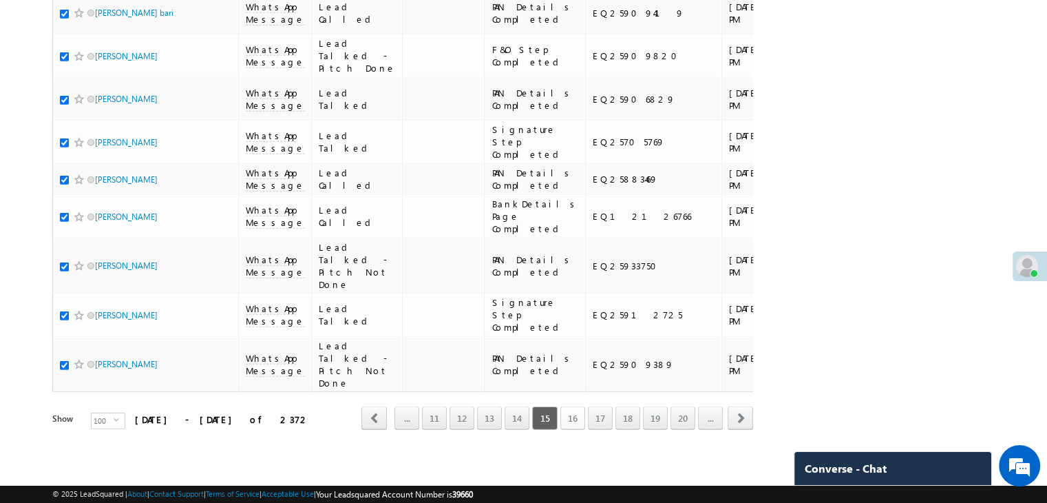
click at [577, 407] on link "16" at bounding box center [572, 417] width 25 height 23
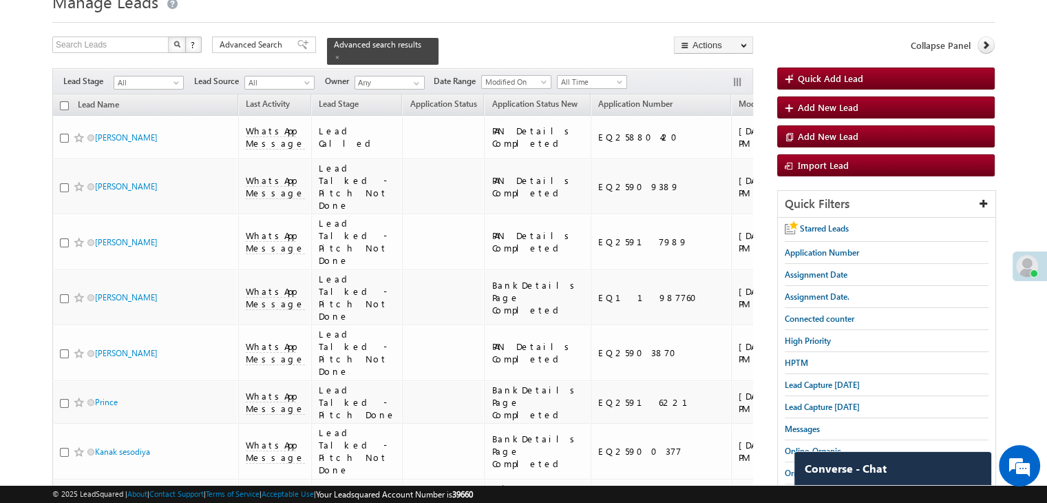
scroll to position [0, 0]
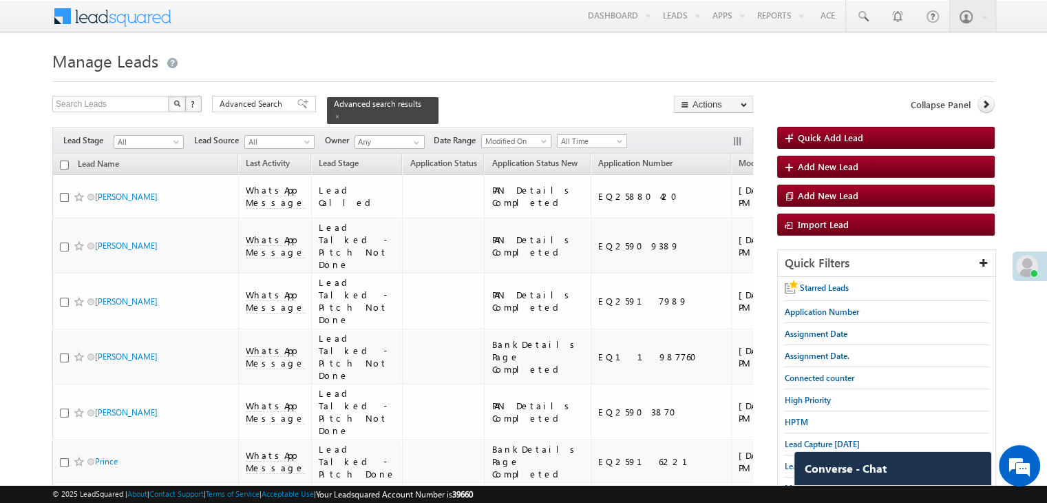
click at [65, 160] on input "checkbox" at bounding box center [64, 164] width 9 height 9
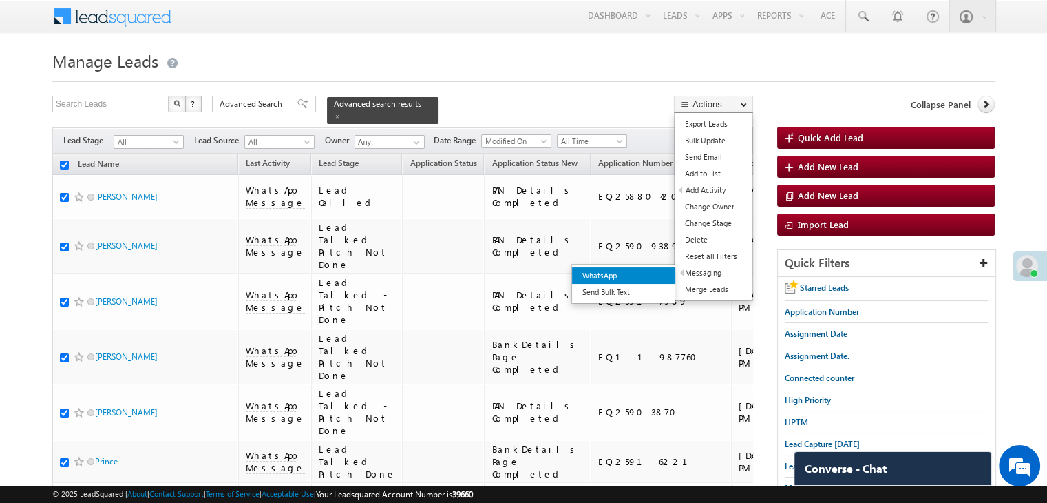
click at [661, 272] on link "WhatsApp" at bounding box center [623, 275] width 103 height 17
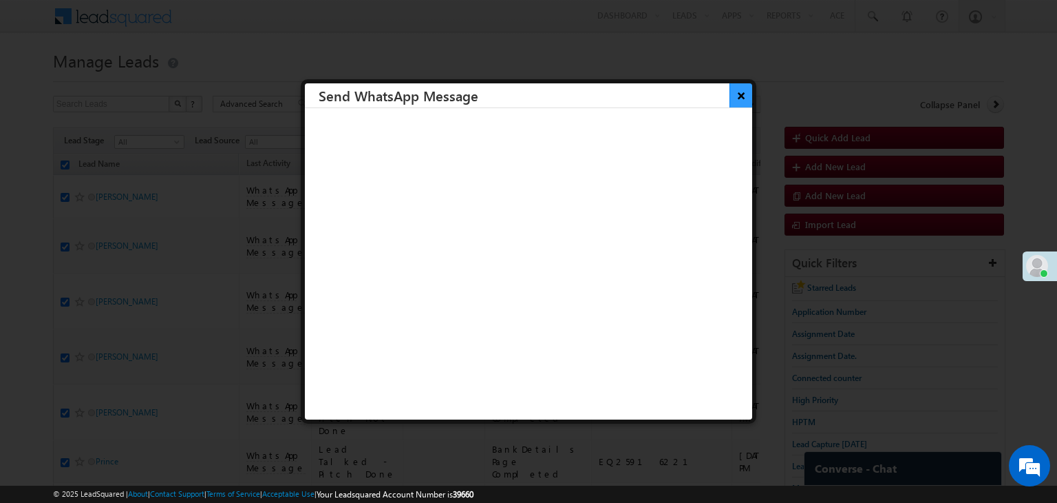
click at [730, 98] on button "×" at bounding box center [741, 95] width 23 height 24
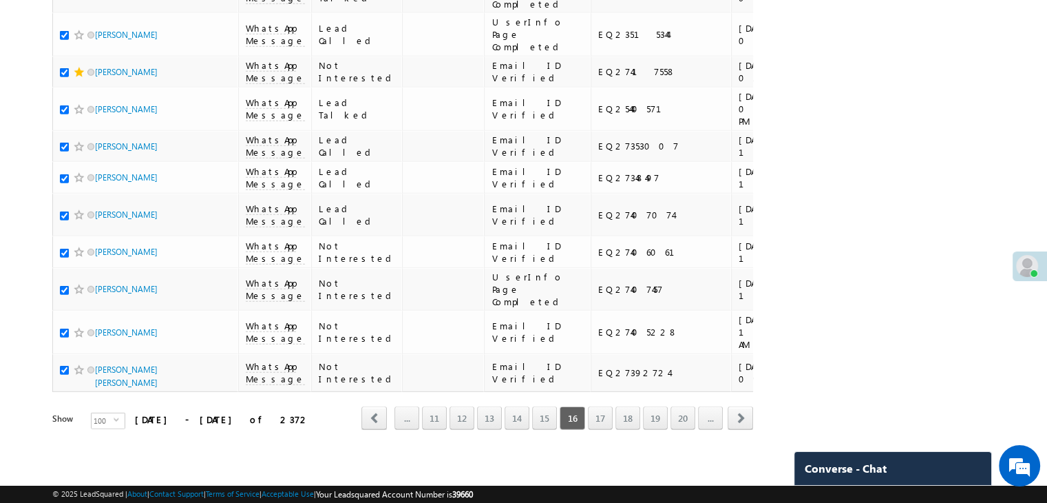
scroll to position [7776, 0]
click at [597, 411] on link "17" at bounding box center [600, 417] width 25 height 23
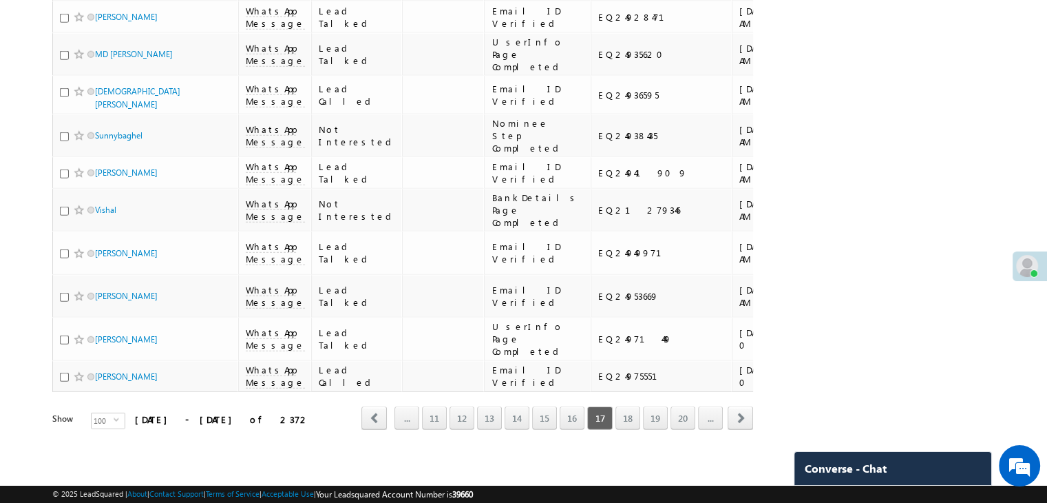
scroll to position [0, 0]
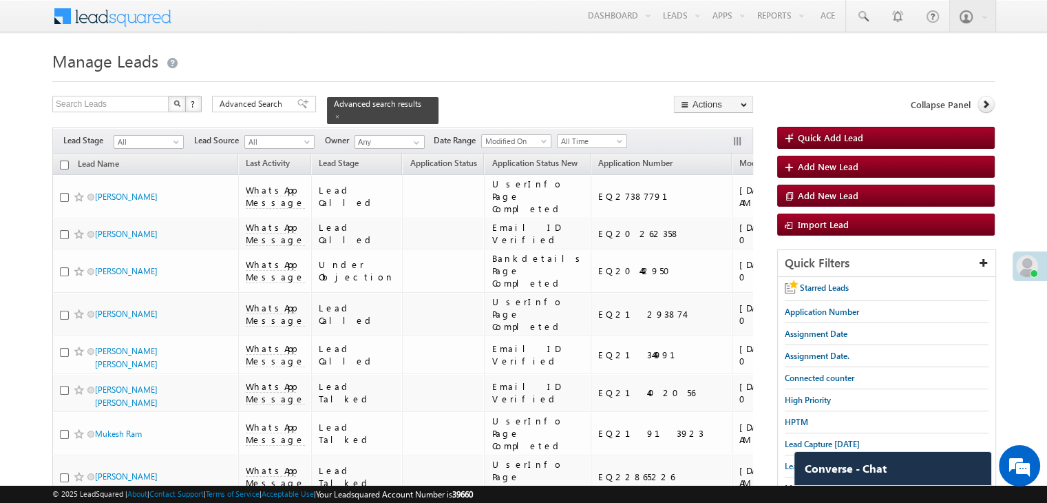
click at [67, 160] on input "checkbox" at bounding box center [64, 164] width 9 height 9
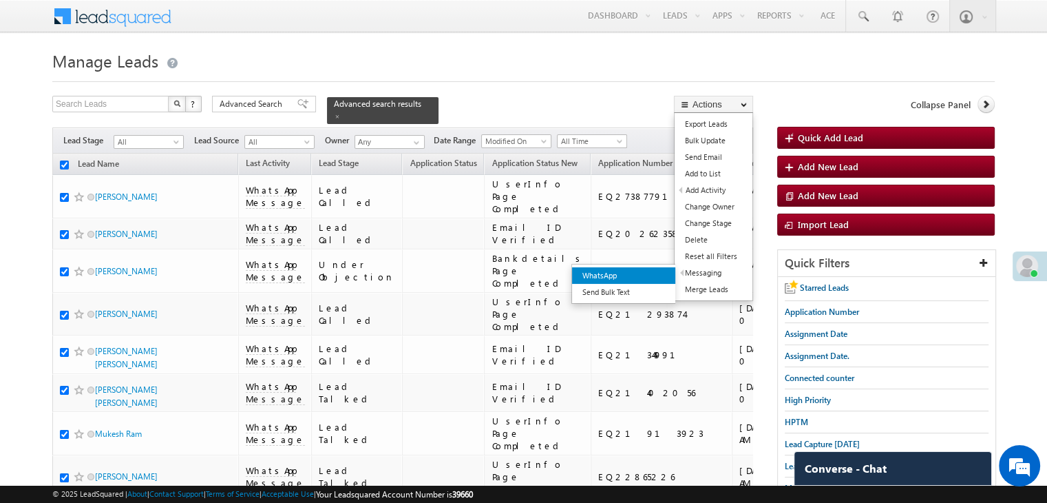
click at [656, 273] on link "WhatsApp" at bounding box center [623, 275] width 103 height 17
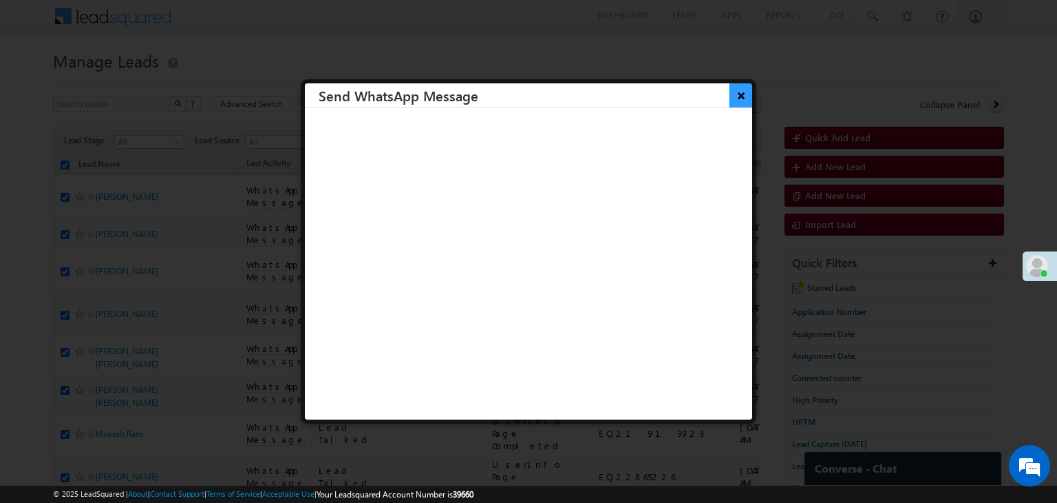
click at [730, 90] on button "×" at bounding box center [741, 95] width 23 height 24
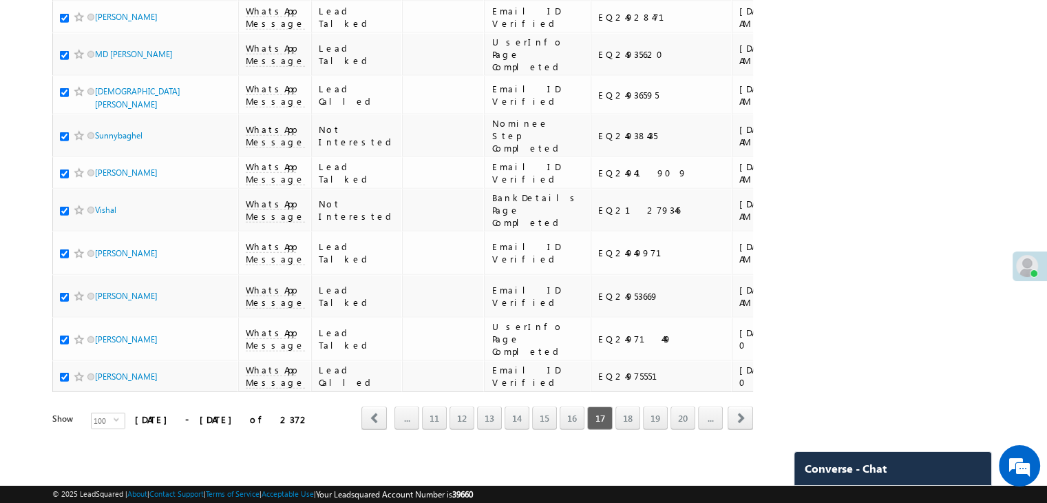
scroll to position [7776, 0]
click at [637, 410] on link "18" at bounding box center [627, 417] width 25 height 23
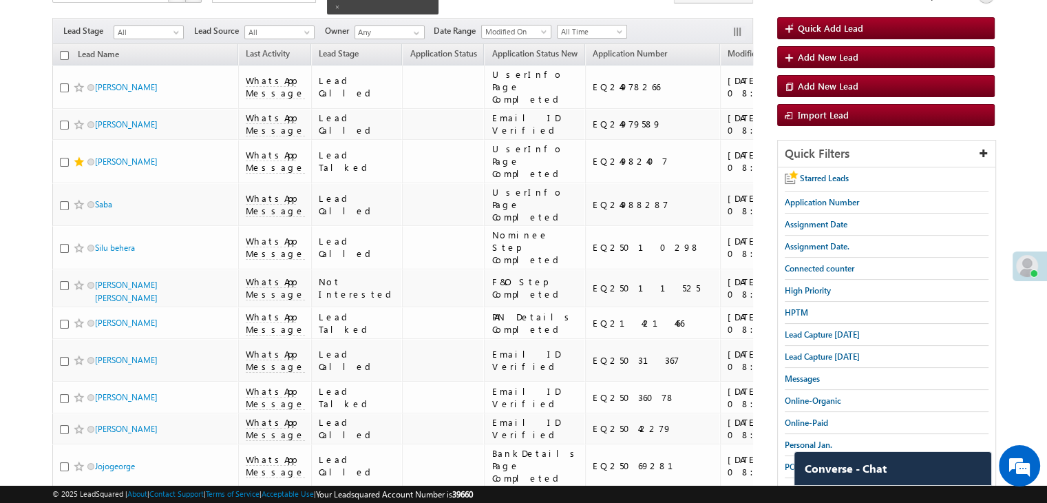
scroll to position [0, 0]
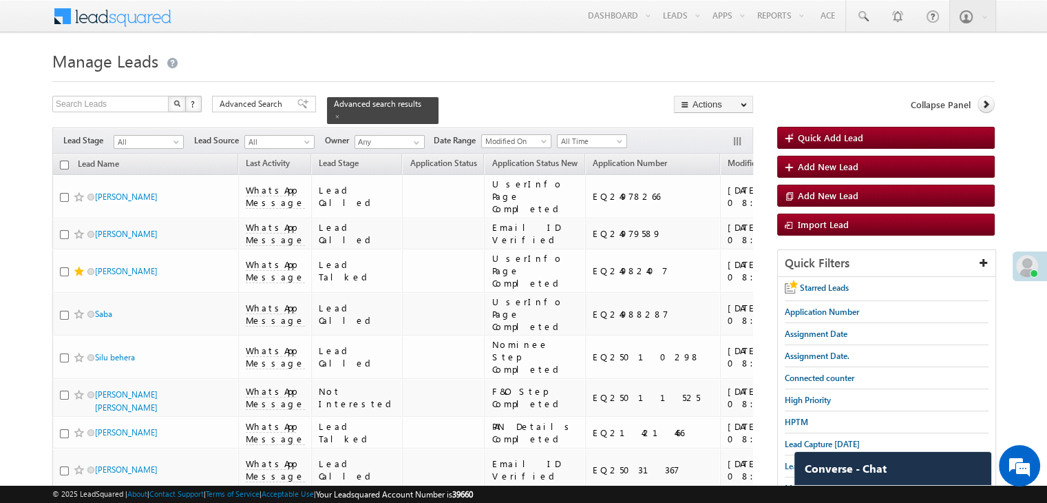
click at [63, 160] on input "checkbox" at bounding box center [64, 164] width 9 height 9
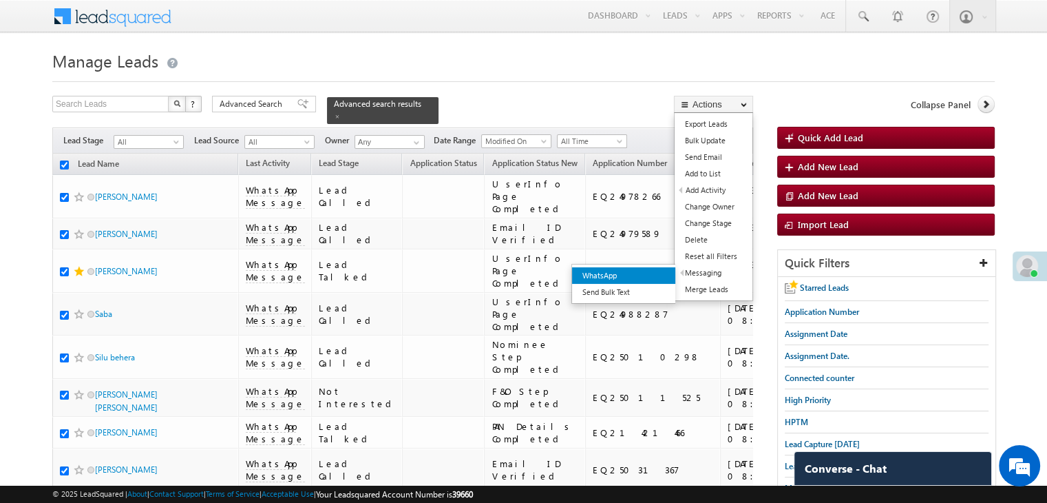
click at [644, 273] on link "WhatsApp" at bounding box center [623, 275] width 103 height 17
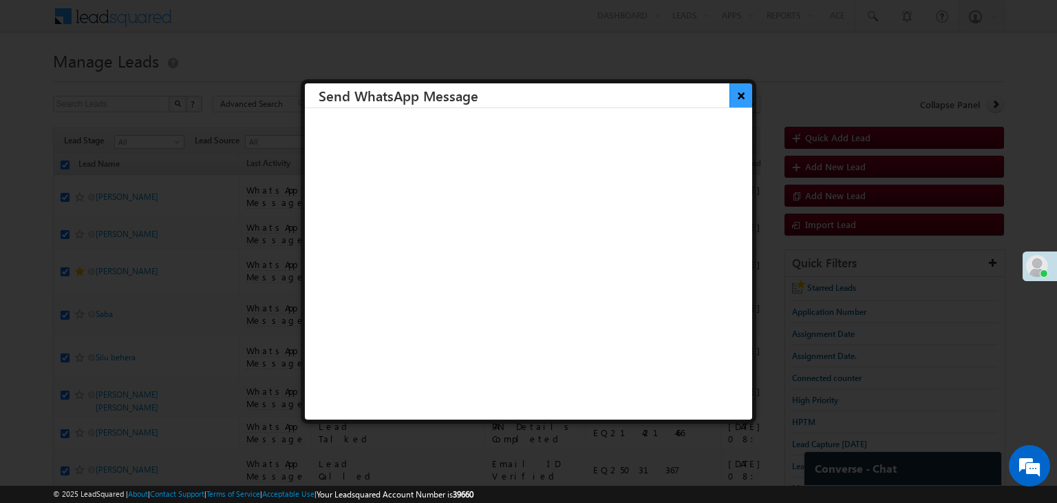
click at [730, 96] on button "×" at bounding box center [741, 95] width 23 height 24
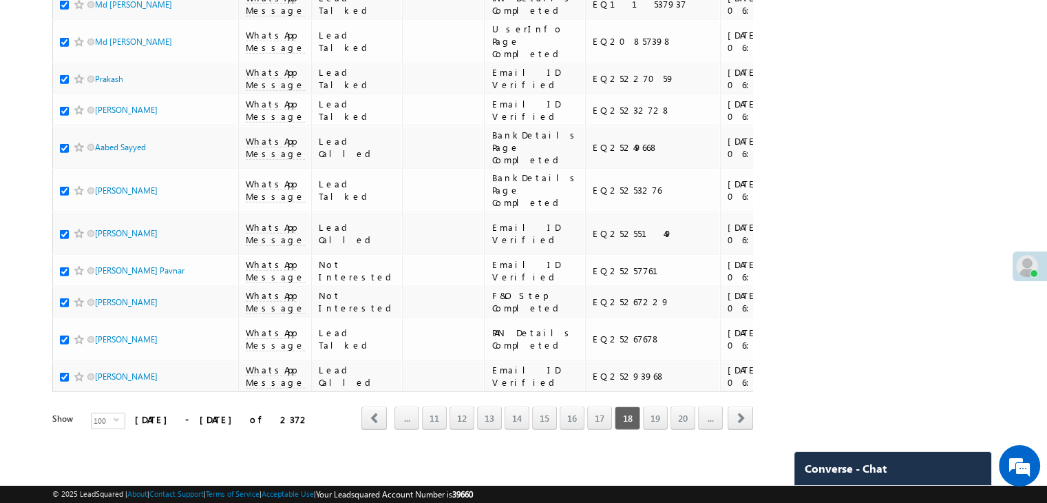
scroll to position [7776, 0]
click at [664, 406] on link "19" at bounding box center [655, 417] width 25 height 23
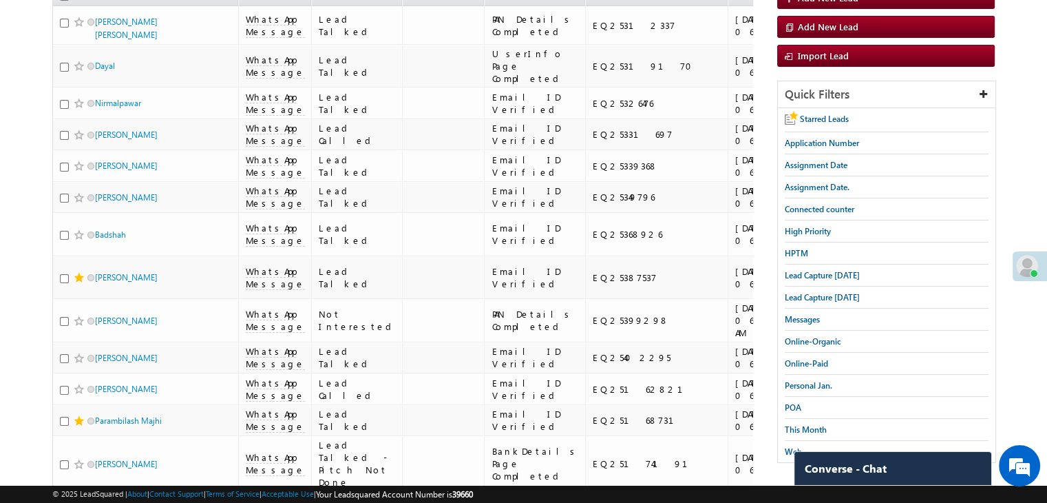
scroll to position [0, 0]
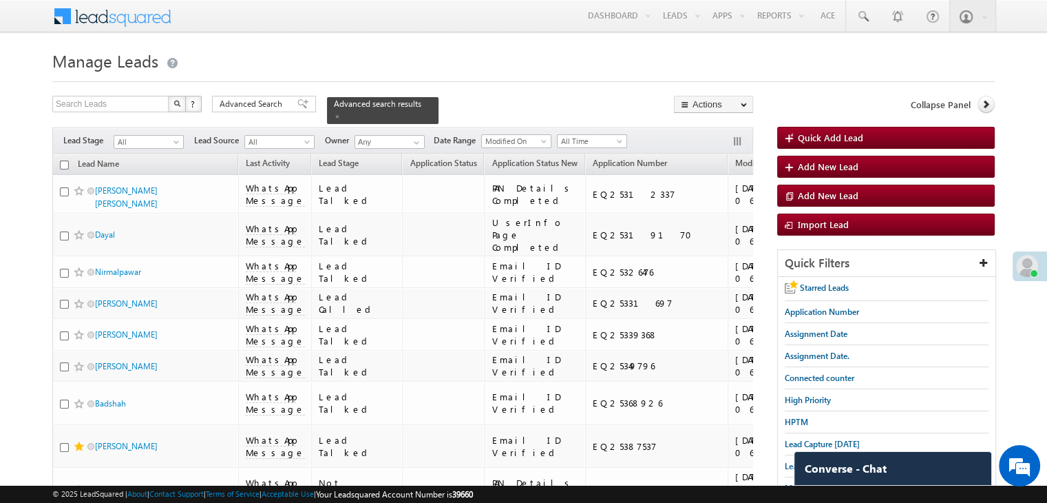
click at [64, 160] on input "checkbox" at bounding box center [64, 164] width 9 height 9
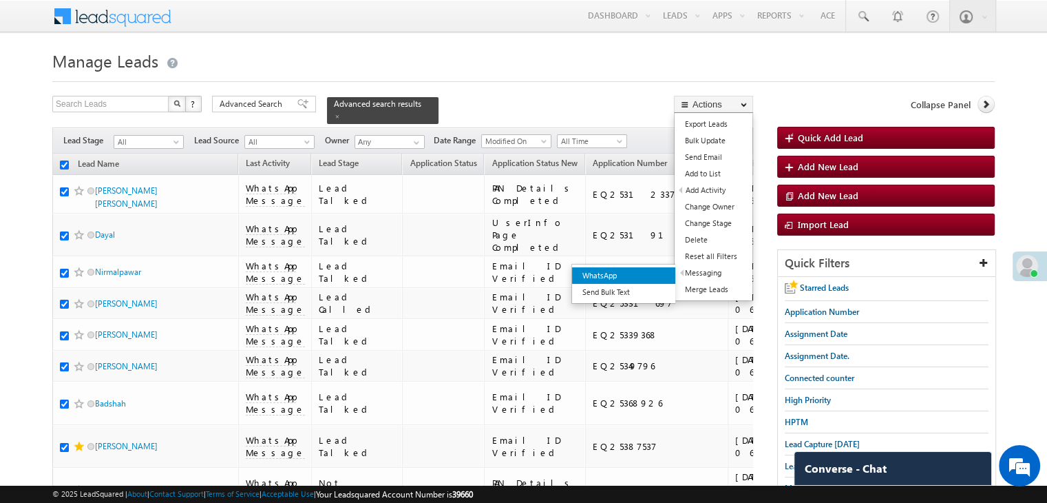
click at [650, 271] on link "WhatsApp" at bounding box center [623, 275] width 103 height 17
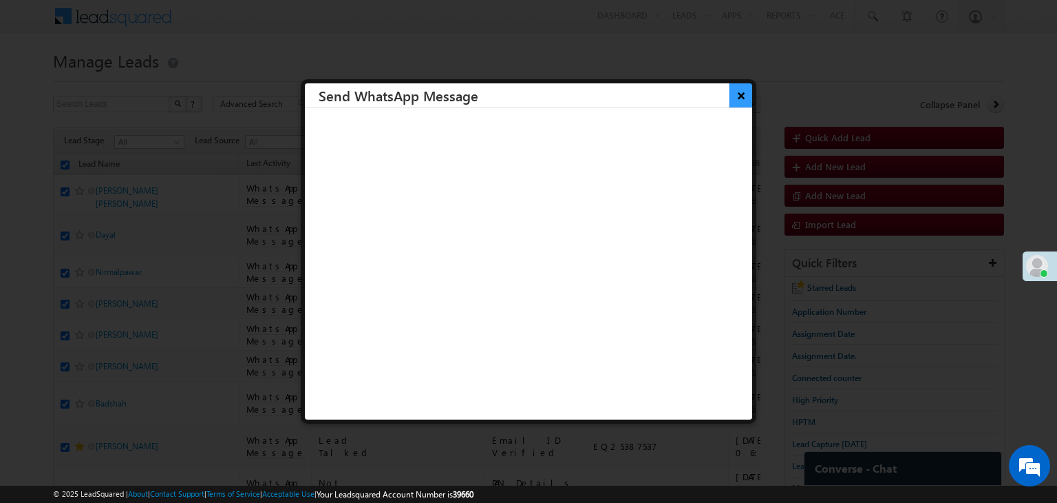
click at [731, 97] on button "×" at bounding box center [741, 95] width 23 height 24
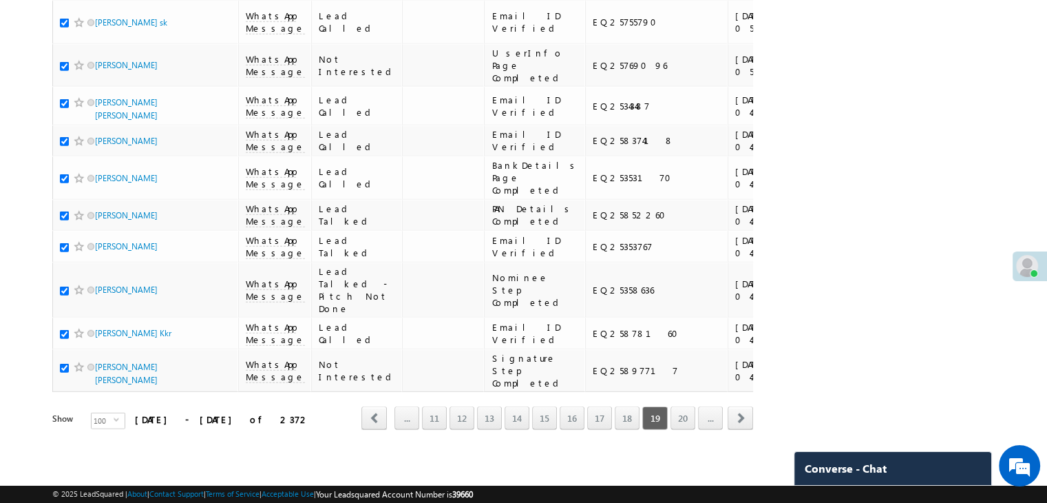
scroll to position [7776, 0]
click at [690, 406] on link "20" at bounding box center [682, 417] width 25 height 23
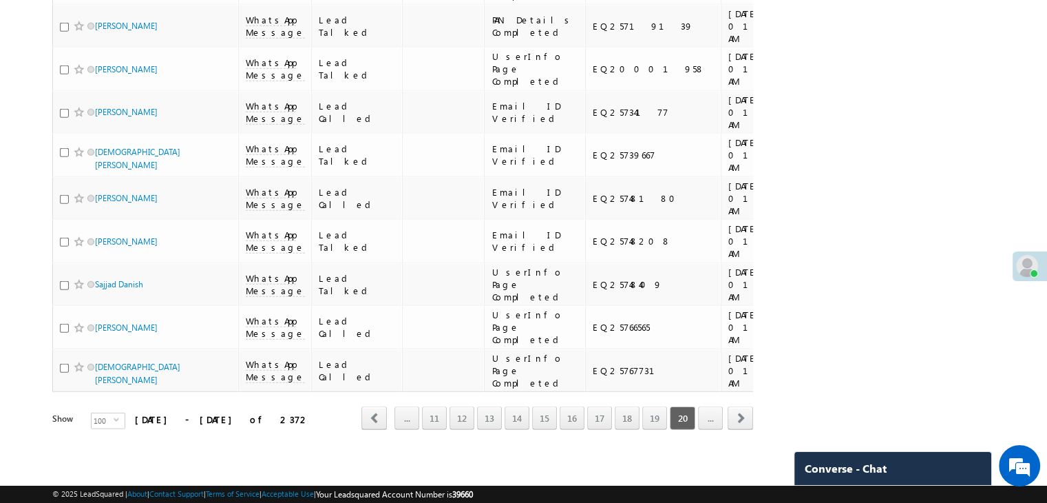
scroll to position [0, 0]
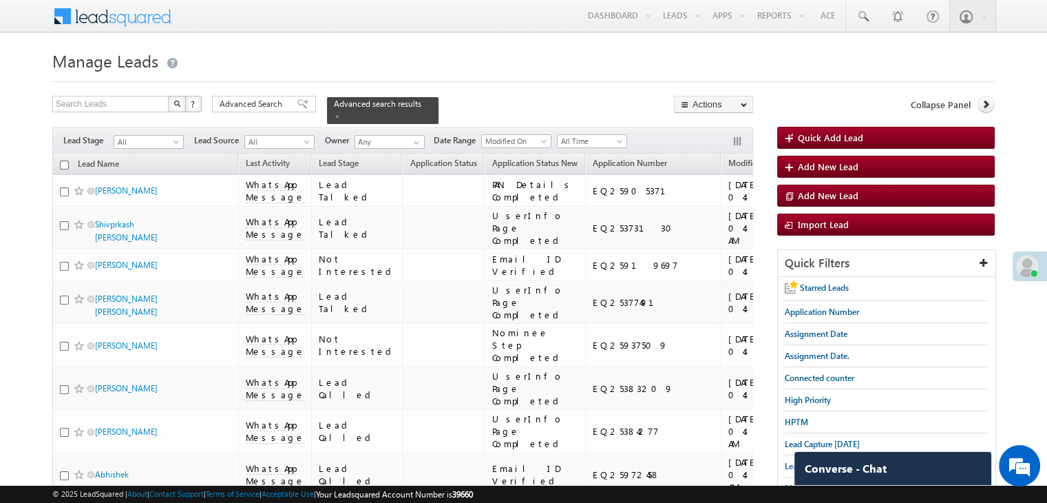
click at [66, 160] on input "checkbox" at bounding box center [64, 164] width 9 height 9
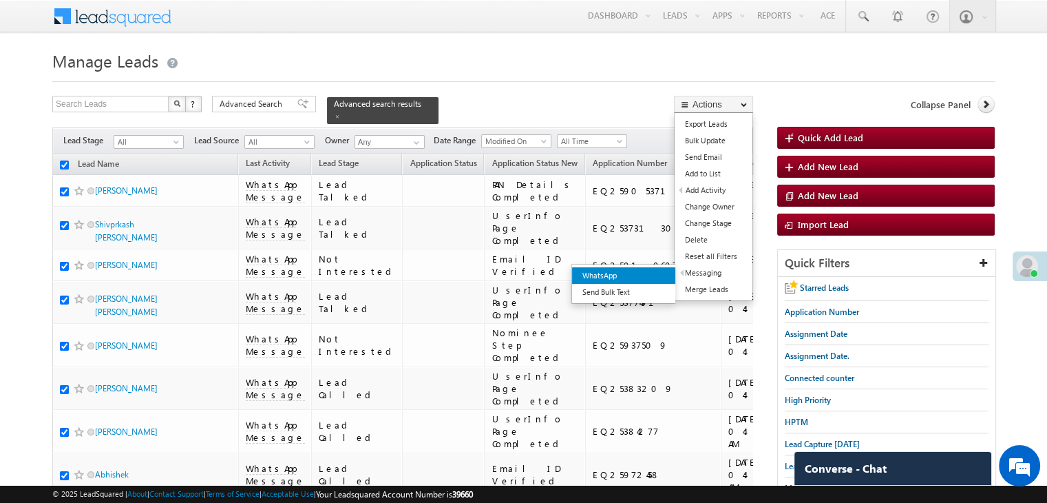
click at [666, 268] on link "WhatsApp" at bounding box center [623, 275] width 103 height 17
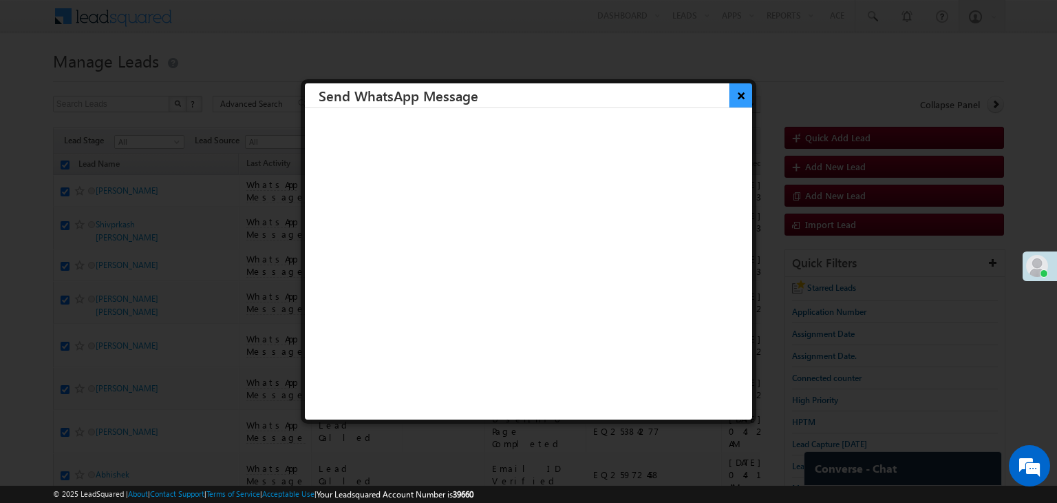
click at [730, 92] on button "×" at bounding box center [741, 95] width 23 height 24
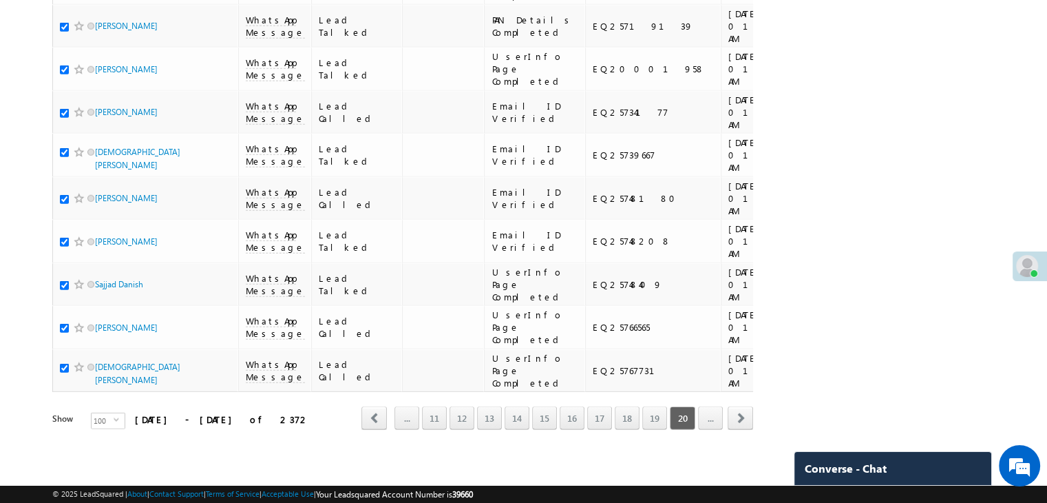
scroll to position [7776, 0]
click at [401, 406] on link "..." at bounding box center [406, 417] width 25 height 23
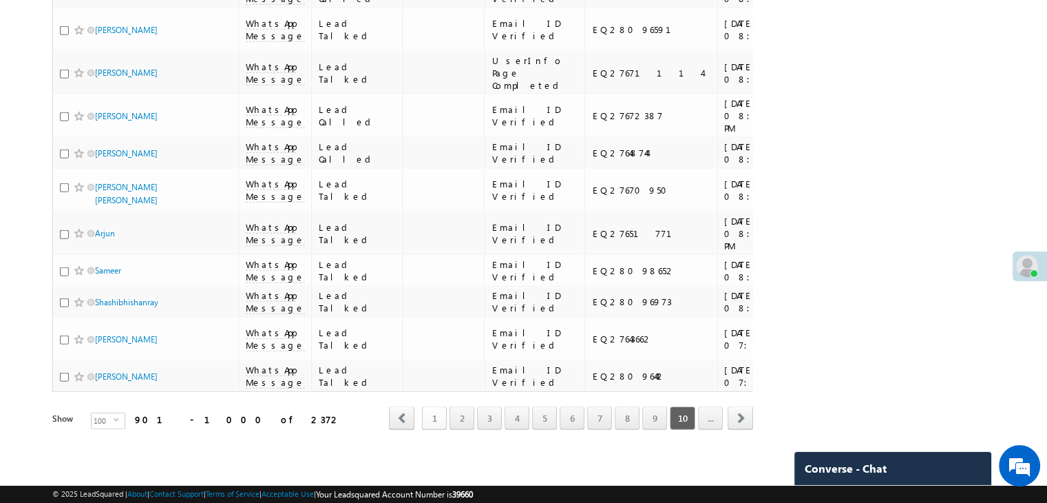
click at [437, 409] on link "1" at bounding box center [434, 417] width 25 height 23
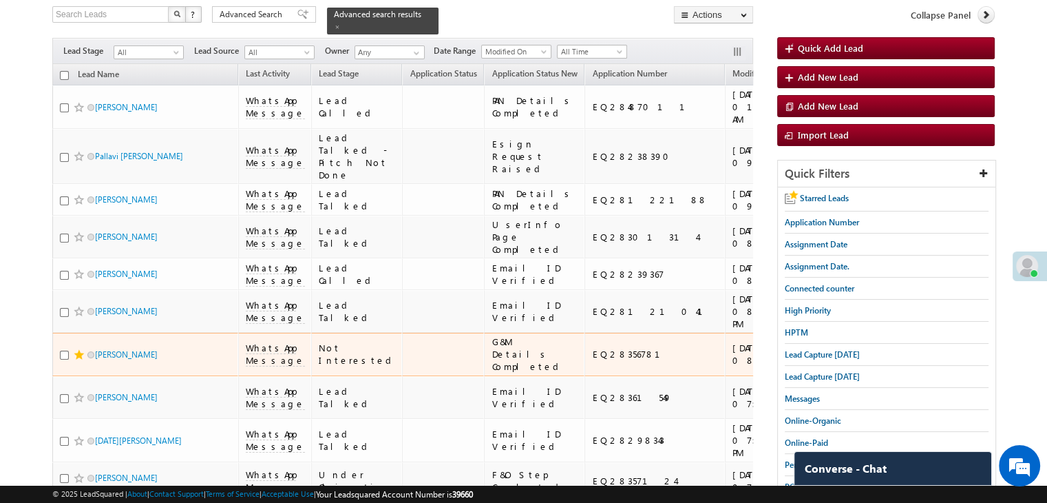
scroll to position [0, 0]
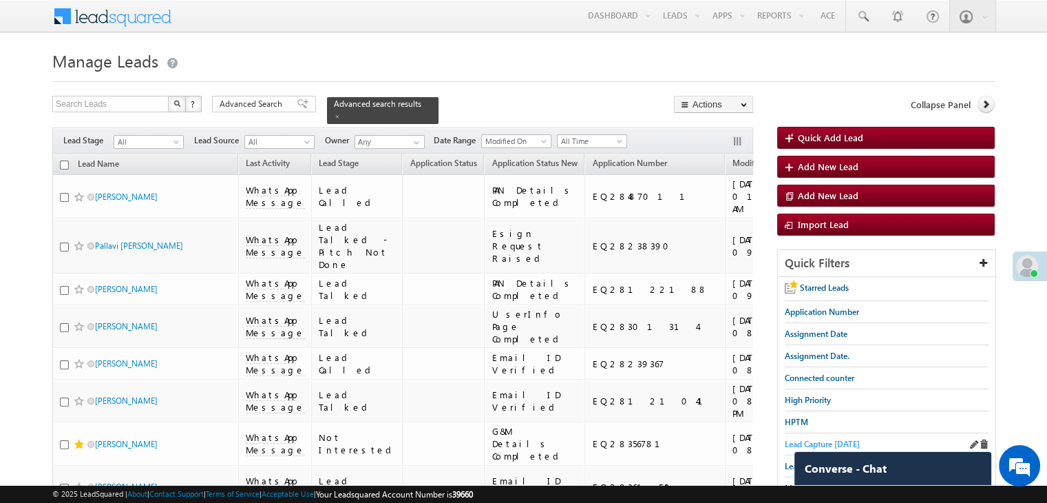
click at [804, 444] on span "Lead Capture [DATE]" at bounding box center [822, 444] width 75 height 10
